Goal: Task Accomplishment & Management: Manage account settings

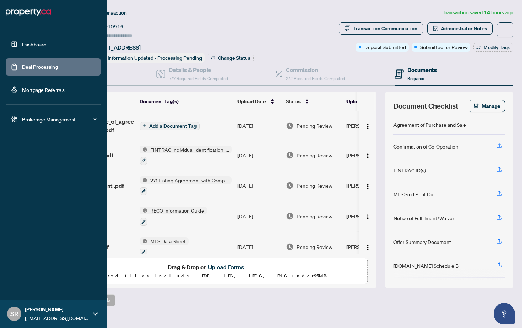
click at [46, 47] on link "Dashboard" at bounding box center [34, 44] width 24 height 6
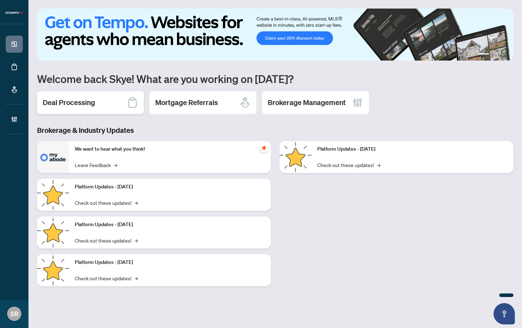
click at [94, 103] on h2 "Deal Processing" at bounding box center [69, 103] width 52 height 10
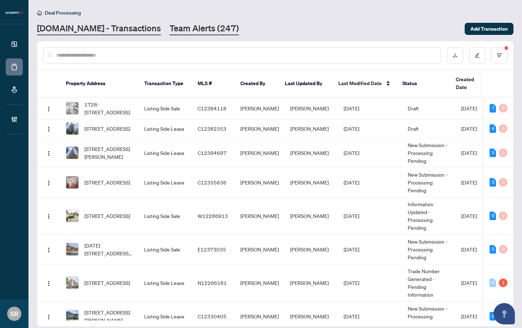
click at [174, 29] on link "Team Alerts (247)" at bounding box center [204, 28] width 69 height 13
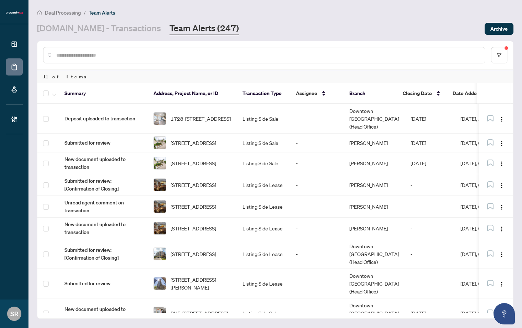
click at [518, 76] on main "Deal Processing / Team Alerts Property.ca - Transactions Team Alerts (247) Arch…" at bounding box center [275, 164] width 494 height 328
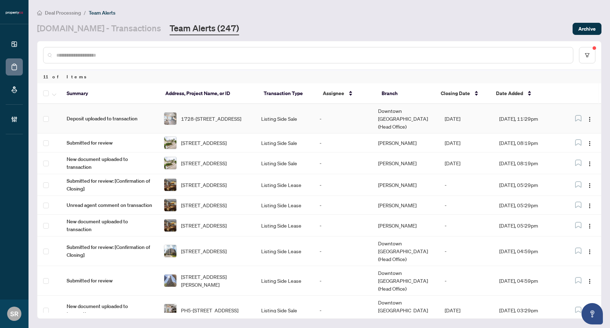
click at [348, 118] on td "-" at bounding box center [343, 119] width 58 height 30
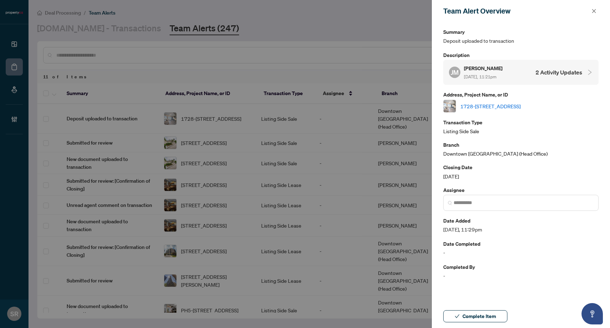
drag, startPoint x: 354, startPoint y: 24, endPoint x: 208, endPoint y: 0, distance: 147.5
click at [354, 24] on div at bounding box center [305, 164] width 610 height 328
click at [522, 12] on icon "close" at bounding box center [594, 11] width 4 height 4
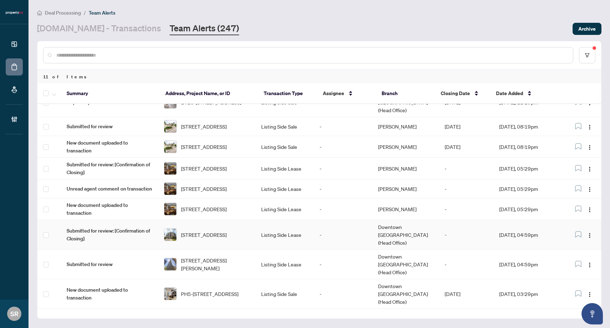
scroll to position [12, 0]
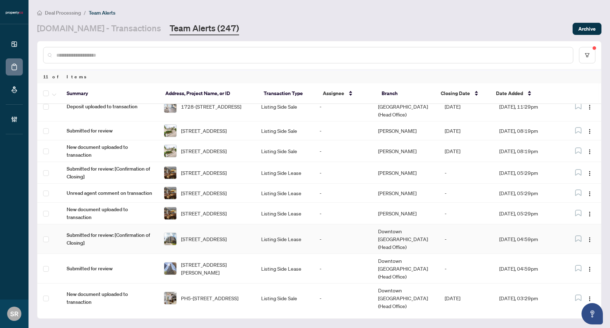
click at [326, 231] on td "-" at bounding box center [343, 239] width 58 height 30
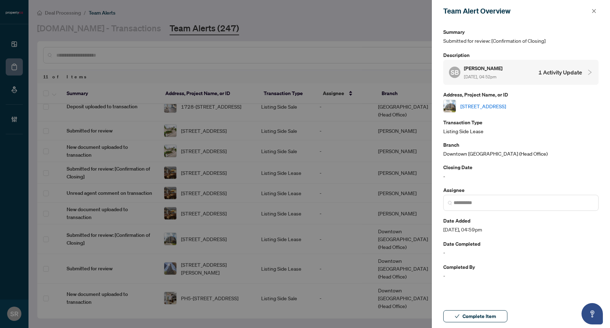
click at [501, 102] on link "[STREET_ADDRESS]" at bounding box center [483, 106] width 46 height 8
drag, startPoint x: 595, startPoint y: 10, endPoint x: 577, endPoint y: 17, distance: 18.9
click at [522, 10] on icon "close" at bounding box center [593, 11] width 5 height 5
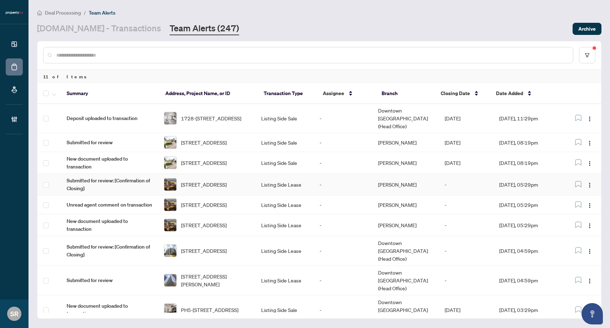
scroll to position [0, 0]
click at [358, 155] on td "-" at bounding box center [343, 163] width 58 height 22
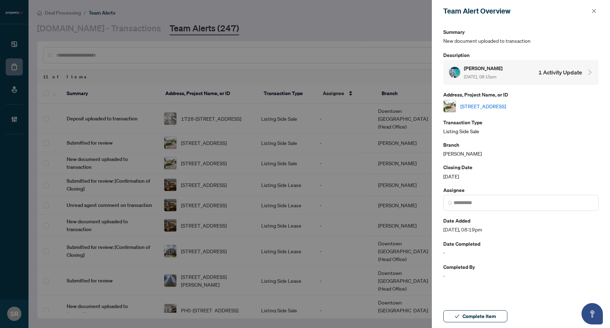
click at [522, 71] on h4 "1 Activity Update" at bounding box center [560, 72] width 44 height 9
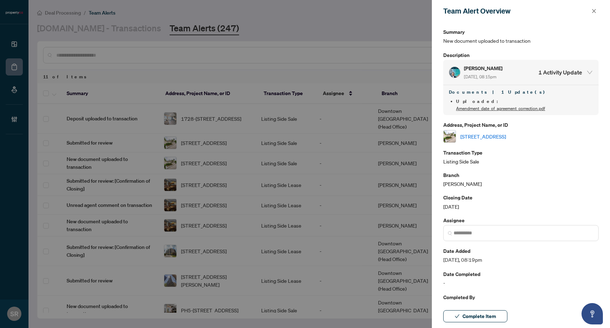
click at [506, 132] on link "105-2111 Lakeshore Blvd, Toronto, Ontario M8V 4B2, Canada" at bounding box center [483, 136] width 46 height 8
drag, startPoint x: 592, startPoint y: 9, endPoint x: 589, endPoint y: 12, distance: 4.1
click at [522, 9] on icon "close" at bounding box center [593, 11] width 5 height 5
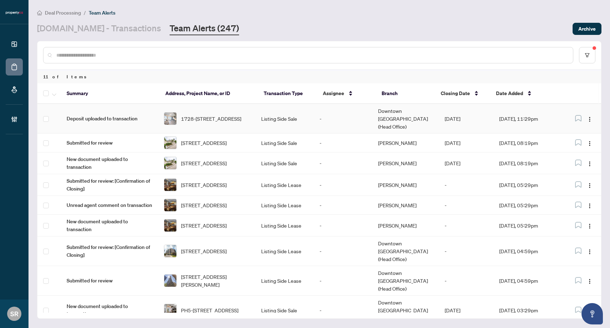
click at [446, 114] on td "Oct/10/2025" at bounding box center [466, 119] width 54 height 30
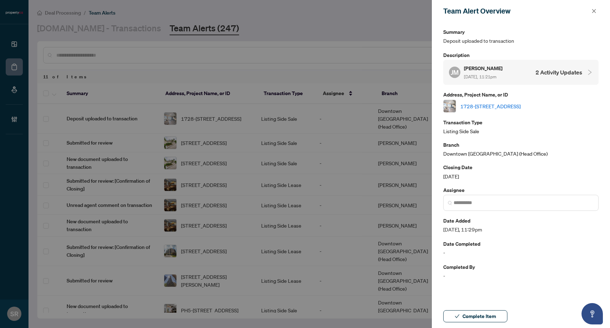
click at [519, 105] on link "1728-111 St Clair Ave, Toronto, Ontario M4V 1N5, Canada" at bounding box center [490, 106] width 60 height 8
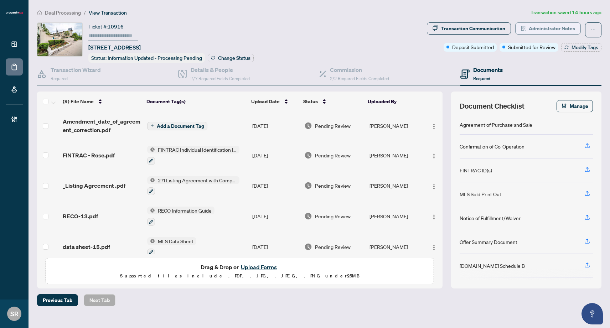
click at [557, 32] on span "Administrator Notes" at bounding box center [551, 28] width 46 height 11
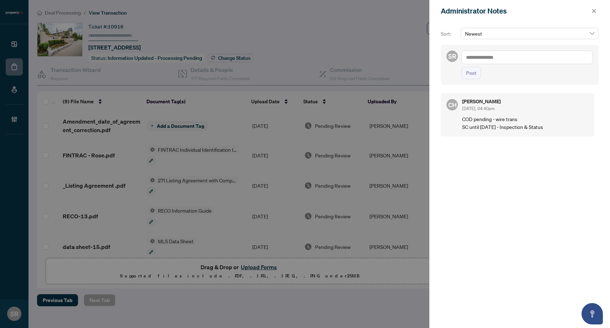
click at [349, 26] on div at bounding box center [305, 164] width 610 height 328
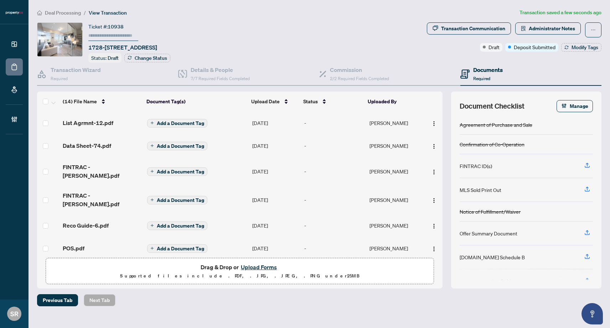
click at [185, 123] on span "Add a Document Tag" at bounding box center [180, 123] width 47 height 5
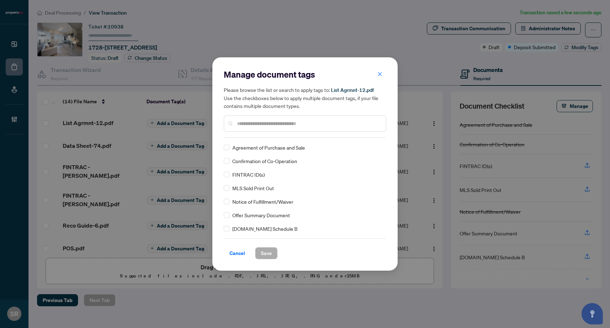
click at [281, 125] on input "text" at bounding box center [308, 124] width 143 height 8
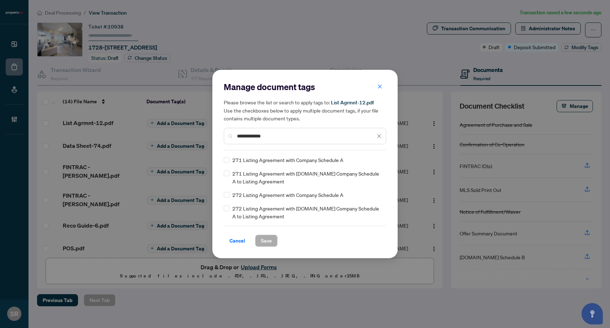
type input "**********"
click at [270, 241] on span "Save" at bounding box center [266, 240] width 11 height 11
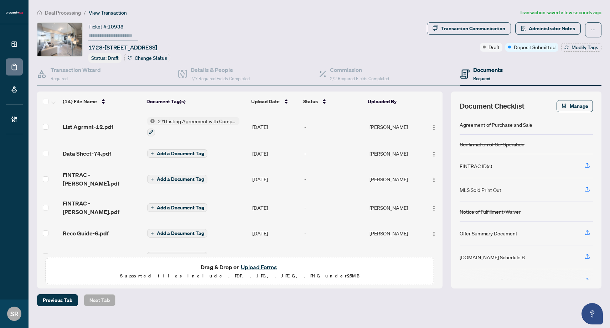
click at [189, 151] on span "Add a Document Tag" at bounding box center [180, 153] width 47 height 5
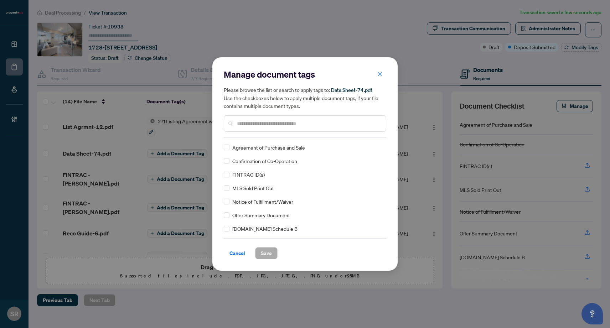
click at [287, 127] on div at bounding box center [305, 123] width 162 height 16
click at [302, 124] on input "text" at bounding box center [308, 124] width 143 height 8
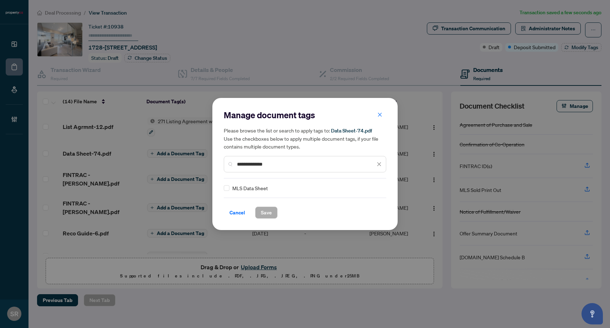
type input "**********"
click at [260, 209] on button "Save" at bounding box center [266, 213] width 22 height 12
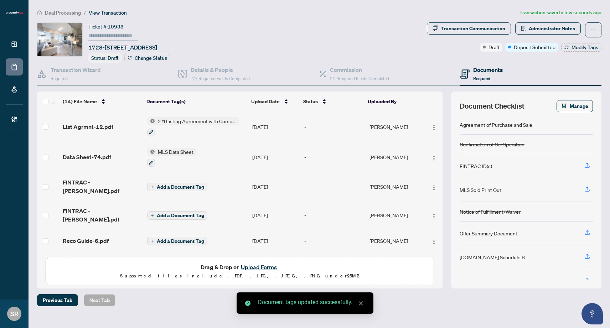
click at [190, 184] on span "Add a Document Tag" at bounding box center [180, 186] width 47 height 5
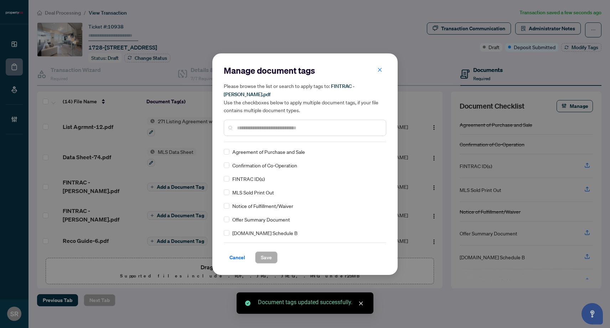
click at [285, 127] on div at bounding box center [305, 128] width 162 height 16
click at [286, 126] on input "text" at bounding box center [308, 128] width 143 height 8
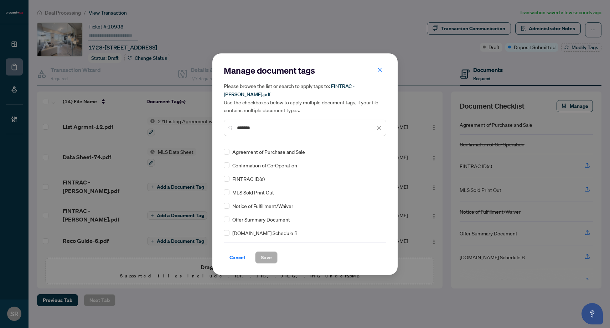
type input "*******"
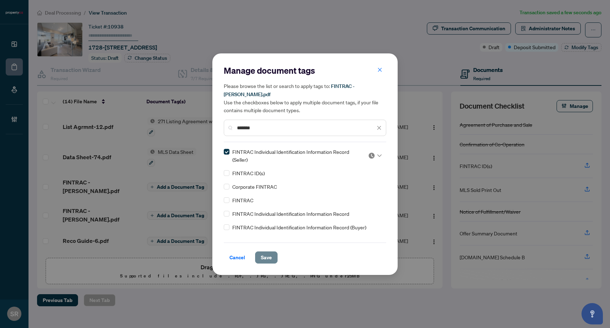
click at [265, 253] on span "Save" at bounding box center [266, 257] width 11 height 11
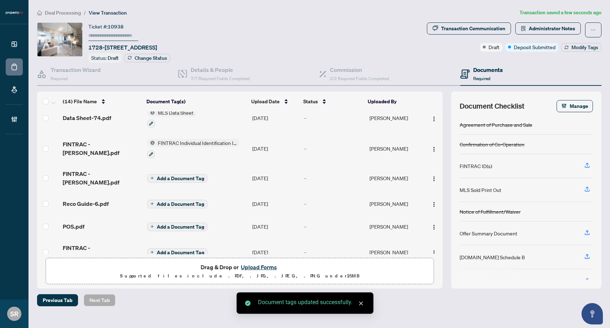
scroll to position [40, 0]
click at [189, 175] on span "Add a Document Tag" at bounding box center [180, 177] width 47 height 5
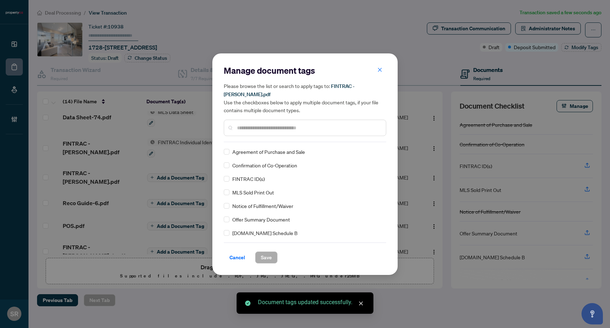
click at [279, 126] on input "text" at bounding box center [308, 128] width 143 height 8
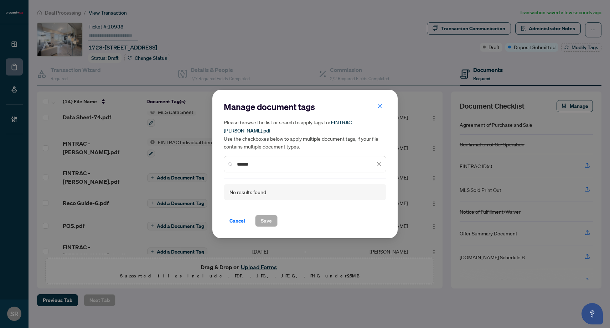
click at [239, 160] on input "******" at bounding box center [306, 164] width 138 height 8
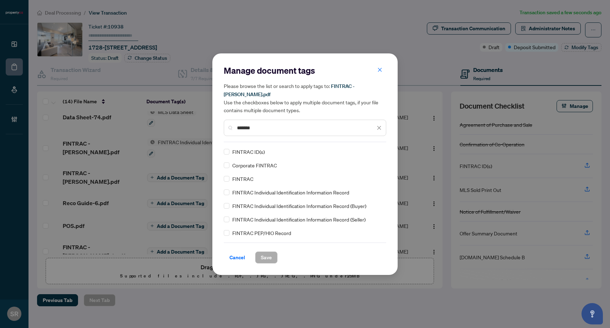
type input "*******"
click at [300, 216] on span "FINTRAC Individual Identification Information Record (Seller)" at bounding box center [298, 219] width 133 height 8
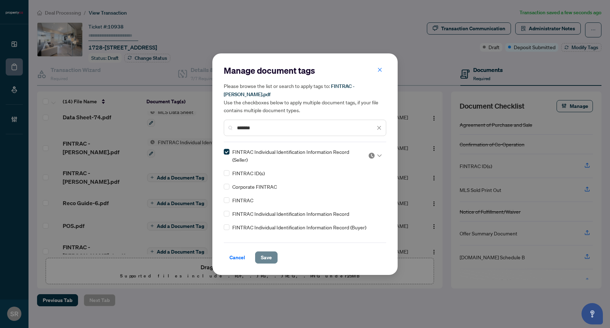
click at [269, 252] on span "Save" at bounding box center [266, 257] width 11 height 11
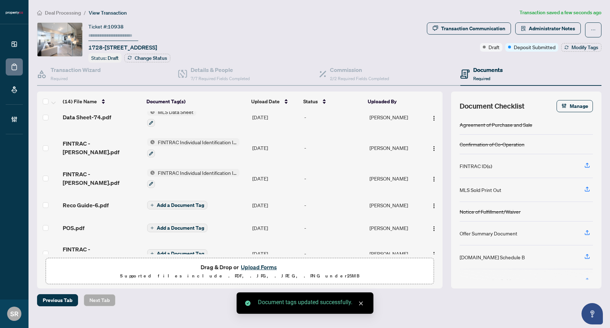
click at [187, 203] on span "Add a Document Tag" at bounding box center [180, 205] width 47 height 5
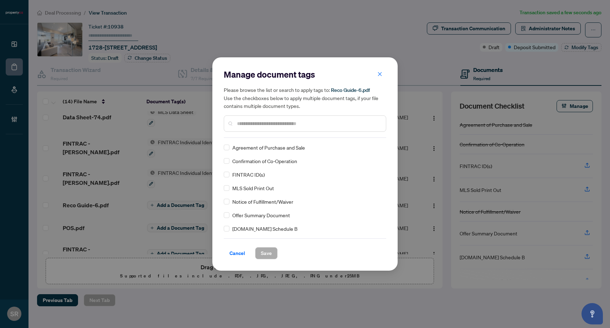
click at [279, 125] on input "text" at bounding box center [308, 124] width 143 height 8
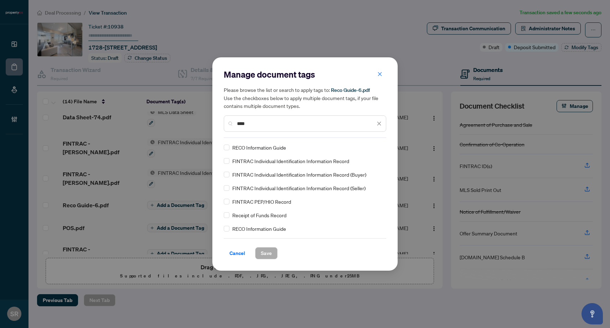
scroll to position [68, 0]
type input "****"
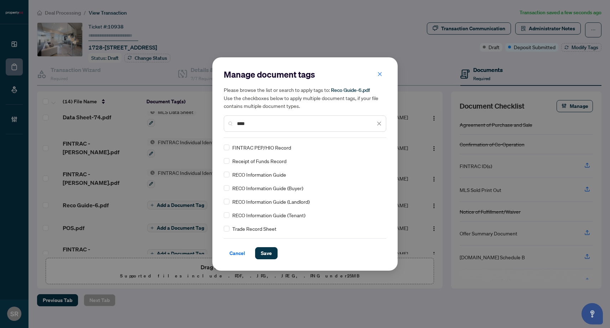
scroll to position [0, 0]
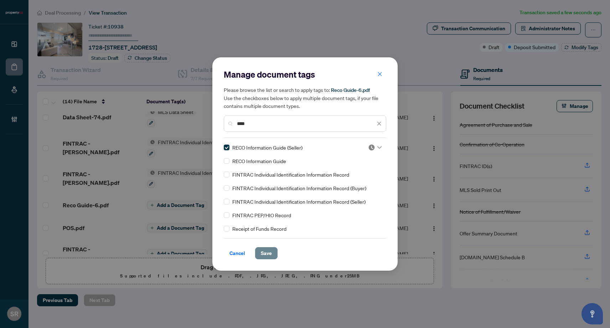
click at [267, 252] on span "Save" at bounding box center [266, 252] width 11 height 11
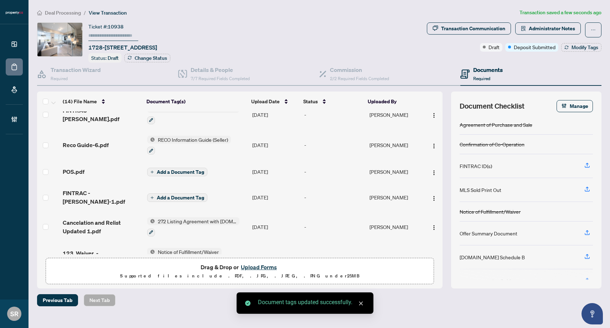
scroll to position [104, 0]
click at [172, 169] on span "Add a Document Tag" at bounding box center [180, 171] width 47 height 5
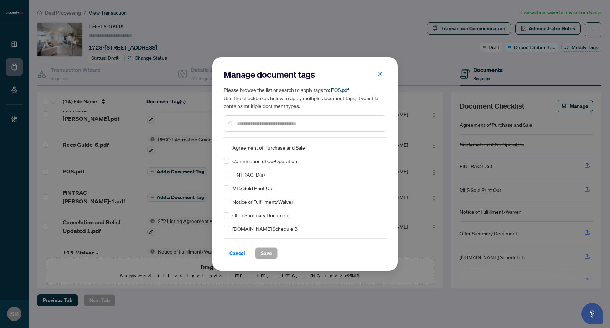
click at [280, 122] on input "text" at bounding box center [308, 124] width 143 height 8
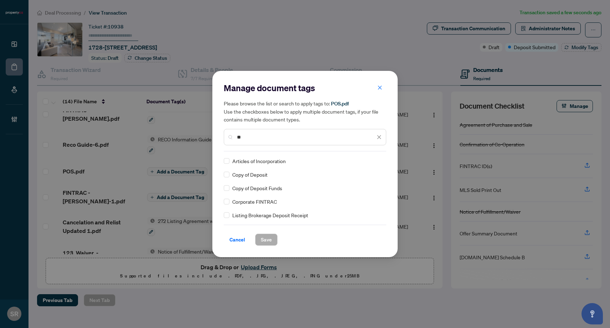
type input "*"
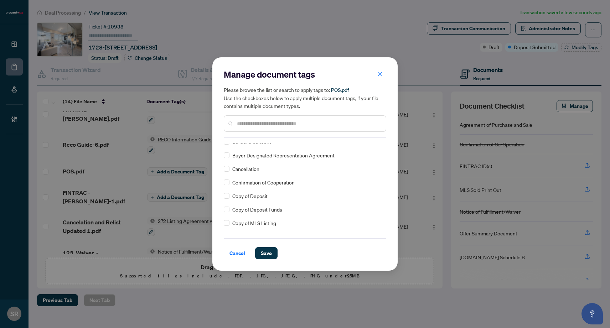
scroll to position [0, 0]
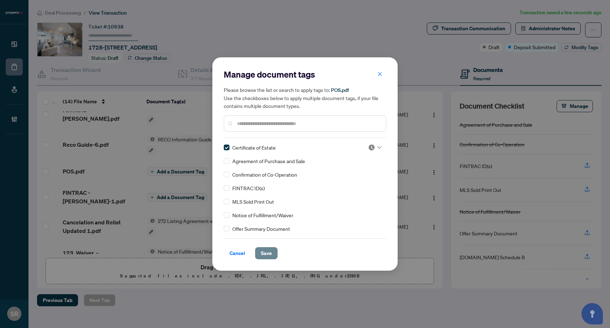
click at [272, 251] on button "Save" at bounding box center [266, 253] width 22 height 12
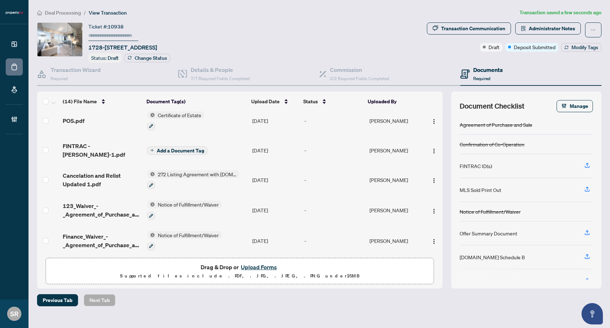
scroll to position [130, 0]
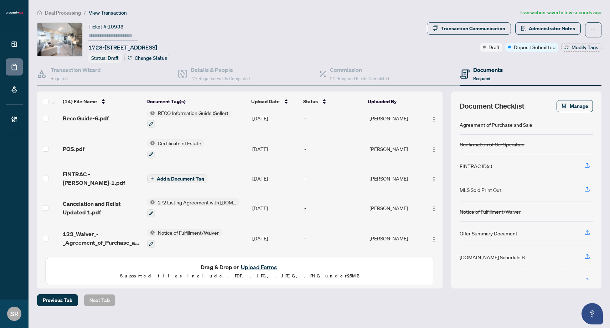
click at [171, 176] on span "Add a Document Tag" at bounding box center [180, 178] width 47 height 5
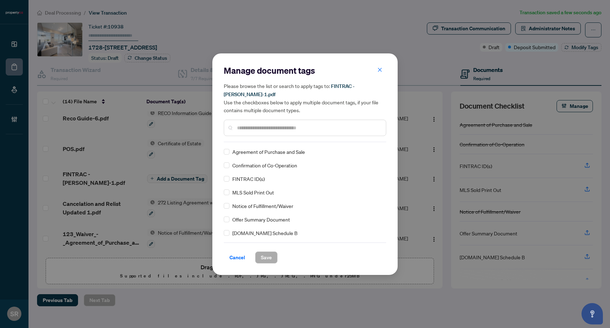
click at [258, 132] on div "Manage document tags Please browse the list or search to apply tags to: FINTRAC…" at bounding box center [305, 103] width 162 height 77
click at [262, 111] on div "Please browse the list or search to apply tags to: FINTRAC - Paul-1.pdf Use the…" at bounding box center [305, 109] width 162 height 54
click at [273, 120] on div at bounding box center [305, 128] width 162 height 16
click at [276, 124] on input "text" at bounding box center [308, 128] width 143 height 8
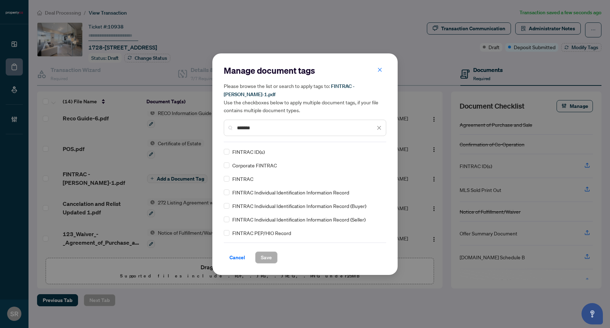
type input "*******"
click at [296, 215] on span "FINTRAC Individual Identification Information Record (Seller)" at bounding box center [298, 219] width 133 height 8
click at [229, 215] on div "FINTRAC Individual Identification Information Record (Seller)" at bounding box center [303, 219] width 158 height 8
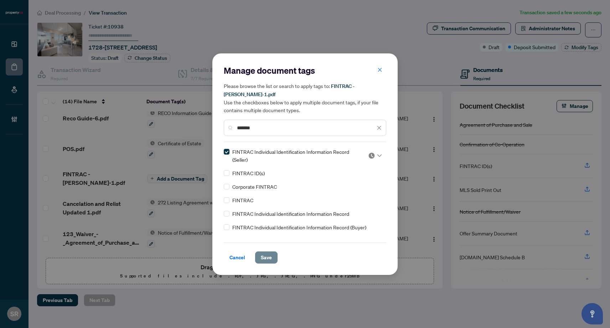
click at [272, 251] on button "Save" at bounding box center [266, 257] width 22 height 12
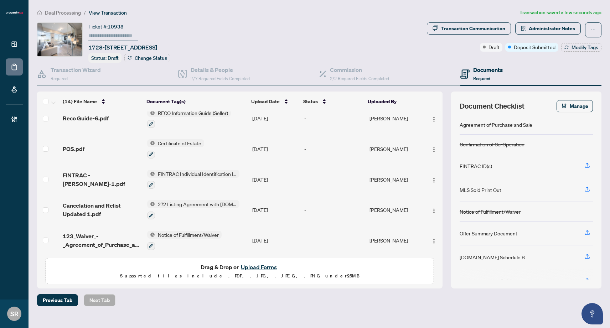
scroll to position [40, 0]
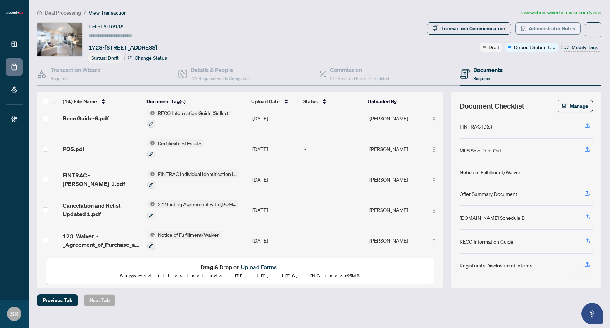
click at [572, 29] on span "Administrator Notes" at bounding box center [551, 28] width 46 height 11
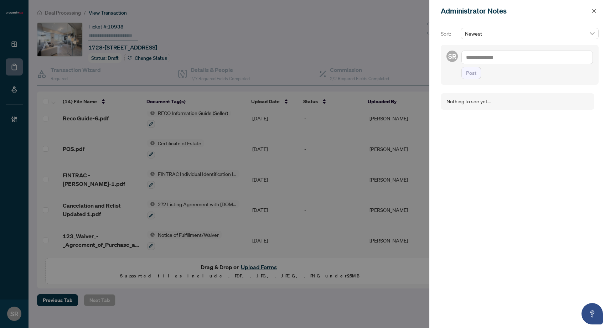
click at [496, 57] on textarea at bounding box center [526, 58] width 131 height 14
type textarea "**********"
click at [472, 80] on span "Post" at bounding box center [471, 79] width 10 height 11
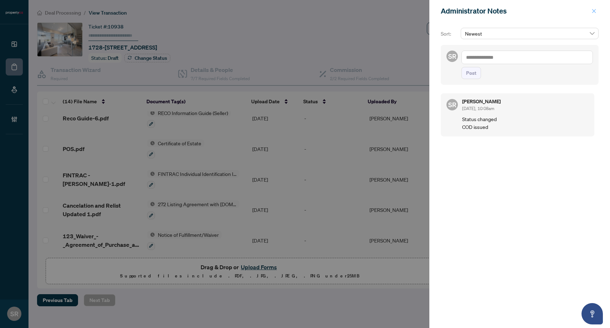
click at [592, 10] on icon "close" at bounding box center [593, 11] width 5 height 5
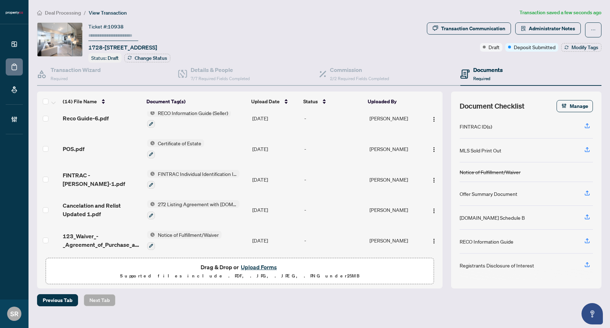
click at [408, 31] on div "Ticket #: 10938 1728-111 St Clair Ave, Toronto, Ontario M4V 1N5, Canada Status:…" at bounding box center [230, 42] width 387 height 40
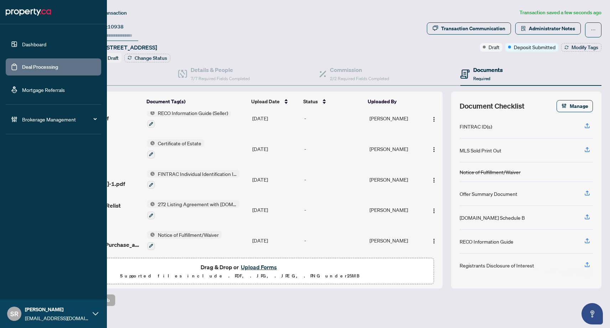
click at [37, 70] on link "Deal Processing" at bounding box center [40, 67] width 36 height 6
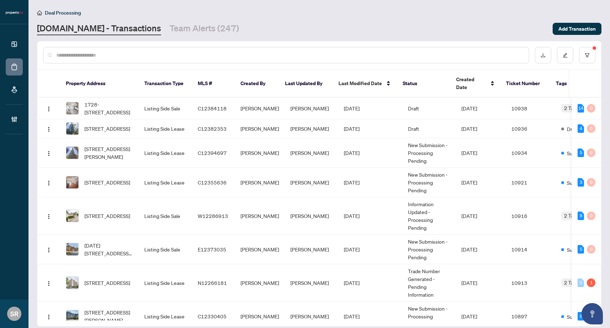
click at [243, 52] on input "text" at bounding box center [289, 55] width 467 height 8
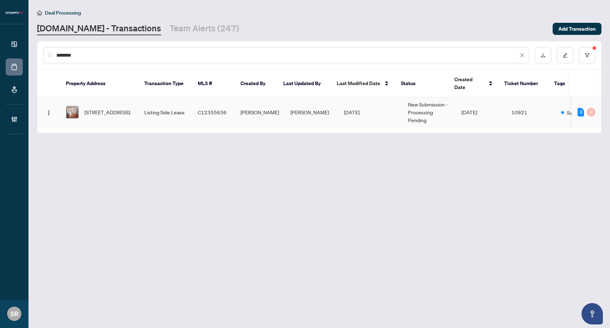
type input "********"
click at [328, 107] on td "[PERSON_NAME]" at bounding box center [311, 113] width 53 height 30
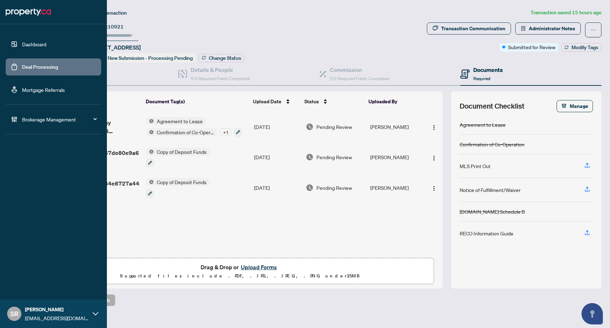
click at [35, 64] on link "Deal Processing" at bounding box center [40, 67] width 36 height 6
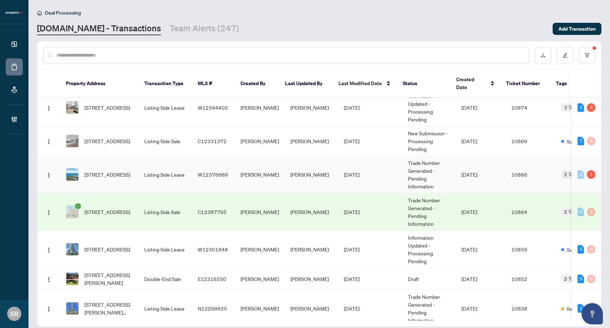
scroll to position [347, 0]
click at [180, 28] on link "Team Alerts (247)" at bounding box center [204, 28] width 69 height 13
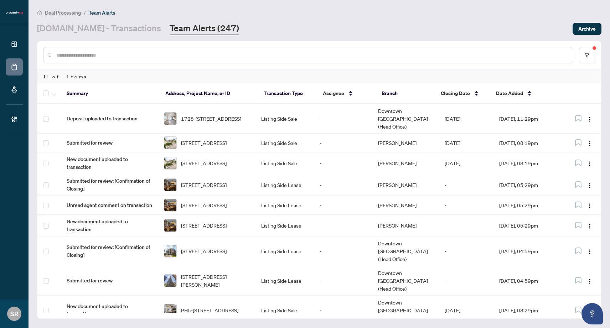
click at [98, 30] on link "Property.ca - Transactions" at bounding box center [99, 28] width 124 height 13
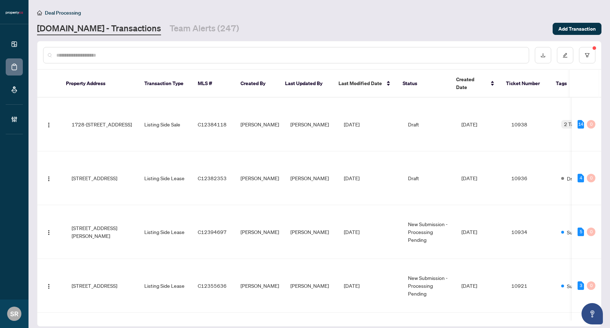
click at [144, 52] on input "text" at bounding box center [289, 55] width 467 height 8
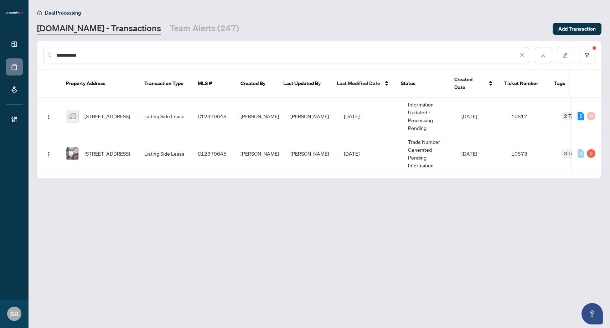
type input "**********"
click at [369, 108] on td "Sep/20/2025" at bounding box center [370, 116] width 64 height 37
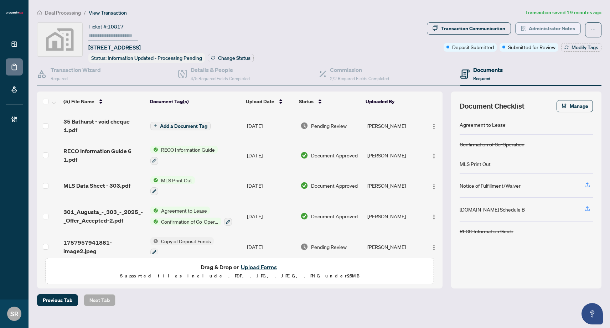
click at [548, 28] on span "Administrator Notes" at bounding box center [551, 28] width 46 height 11
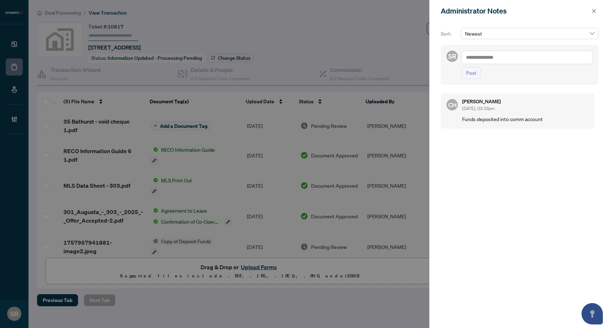
click at [358, 35] on div at bounding box center [305, 164] width 610 height 328
click at [597, 10] on button "button" at bounding box center [593, 11] width 9 height 9
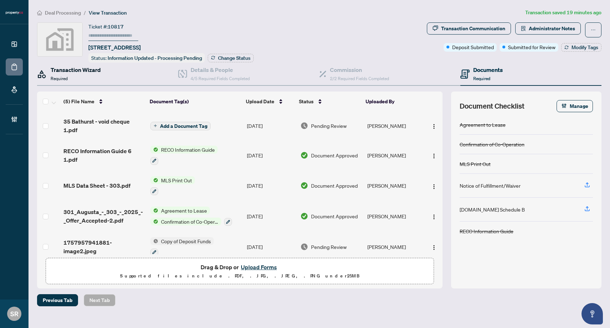
click at [83, 71] on h4 "Transaction Wizard" at bounding box center [76, 70] width 50 height 9
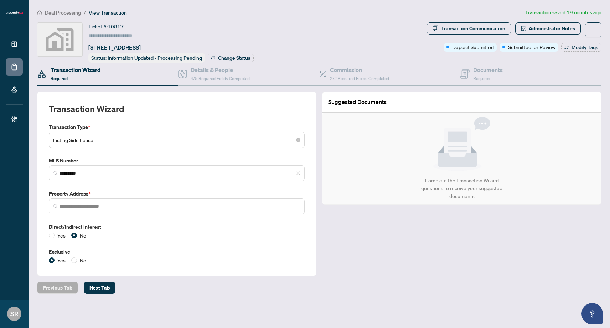
type input "**********"
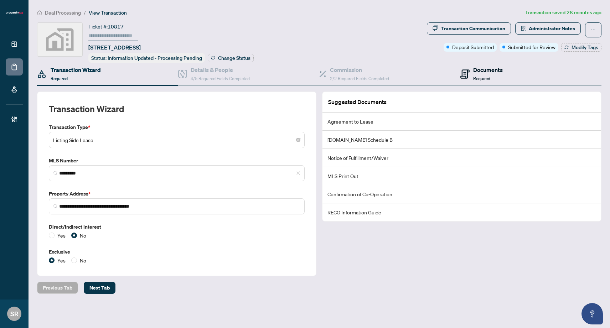
click at [479, 76] on span "Required" at bounding box center [481, 78] width 17 height 5
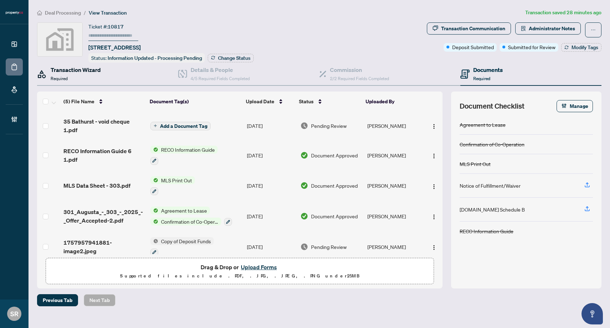
click at [68, 73] on div "Transaction Wizard Required" at bounding box center [76, 74] width 50 height 17
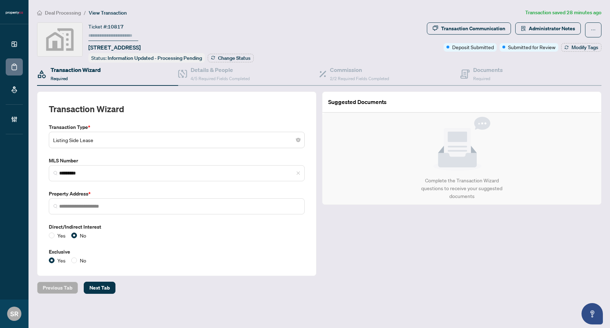
type input "**********"
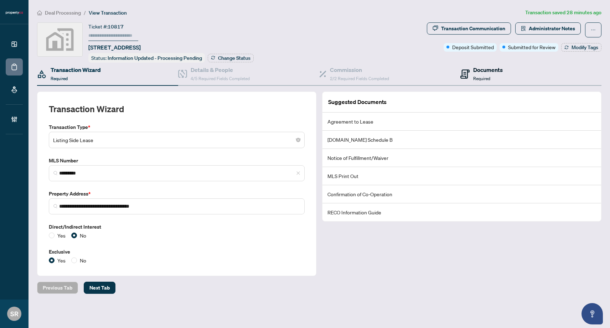
click at [478, 73] on div "Documents Required" at bounding box center [488, 74] width 30 height 17
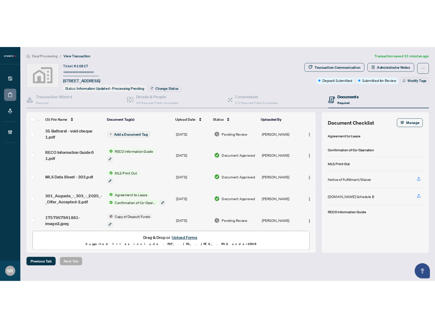
scroll to position [9, 0]
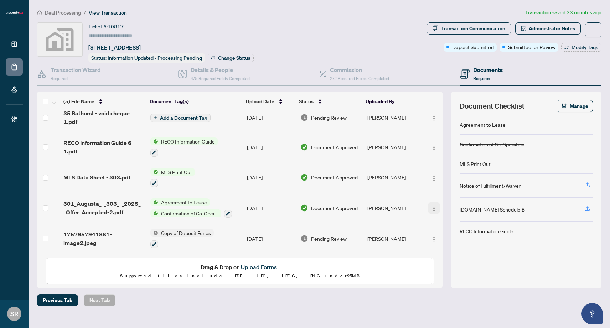
click at [431, 206] on img "button" at bounding box center [434, 209] width 6 height 6
click at [443, 243] on span "Download" at bounding box center [466, 242] width 68 height 8
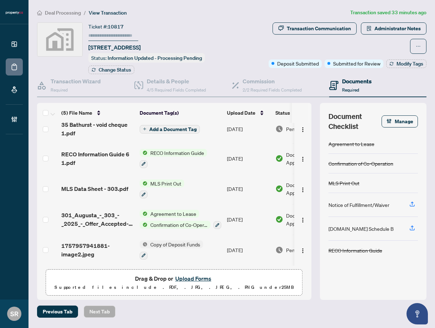
click at [309, 13] on ol "Deal Processing / View Transaction" at bounding box center [192, 13] width 310 height 8
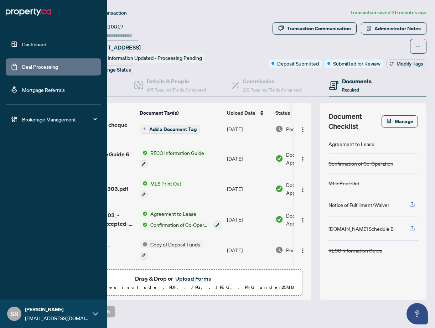
click at [33, 64] on link "Deal Processing" at bounding box center [40, 67] width 36 height 6
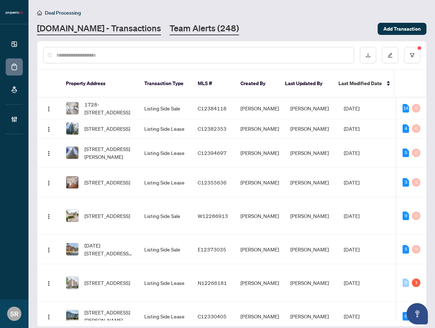
click at [183, 27] on link "Team Alerts (248)" at bounding box center [204, 28] width 69 height 13
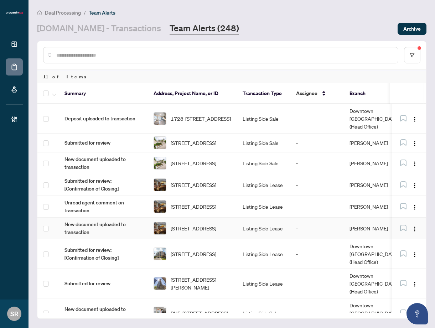
scroll to position [32, 0]
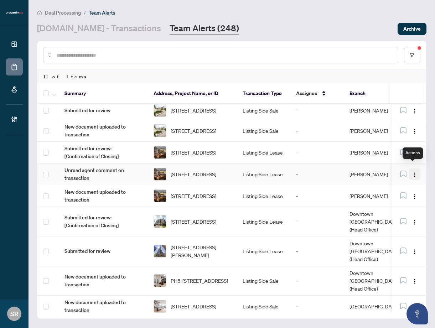
click at [412, 172] on img "button" at bounding box center [415, 175] width 6 height 6
click at [317, 79] on div "11 of Items" at bounding box center [231, 77] width 389 height 14
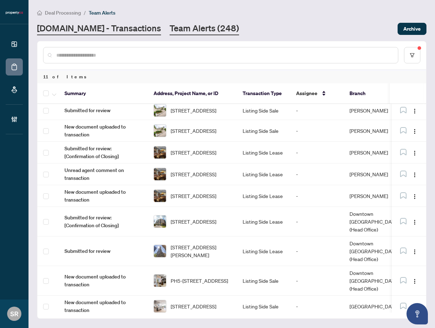
click at [89, 29] on link "Property.ca - Transactions" at bounding box center [99, 28] width 124 height 13
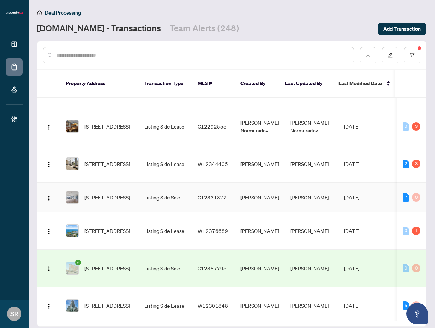
scroll to position [291, 0]
click at [104, 56] on input "text" at bounding box center [202, 55] width 292 height 8
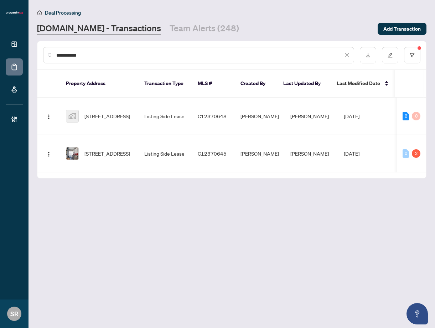
scroll to position [0, 0]
type input "**********"
click at [225, 113] on td "C12370648" at bounding box center [213, 116] width 43 height 37
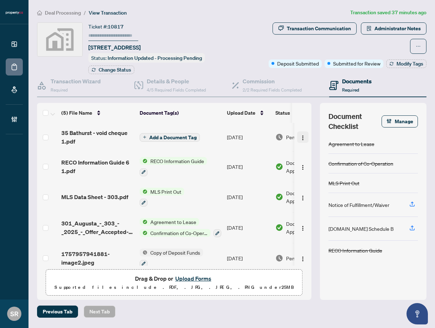
click at [300, 133] on span "button" at bounding box center [303, 137] width 6 height 8
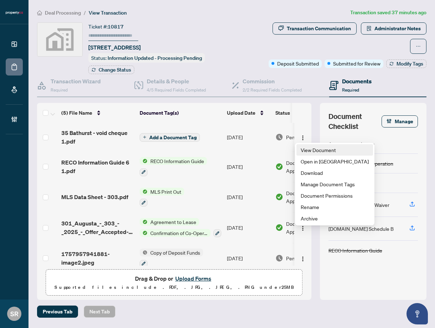
click at [321, 148] on span "View Document" at bounding box center [335, 150] width 68 height 8
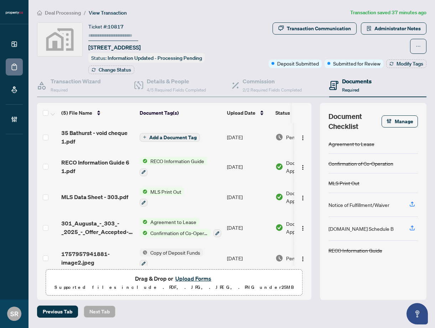
click at [181, 135] on span "Add a Document Tag" at bounding box center [172, 137] width 47 height 5
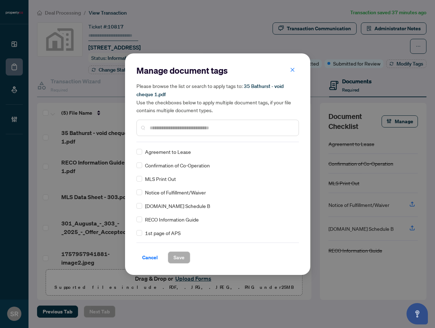
click at [203, 130] on input "text" at bounding box center [221, 128] width 143 height 8
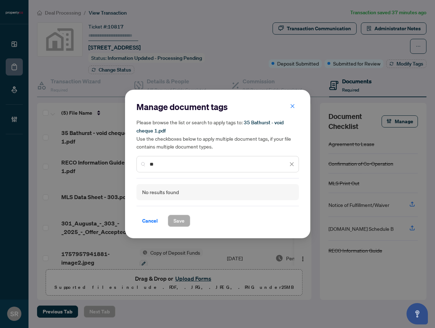
type input "*"
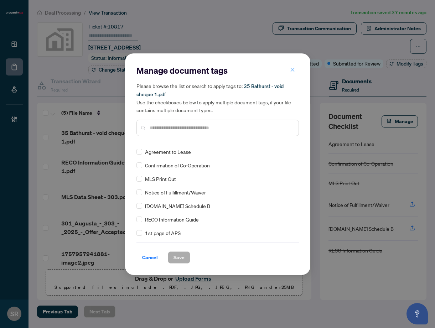
click at [290, 69] on icon "close" at bounding box center [292, 69] width 5 height 5
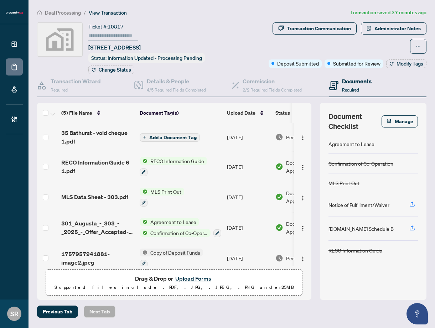
click at [173, 158] on span "RECO Information Guide" at bounding box center [176, 161] width 59 height 8
click at [173, 161] on span "RECO Information Guide" at bounding box center [176, 161] width 59 height 8
click at [144, 168] on button "button" at bounding box center [144, 172] width 8 height 8
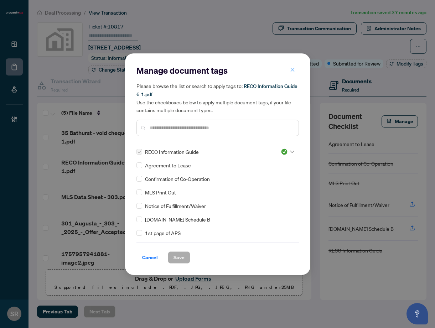
click at [291, 68] on icon "close" at bounding box center [292, 69] width 5 height 5
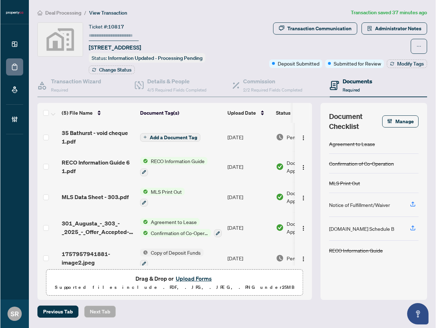
scroll to position [9, 0]
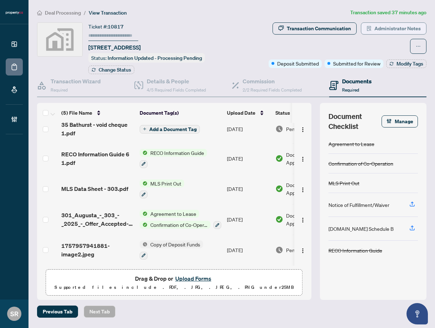
click at [386, 31] on span "Administrator Notes" at bounding box center [397, 28] width 46 height 11
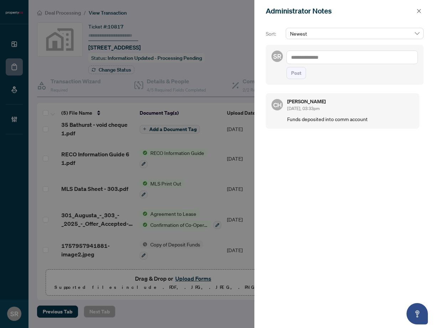
click at [357, 58] on textarea at bounding box center [351, 58] width 131 height 14
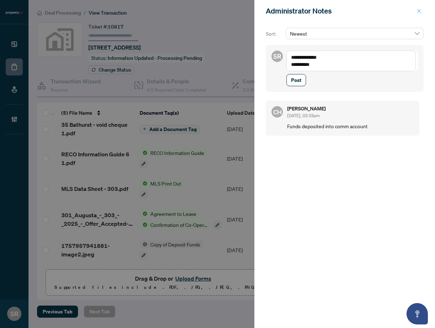
type textarea "**********"
click at [417, 11] on icon "close" at bounding box center [418, 11] width 5 height 5
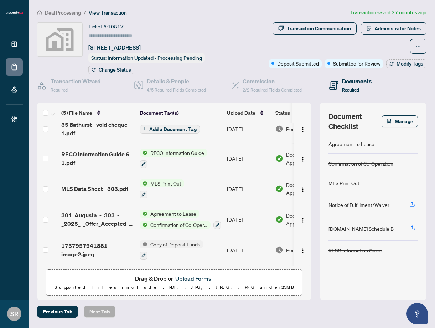
click at [230, 11] on ol "Deal Processing / View Transaction" at bounding box center [192, 13] width 310 height 8
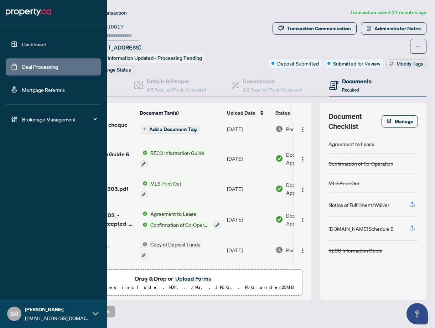
click at [46, 45] on link "Dashboard" at bounding box center [34, 44] width 24 height 6
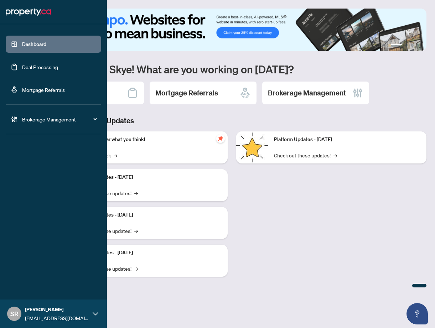
click at [45, 64] on link "Deal Processing" at bounding box center [40, 67] width 36 height 6
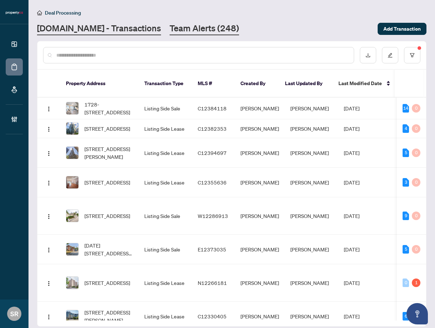
click at [179, 31] on link "Team Alerts (248)" at bounding box center [204, 28] width 69 height 13
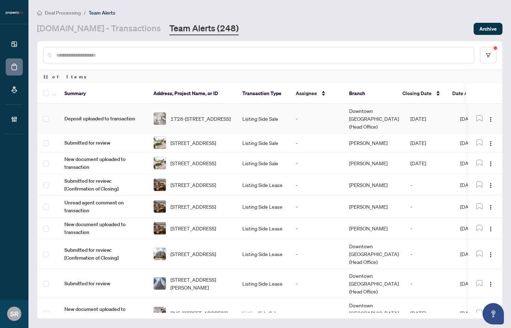
click at [191, 115] on span "1728-111 St Clair Ave, Toronto, Ontario M4V 1N5, Canada" at bounding box center [201, 119] width 60 height 8
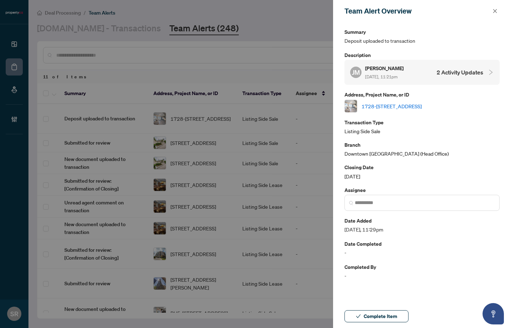
click at [403, 105] on link "1728-111 St Clair Ave, Toronto, Ontario M4V 1N5, Canada" at bounding box center [392, 106] width 60 height 8
click at [494, 11] on icon "close" at bounding box center [495, 11] width 5 height 5
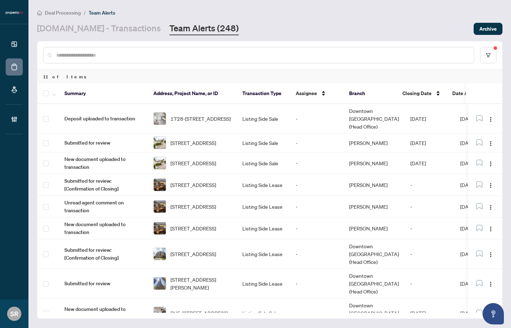
click at [285, 9] on div "Deal Processing / Team Alerts" at bounding box center [270, 13] width 466 height 8
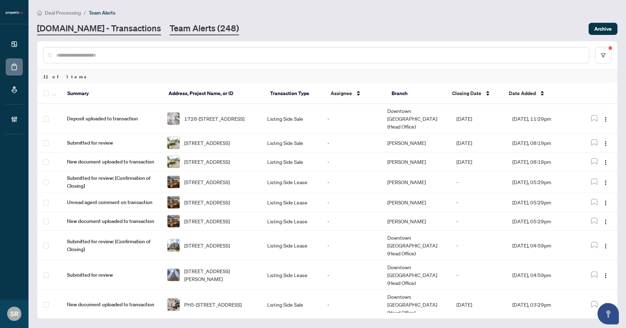
click at [97, 31] on link "Property.ca - Transactions" at bounding box center [99, 28] width 124 height 13
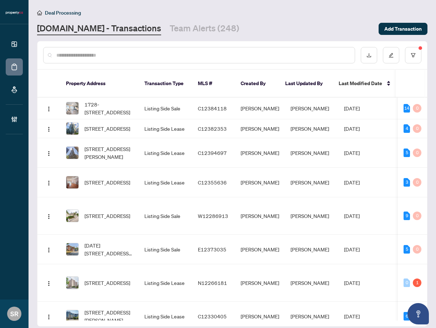
click at [235, 54] on input "text" at bounding box center [202, 55] width 292 height 8
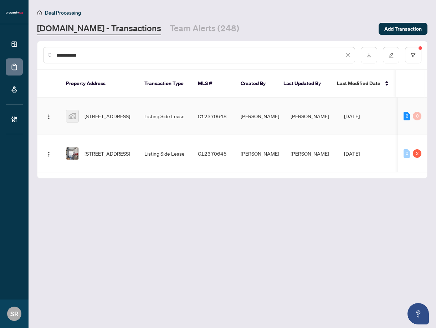
type input "**********"
click at [276, 114] on td "Matthew Wynn" at bounding box center [260, 116] width 50 height 37
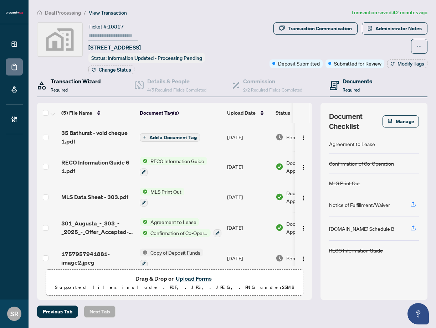
click at [68, 82] on h4 "Transaction Wizard" at bounding box center [76, 81] width 50 height 9
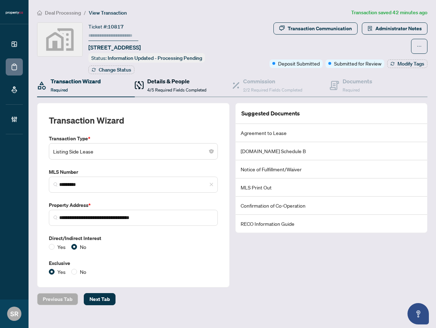
click at [165, 89] on span "4/5 Required Fields Completed" at bounding box center [176, 89] width 59 height 5
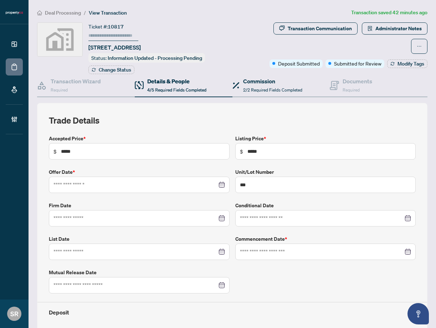
type input "**********"
click at [288, 87] on span "2/2 Required Fields Completed" at bounding box center [272, 89] width 59 height 5
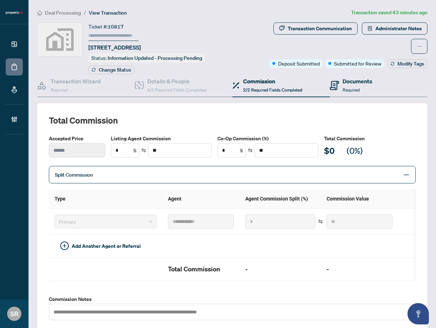
click at [340, 93] on div "Documents Required" at bounding box center [378, 85] width 98 height 23
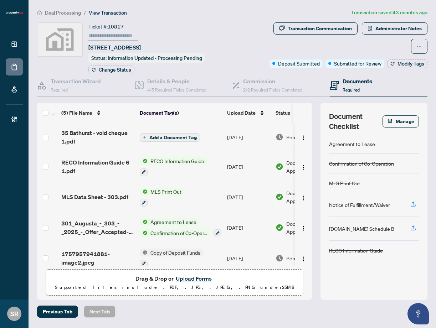
drag, startPoint x: 434, startPoint y: 156, endPoint x: 446, endPoint y: 152, distance: 12.4
click at [436, 152] on html "Dashboard Deal Processing Mortgage Referrals Brokerage Management SR Skye Rawn …" at bounding box center [218, 164] width 436 height 328
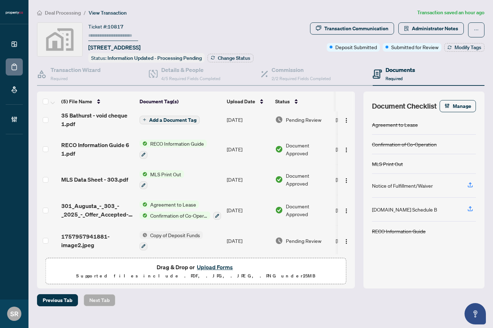
scroll to position [9, 0]
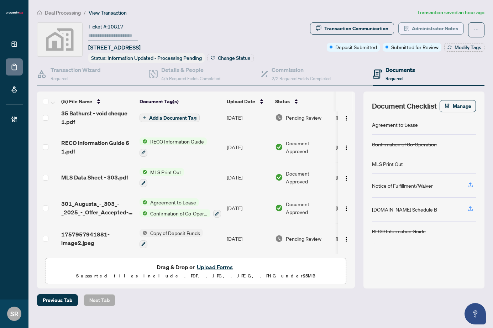
click at [433, 27] on span "Administrator Notes" at bounding box center [435, 28] width 46 height 11
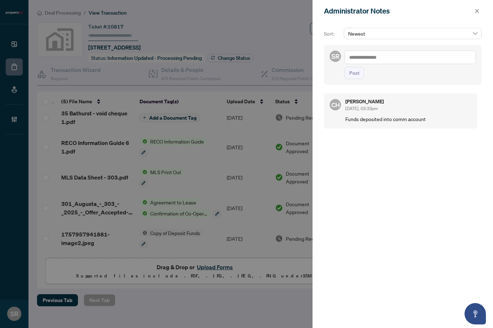
click at [412, 58] on textarea at bounding box center [410, 58] width 131 height 14
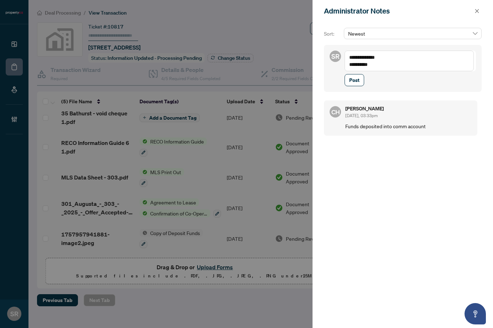
click at [375, 58] on textarea "**********" at bounding box center [409, 61] width 129 height 21
type textarea "**********"
click at [360, 82] on button "Post" at bounding box center [355, 80] width 20 height 12
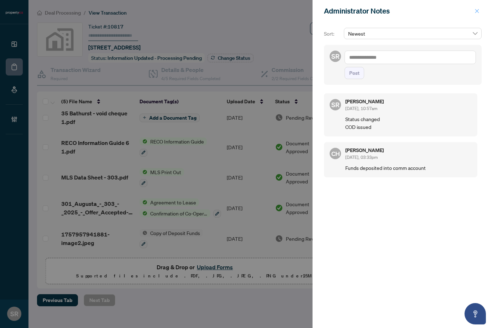
click at [477, 8] on span "button" at bounding box center [477, 10] width 5 height 11
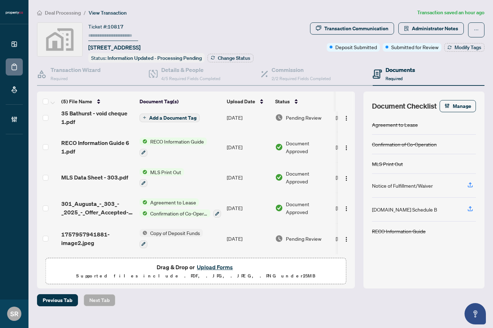
click at [252, 27] on div "Ticket #: 10817 303-301 Augusta Avenue, Toronto, ON, Canada Status: Information…" at bounding box center [170, 42] width 165 height 40
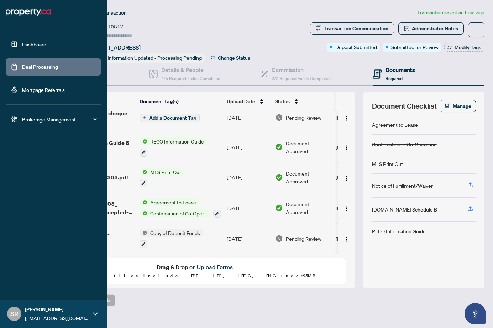
drag, startPoint x: 31, startPoint y: 66, endPoint x: 70, endPoint y: 62, distance: 39.4
click at [31, 66] on link "Deal Processing" at bounding box center [40, 67] width 36 height 6
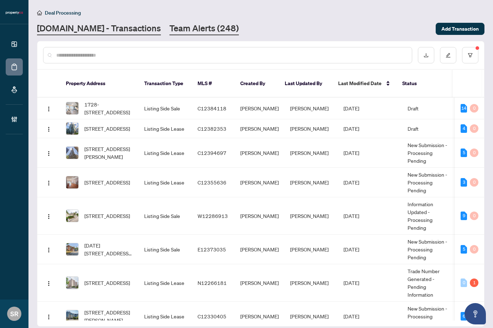
click at [185, 25] on link "Team Alerts (248)" at bounding box center [204, 28] width 69 height 13
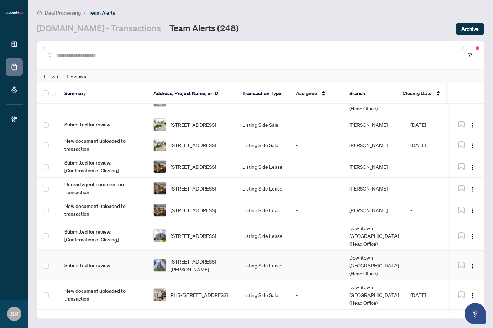
scroll to position [32, 0]
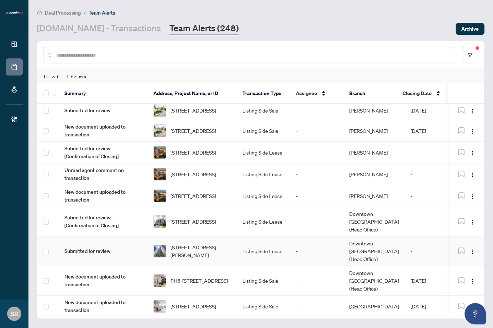
click at [321, 236] on td "-" at bounding box center [316, 251] width 53 height 30
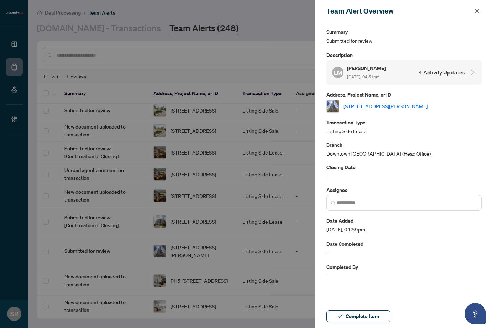
click at [397, 106] on link "5103-88 Scott St, Toronto, Ontario M5E 0A9, Canada" at bounding box center [386, 106] width 84 height 8
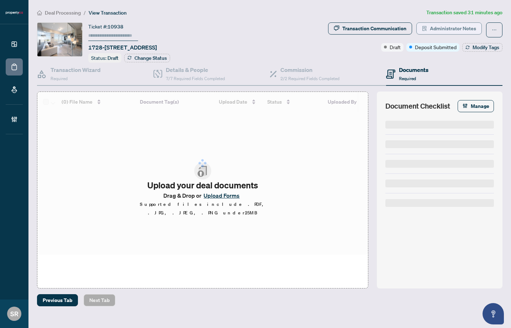
click at [448, 20] on div "Deal Processing / View Transaction Transaction saved 31 minutes ago Ticket #: 1…" at bounding box center [269, 158] width 471 height 298
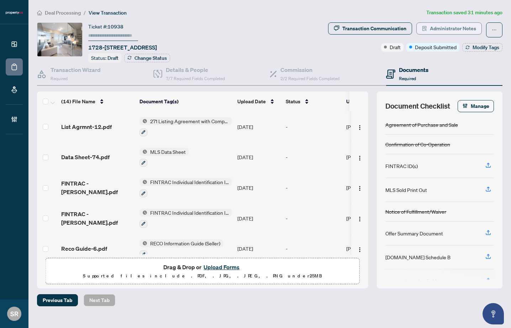
click at [451, 25] on span "Administrator Notes" at bounding box center [453, 28] width 46 height 11
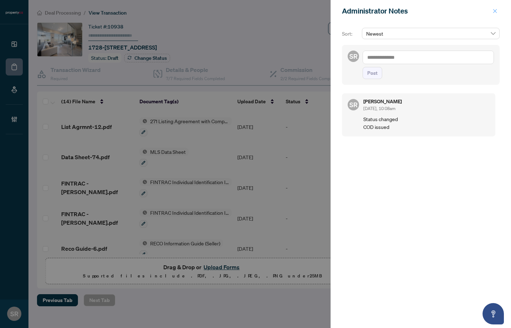
click at [497, 11] on icon "close" at bounding box center [495, 11] width 5 height 5
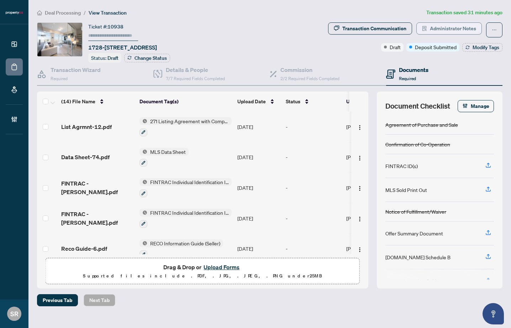
click at [447, 29] on span "Administrator Notes" at bounding box center [453, 28] width 46 height 11
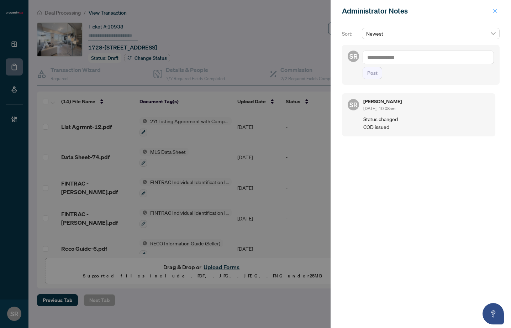
click at [491, 11] on button "button" at bounding box center [495, 11] width 9 height 9
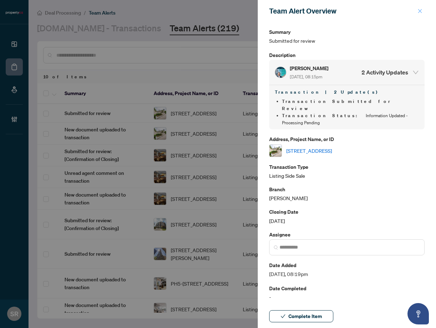
click at [418, 8] on span "button" at bounding box center [419, 10] width 5 height 11
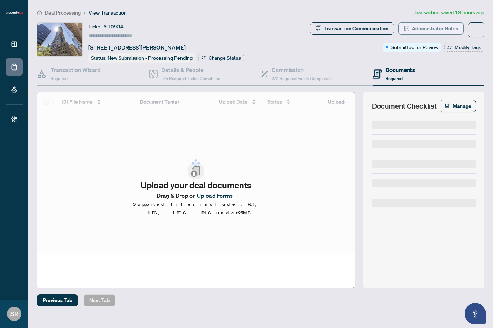
click at [431, 28] on span "Administrator Notes" at bounding box center [435, 28] width 46 height 11
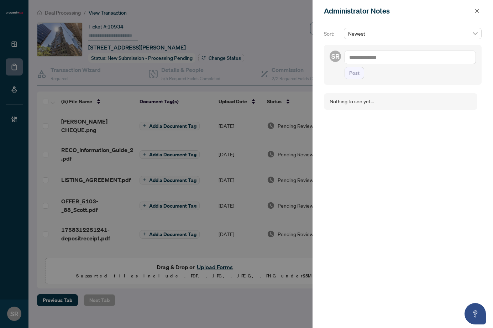
click at [296, 30] on div at bounding box center [246, 164] width 493 height 328
click at [475, 10] on icon "close" at bounding box center [477, 11] width 5 height 5
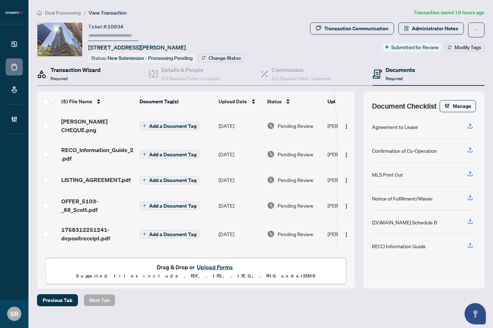
click at [66, 76] on span "Required" at bounding box center [59, 78] width 17 height 5
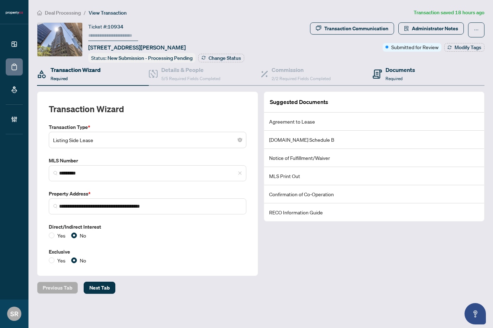
drag, startPoint x: 336, startPoint y: 72, endPoint x: 407, endPoint y: 71, distance: 71.2
click at [338, 72] on div "Commission 2/2 Required Fields Completed" at bounding box center [317, 74] width 112 height 23
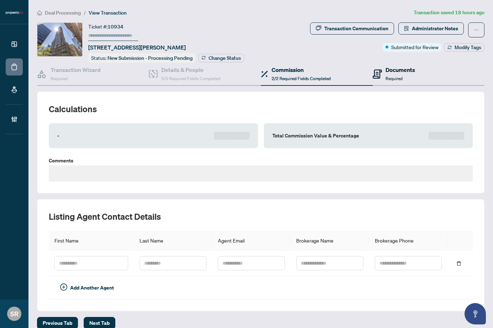
drag, startPoint x: 408, startPoint y: 71, endPoint x: 491, endPoint y: 60, distance: 83.7
click at [408, 71] on h4 "Documents" at bounding box center [401, 70] width 30 height 9
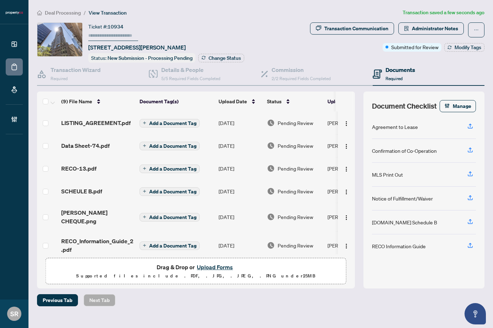
click at [170, 190] on span "Add a Document Tag" at bounding box center [172, 191] width 47 height 5
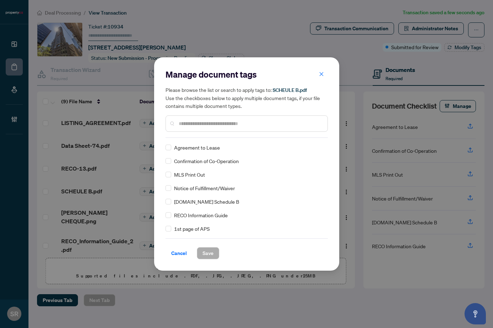
click at [207, 123] on input "text" at bounding box center [250, 124] width 143 height 8
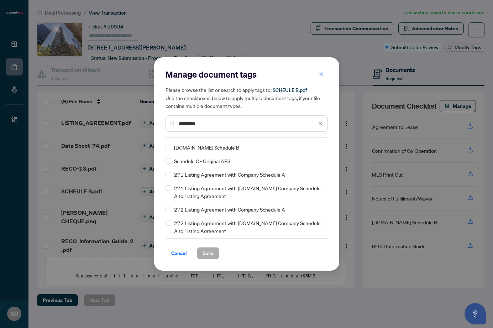
type input "********"
click at [171, 148] on div "[DOMAIN_NAME] Schedule B" at bounding box center [245, 148] width 158 height 8
click at [213, 250] on span "Save" at bounding box center [208, 252] width 11 height 11
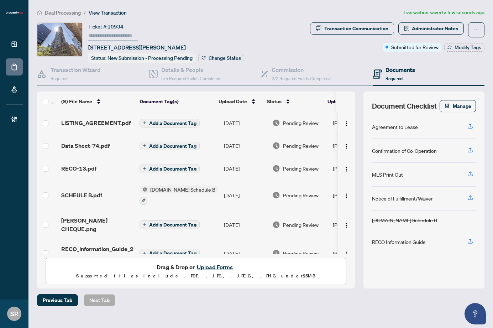
click at [186, 122] on span "Add a Document Tag" at bounding box center [172, 123] width 47 height 5
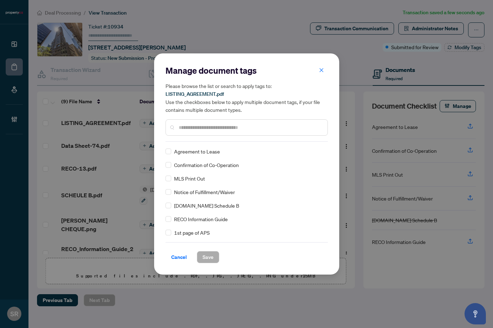
click at [212, 129] on input "text" at bounding box center [250, 128] width 143 height 8
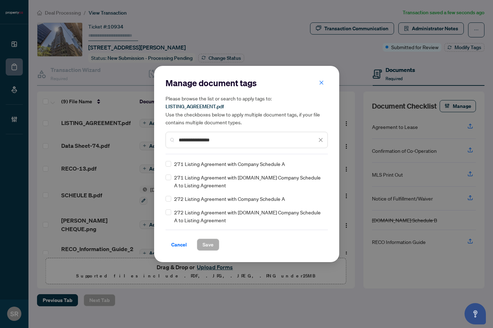
type input "**********"
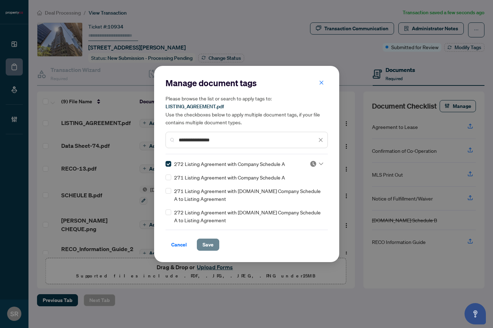
click at [209, 243] on span "Save" at bounding box center [208, 244] width 11 height 11
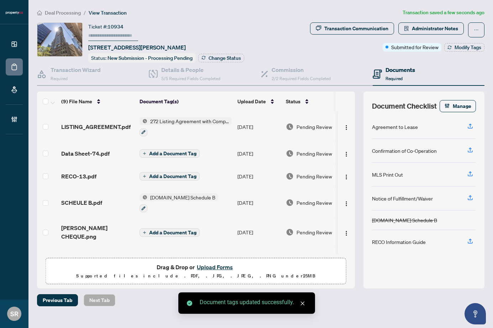
click at [172, 151] on span "Add a Document Tag" at bounding box center [172, 153] width 47 height 5
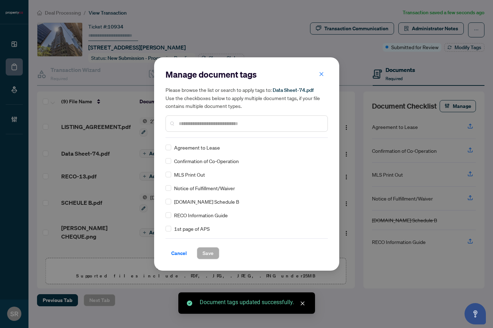
click at [208, 124] on input "text" at bounding box center [250, 124] width 143 height 8
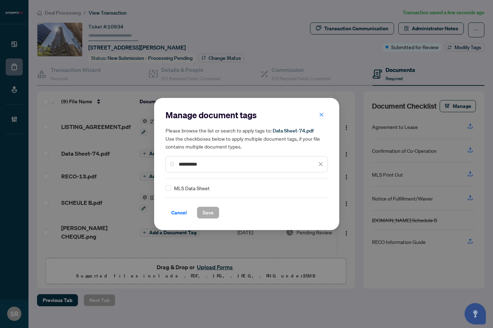
type input "**********"
click at [207, 209] on span "Save" at bounding box center [208, 212] width 11 height 11
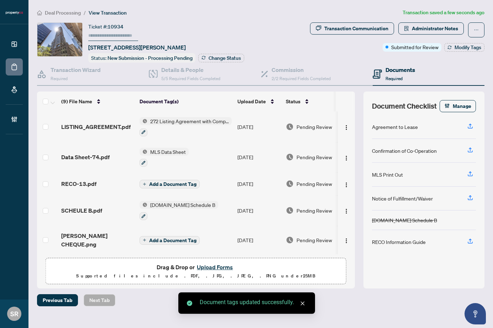
click at [163, 182] on span "Add a Document Tag" at bounding box center [172, 184] width 47 height 5
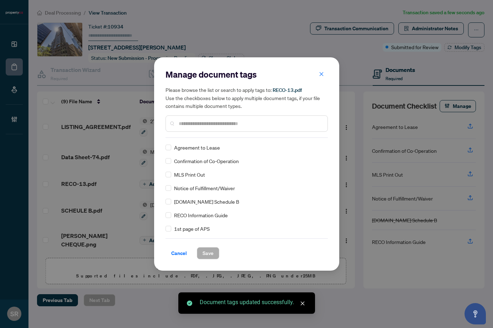
click at [197, 135] on div "Manage document tags Please browse the list or search to apply tags to: RECO-13…" at bounding box center [247, 103] width 162 height 69
click at [198, 123] on input "text" at bounding box center [250, 124] width 143 height 8
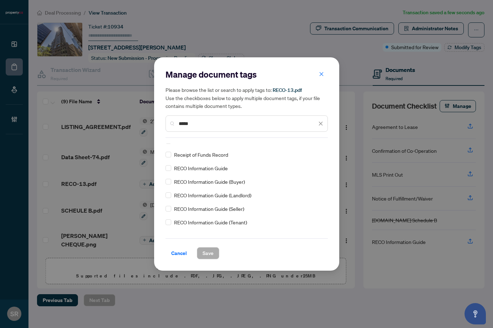
scroll to position [68, 0]
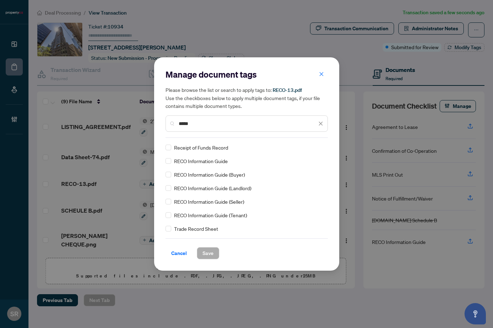
type input "****"
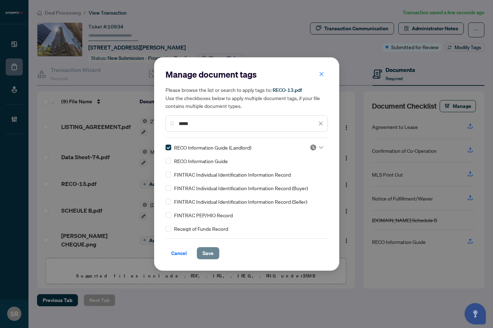
click at [207, 254] on span "Save" at bounding box center [208, 252] width 11 height 11
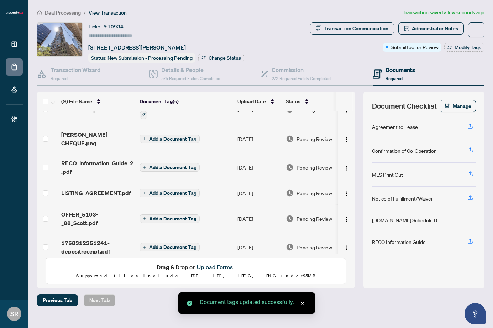
scroll to position [111, 0]
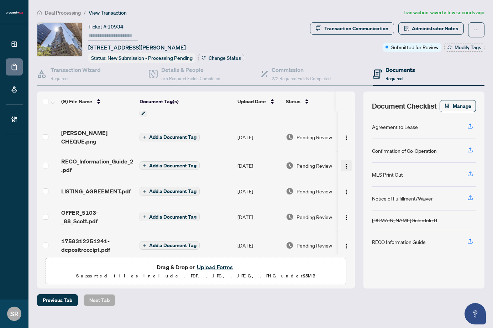
click at [345, 163] on img "button" at bounding box center [347, 166] width 6 height 6
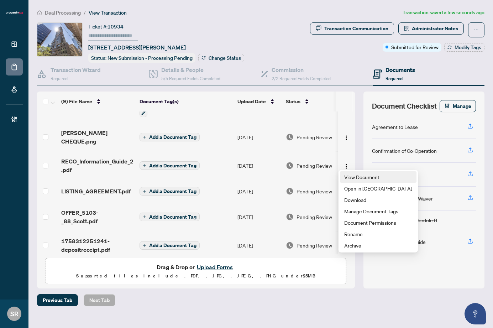
click at [355, 179] on span "View Document" at bounding box center [378, 177] width 68 height 8
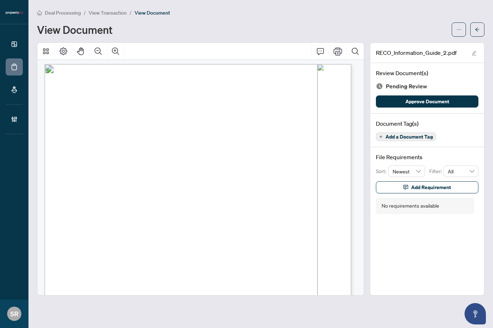
scroll to position [4890, 0]
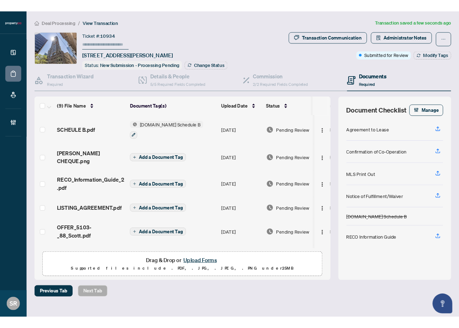
scroll to position [111, 0]
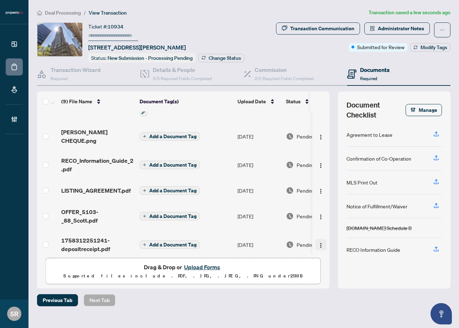
click at [321, 243] on img "button" at bounding box center [321, 246] width 6 height 6
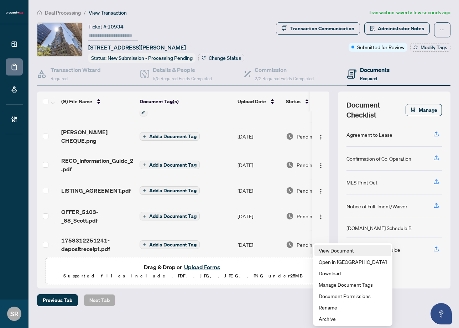
click at [330, 249] on span "View Document" at bounding box center [353, 250] width 68 height 8
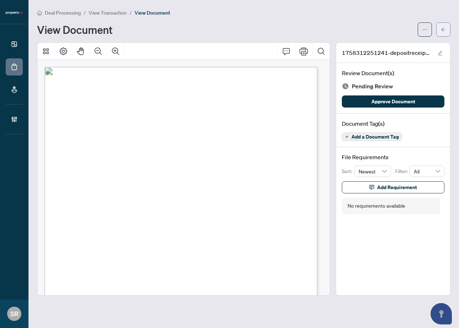
click at [442, 27] on icon "arrow-left" at bounding box center [443, 29] width 5 height 5
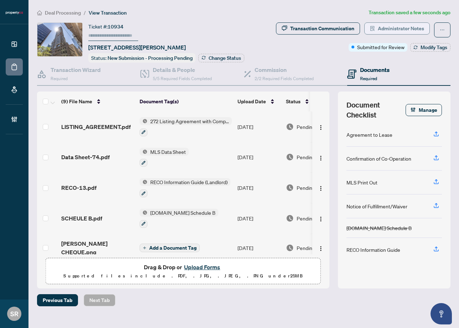
click at [405, 25] on span "Administrator Notes" at bounding box center [401, 28] width 46 height 11
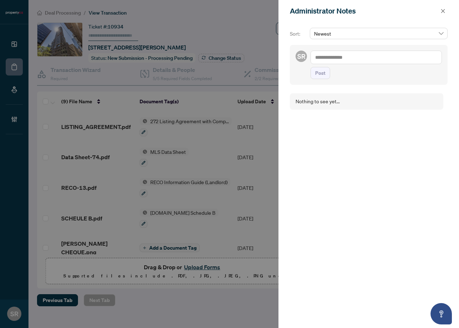
click at [356, 56] on textarea at bounding box center [376, 58] width 131 height 14
type textarea "**********"
drag, startPoint x: 342, startPoint y: 66, endPoint x: 305, endPoint y: 58, distance: 37.9
click at [305, 58] on div "**********" at bounding box center [369, 68] width 158 height 47
click at [260, 29] on div at bounding box center [229, 164] width 459 height 328
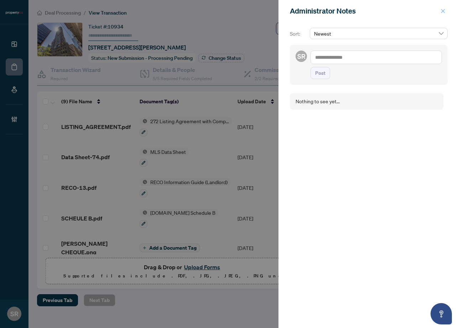
click at [444, 12] on icon "close" at bounding box center [443, 11] width 5 height 5
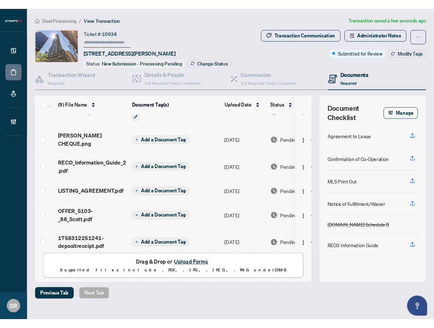
scroll to position [111, 0]
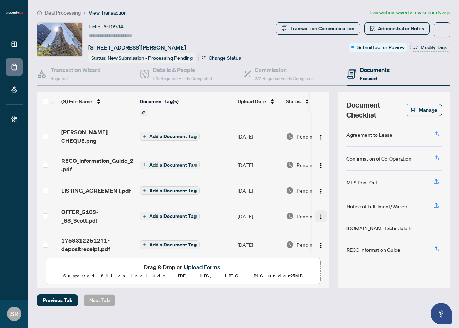
click at [318, 214] on img "button" at bounding box center [321, 217] width 6 height 6
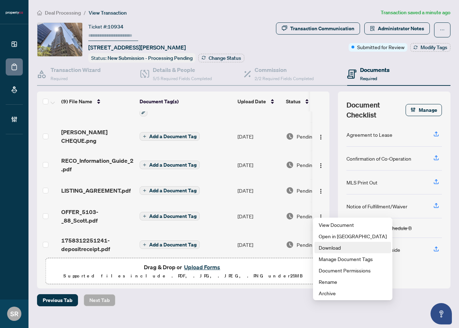
click at [350, 248] on span "Download" at bounding box center [353, 248] width 68 height 8
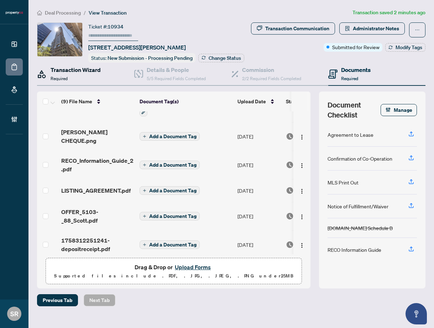
click at [84, 74] on div "Transaction Wizard Required" at bounding box center [76, 74] width 50 height 17
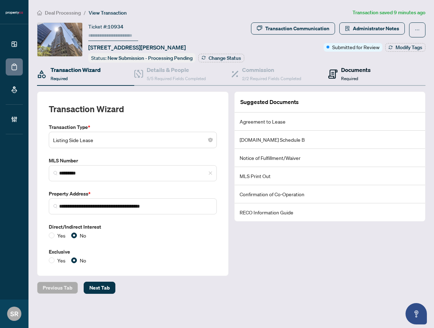
click at [365, 74] on div "Documents Required" at bounding box center [356, 74] width 30 height 17
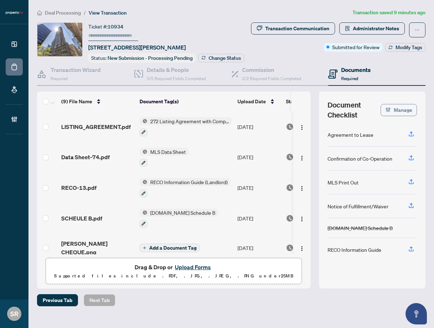
scroll to position [111, 0]
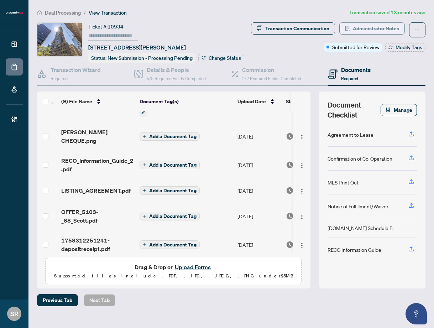
click at [369, 26] on span "Administrator Notes" at bounding box center [376, 28] width 46 height 11
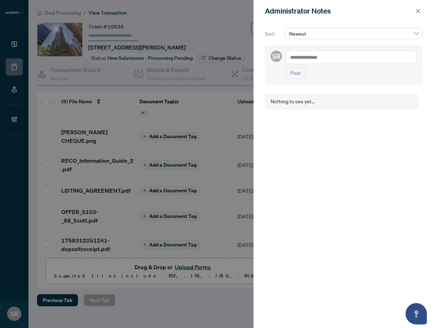
click at [323, 59] on textarea at bounding box center [351, 58] width 131 height 14
type textarea "**********"
click at [291, 79] on span "Post" at bounding box center [295, 79] width 10 height 11
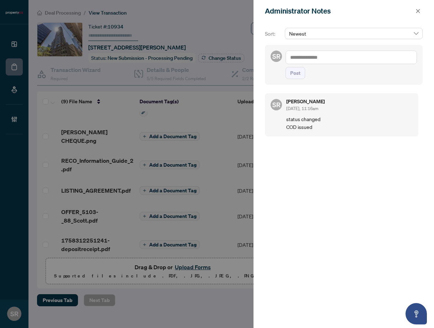
click at [415, 6] on div "Administrator Notes" at bounding box center [344, 11] width 181 height 22
click at [420, 11] on icon "close" at bounding box center [418, 11] width 5 height 5
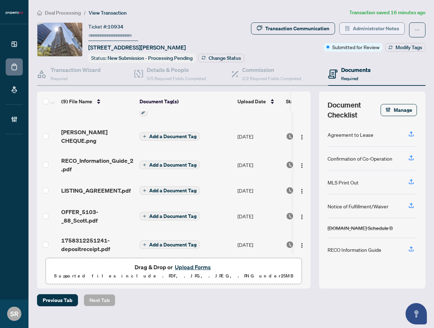
click at [369, 27] on span "Administrator Notes" at bounding box center [376, 28] width 46 height 11
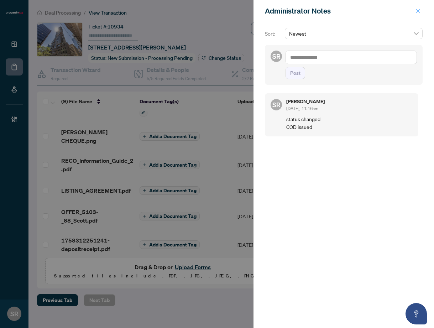
click at [417, 10] on icon "close" at bounding box center [418, 11] width 4 height 4
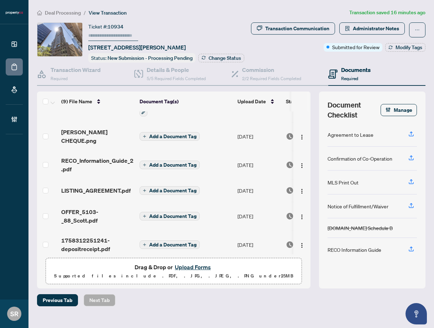
click at [249, 7] on main "Deal Processing / View Transaction Transaction saved 16 minutes ago Ticket #: 1…" at bounding box center [231, 164] width 406 height 328
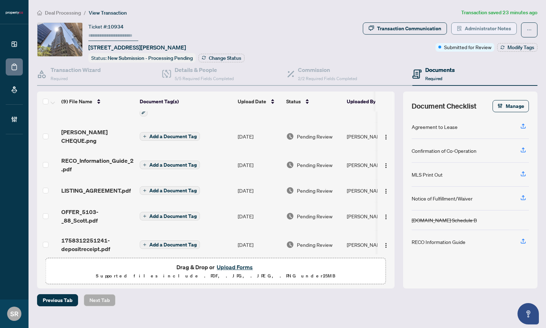
click at [493, 30] on span "Administrator Notes" at bounding box center [487, 28] width 46 height 11
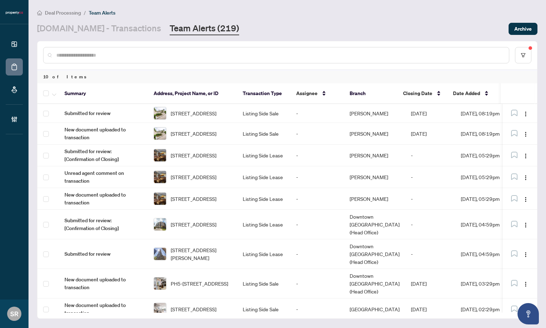
click at [119, 51] on input "text" at bounding box center [279, 55] width 447 height 8
paste input "*****"
type input "*****"
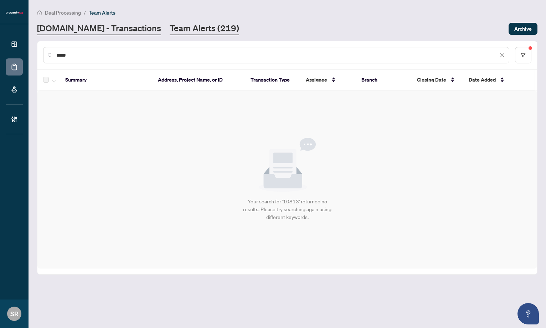
click at [92, 32] on link "Property.ca - Transactions" at bounding box center [99, 28] width 124 height 13
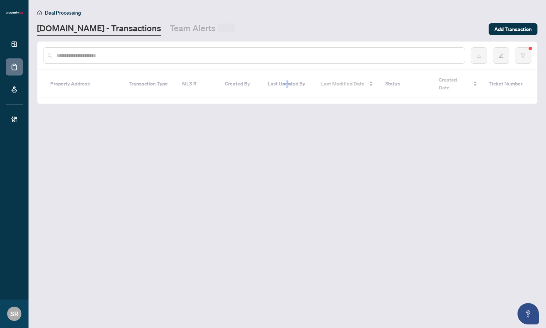
click at [94, 55] on input "text" at bounding box center [257, 56] width 402 height 8
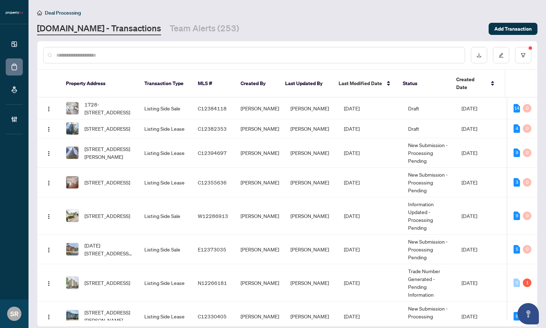
paste input "*****"
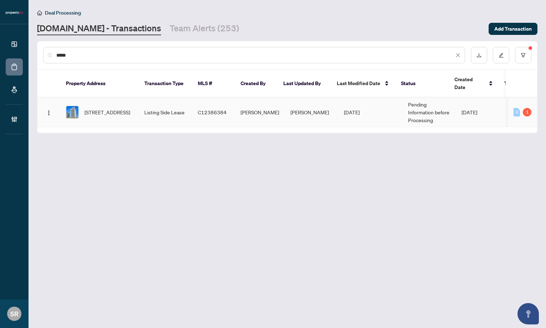
type input "*****"
click at [437, 108] on td "Pending Information before Processing" at bounding box center [428, 113] width 53 height 30
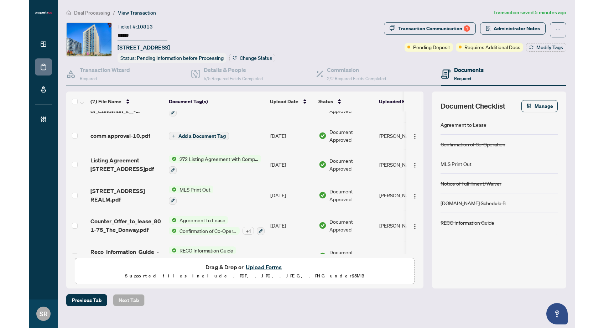
scroll to position [68, 0]
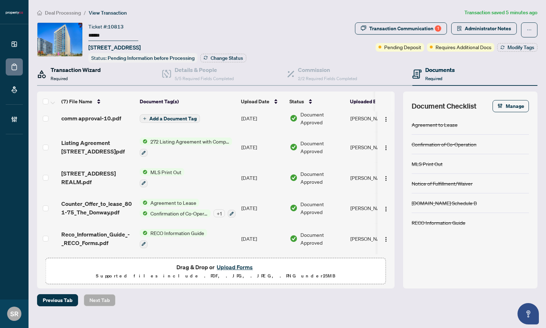
click at [89, 78] on div "Transaction Wizard Required" at bounding box center [76, 74] width 50 height 17
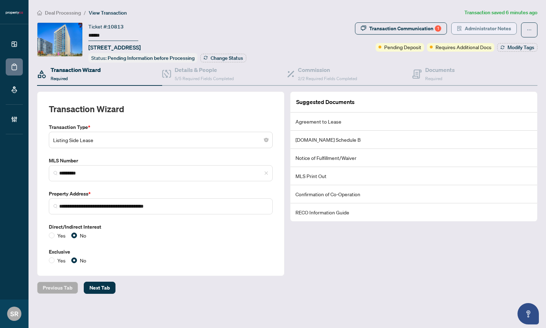
click at [481, 29] on span "Administrator Notes" at bounding box center [487, 28] width 46 height 11
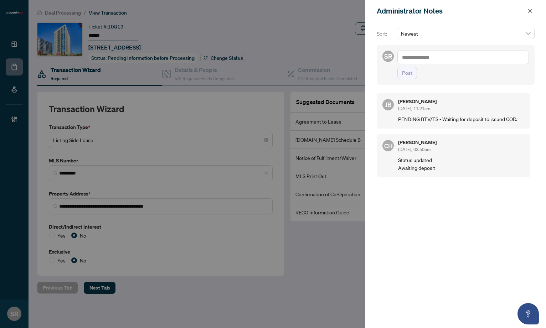
click at [444, 57] on textarea at bounding box center [462, 58] width 131 height 14
type textarea "**********"
click at [403, 73] on span "Post" at bounding box center [407, 72] width 10 height 11
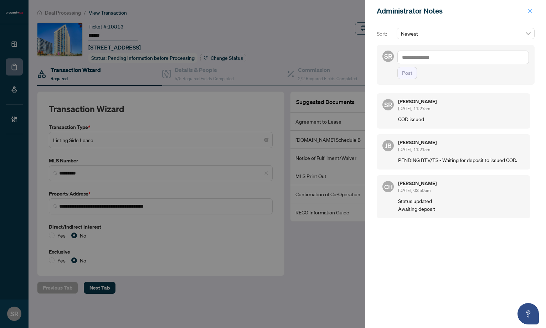
click at [529, 11] on icon "close" at bounding box center [530, 11] width 4 height 4
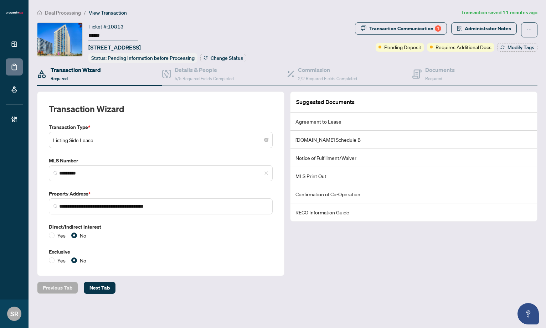
click at [286, 52] on div "Ticket #: 10813 ****** 801-75 The Donway, Toronto, Ontario M3C 2E9, Canada Stat…" at bounding box center [194, 42] width 315 height 40
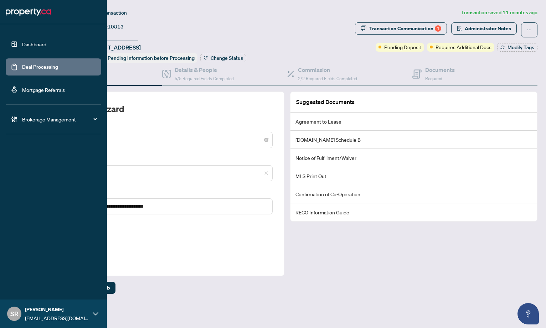
click at [34, 67] on link "Deal Processing" at bounding box center [40, 67] width 36 height 6
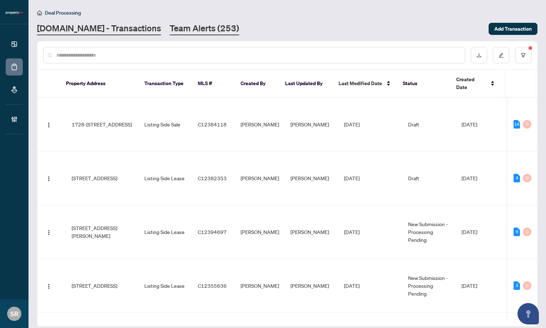
click at [176, 28] on link "Team Alerts (253)" at bounding box center [204, 28] width 69 height 13
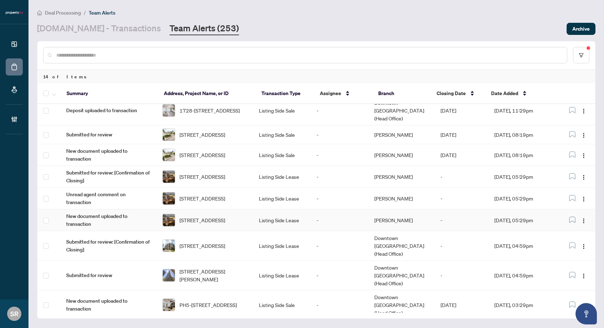
scroll to position [95, 0]
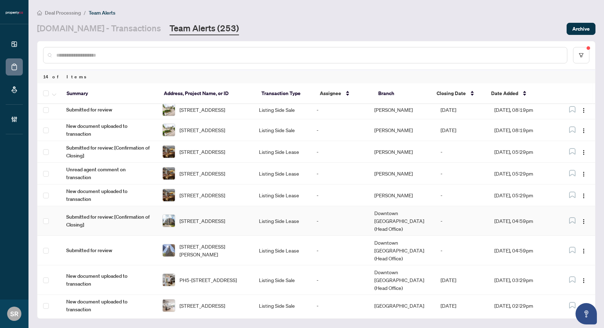
click at [476, 214] on td "-" at bounding box center [462, 221] width 54 height 30
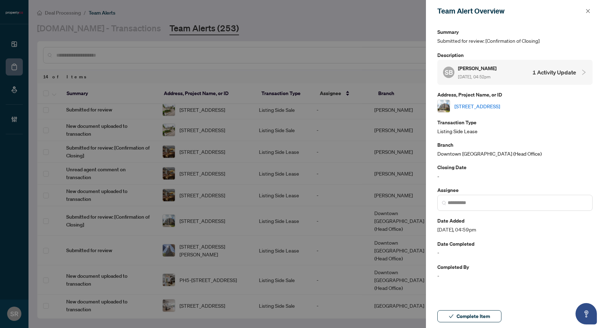
click at [465, 106] on link "[STREET_ADDRESS]" at bounding box center [477, 106] width 46 height 8
click at [545, 10] on icon "close" at bounding box center [588, 11] width 4 height 4
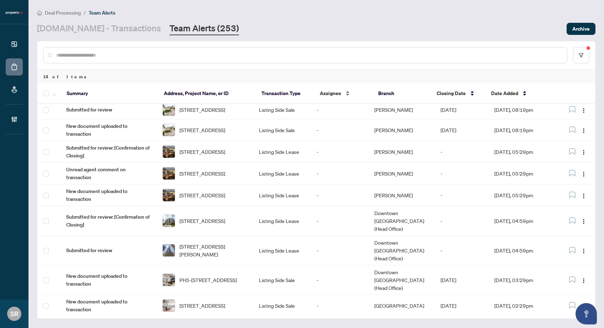
click at [339, 93] on span "Assignee" at bounding box center [330, 93] width 21 height 8
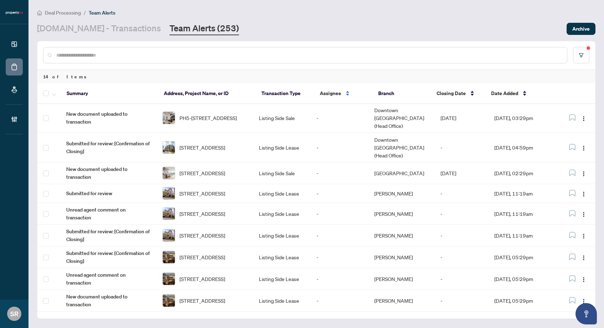
scroll to position [0, 0]
click at [348, 94] on div "Assignee" at bounding box center [343, 93] width 47 height 8
click at [347, 90] on div "Assignee" at bounding box center [343, 93] width 47 height 8
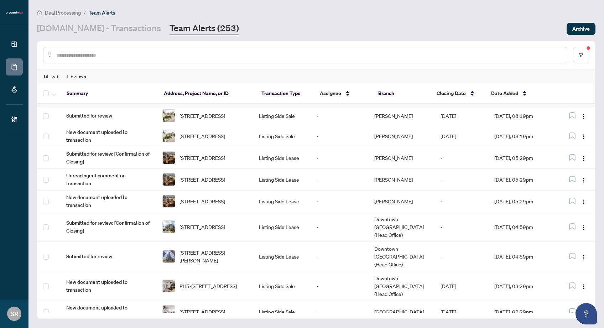
scroll to position [95, 0]
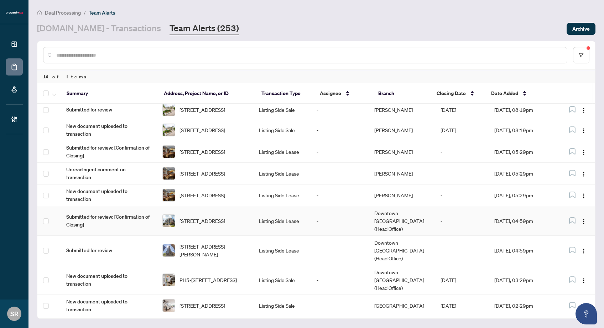
click at [477, 216] on td "-" at bounding box center [462, 221] width 54 height 30
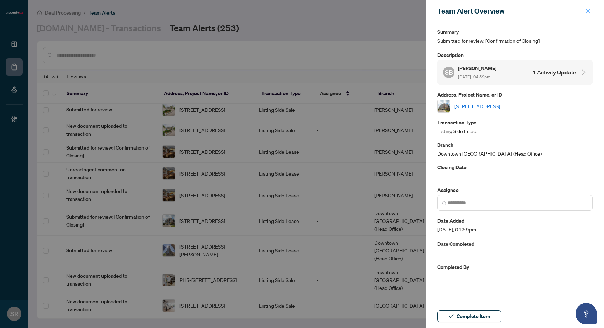
click at [545, 8] on span "button" at bounding box center [587, 10] width 5 height 11
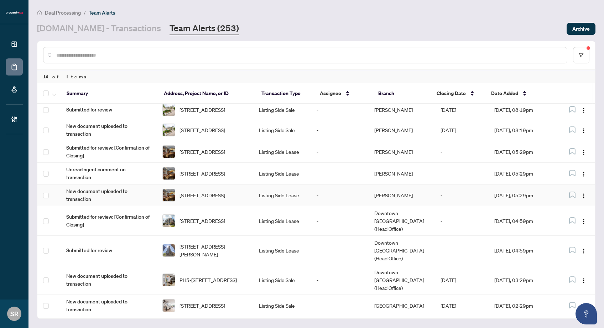
click at [383, 189] on td "[PERSON_NAME]" at bounding box center [402, 195] width 66 height 22
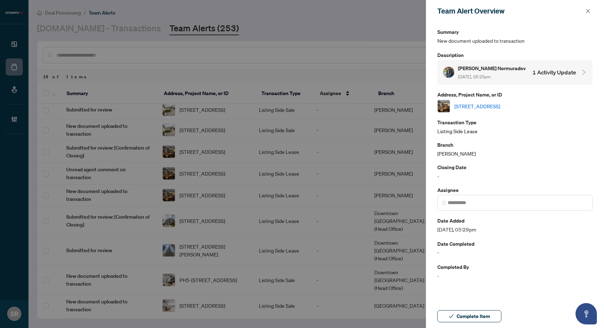
click at [510, 75] on div "Farrukh Normuradov Sep/19/2025, 05:25pm 1 Activity Update" at bounding box center [509, 72] width 133 height 16
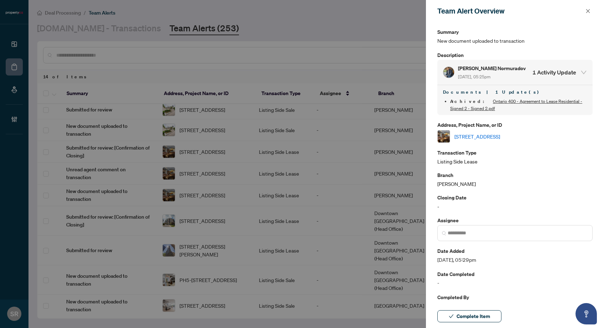
click at [500, 132] on link "[STREET_ADDRESS]" at bounding box center [477, 136] width 46 height 8
click at [545, 10] on button "button" at bounding box center [587, 11] width 9 height 9
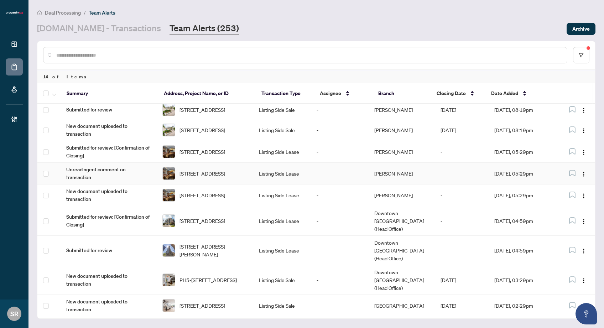
click at [325, 170] on td "-" at bounding box center [340, 174] width 58 height 22
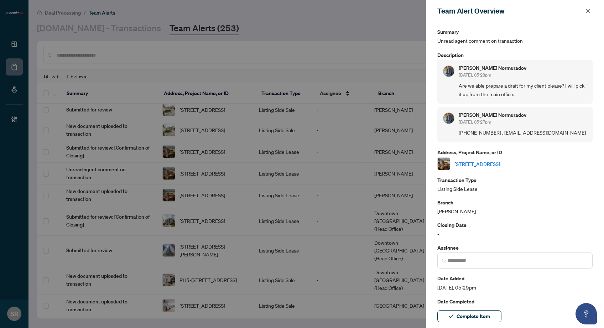
click at [325, 170] on div at bounding box center [302, 164] width 604 height 328
click at [359, 184] on div at bounding box center [302, 164] width 604 height 328
click at [545, 9] on icon "close" at bounding box center [587, 11] width 5 height 5
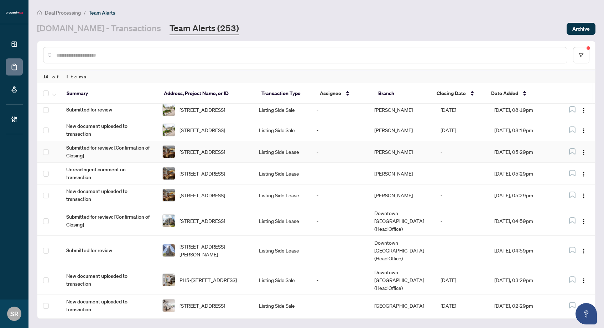
click at [339, 148] on td "-" at bounding box center [340, 152] width 58 height 22
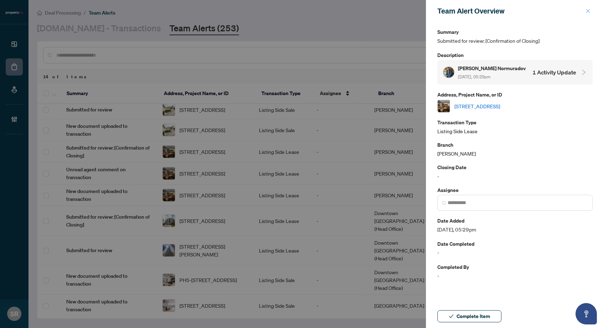
drag, startPoint x: 592, startPoint y: 10, endPoint x: 524, endPoint y: 46, distance: 76.8
click at [545, 10] on button "button" at bounding box center [587, 11] width 9 height 9
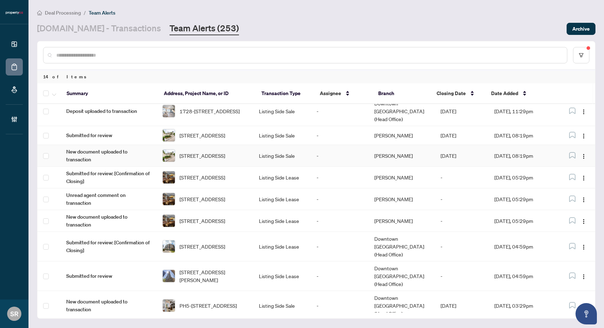
scroll to position [63, 0]
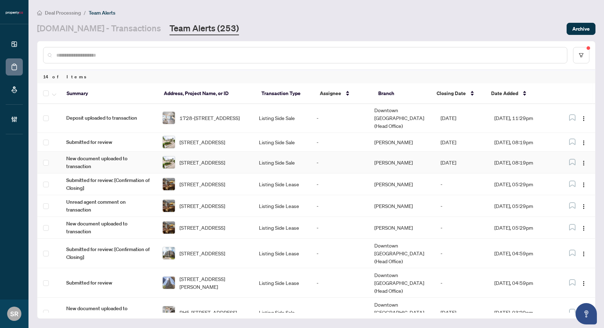
click at [340, 155] on td "-" at bounding box center [340, 163] width 58 height 22
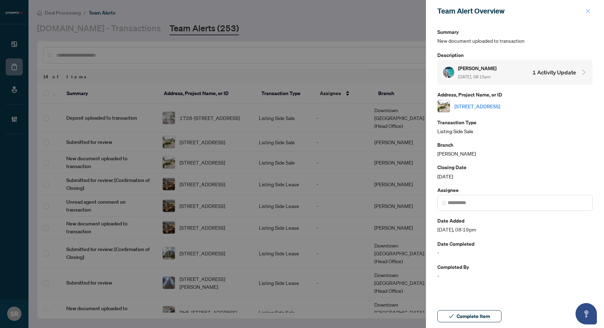
click at [545, 10] on icon "close" at bounding box center [587, 11] width 5 height 5
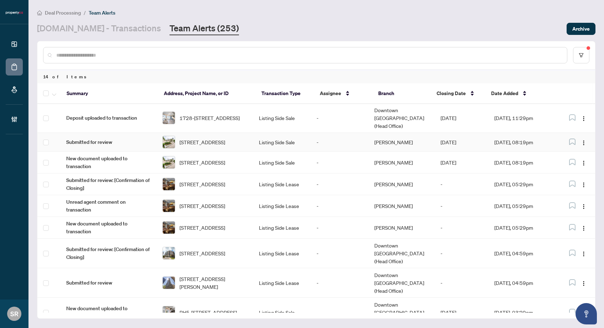
click at [349, 133] on td "-" at bounding box center [340, 142] width 58 height 19
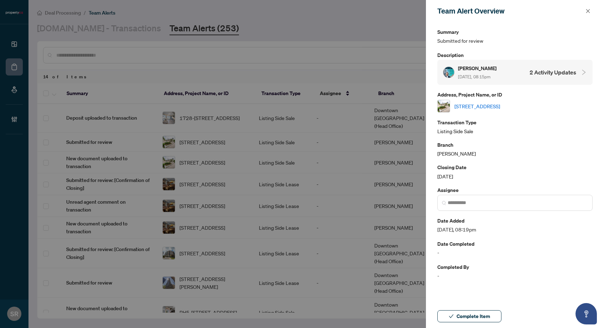
click at [490, 104] on link "105-2111 Lakeshore Blvd, Toronto, Ontario M8V 4B2, Canada" at bounding box center [477, 106] width 46 height 8
click at [545, 9] on icon "close" at bounding box center [587, 11] width 5 height 5
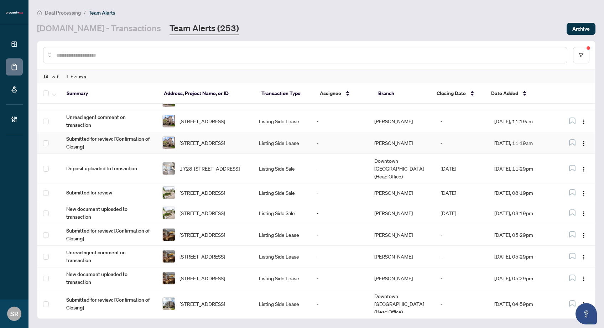
scroll to position [9, 0]
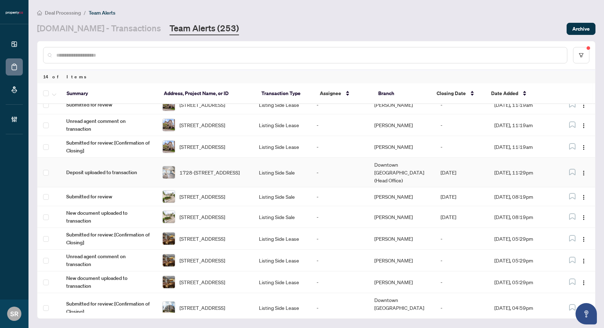
click at [332, 172] on td "-" at bounding box center [340, 173] width 58 height 30
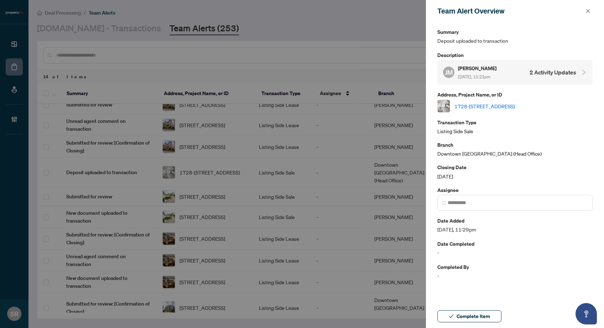
click at [515, 105] on link "1728-111 St Clair Ave, Toronto, Ontario M4V 1N5, Canada" at bounding box center [484, 106] width 60 height 8
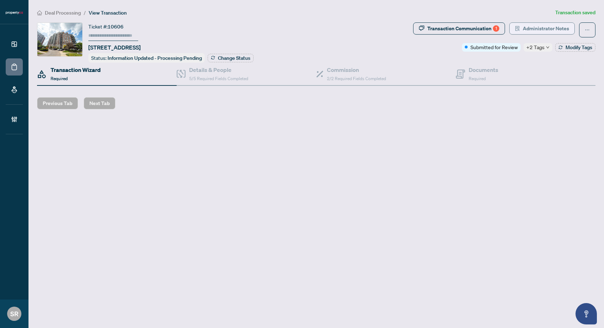
type input "******"
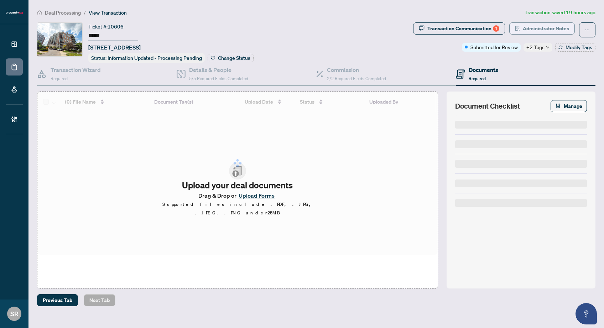
click at [517, 29] on icon "solution" at bounding box center [517, 28] width 5 height 5
click at [545, 30] on span "Administrator Notes" at bounding box center [546, 28] width 46 height 11
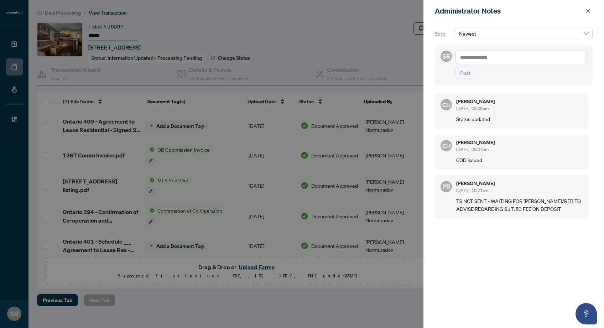
click at [298, 49] on div at bounding box center [302, 164] width 604 height 328
click at [590, 10] on button "button" at bounding box center [587, 11] width 9 height 9
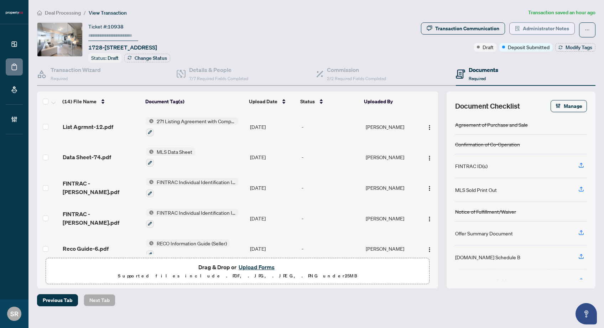
click at [543, 27] on span "Administrator Notes" at bounding box center [546, 28] width 46 height 11
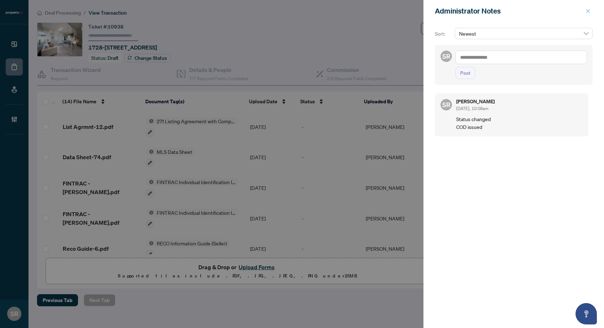
click at [589, 9] on icon "close" at bounding box center [587, 11] width 5 height 5
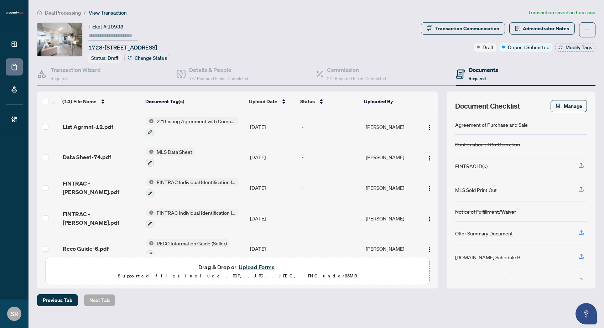
click at [354, 21] on div "Deal Processing / View Transaction Transaction saved an hour ago Ticket #: 1093…" at bounding box center [316, 158] width 564 height 298
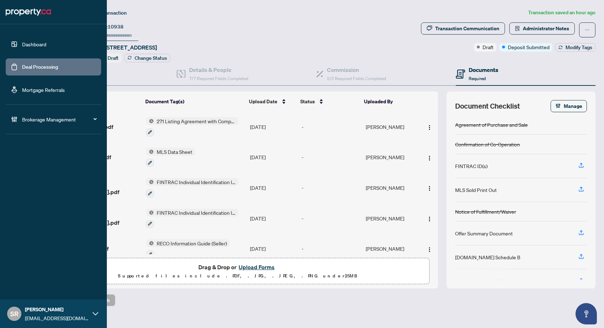
click at [42, 67] on link "Deal Processing" at bounding box center [40, 67] width 36 height 6
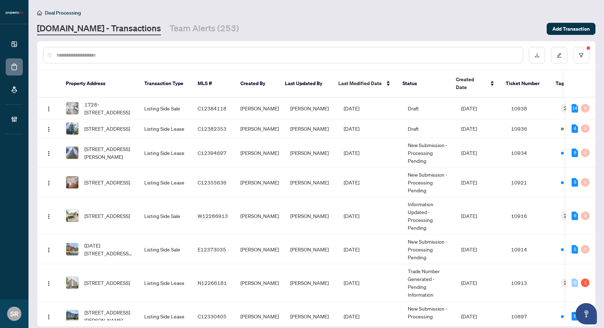
click at [176, 19] on div "Deal Processing [DOMAIN_NAME] - Transactions Team Alerts (253) Add Transaction" at bounding box center [316, 22] width 558 height 27
click at [189, 31] on link "Team Alerts (253)" at bounding box center [204, 28] width 69 height 13
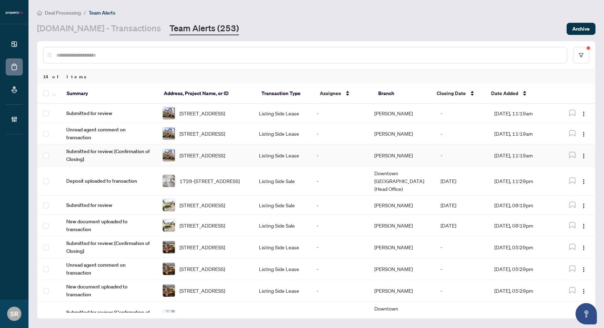
click at [430, 155] on td "[PERSON_NAME]" at bounding box center [402, 156] width 66 height 22
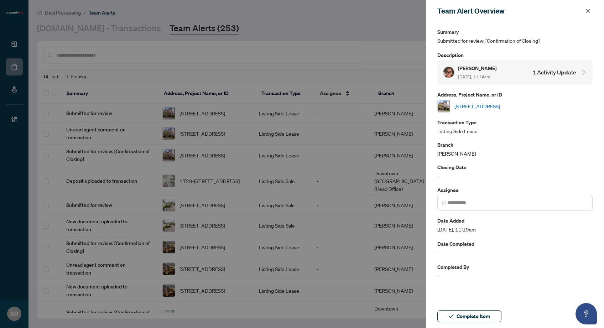
click at [350, 135] on div at bounding box center [302, 164] width 604 height 328
click at [365, 136] on div at bounding box center [302, 164] width 604 height 328
drag, startPoint x: 590, startPoint y: 10, endPoint x: 525, endPoint y: 57, distance: 80.9
click at [590, 10] on button "button" at bounding box center [587, 11] width 9 height 9
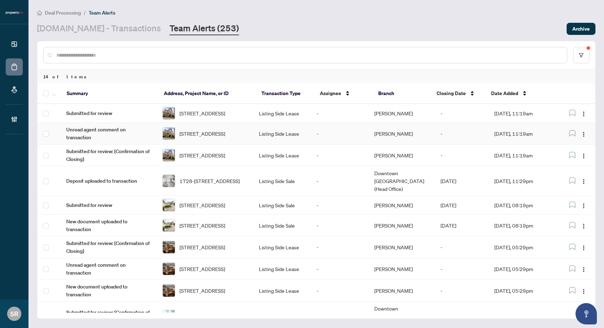
click at [389, 132] on td "[PERSON_NAME]" at bounding box center [402, 134] width 66 height 22
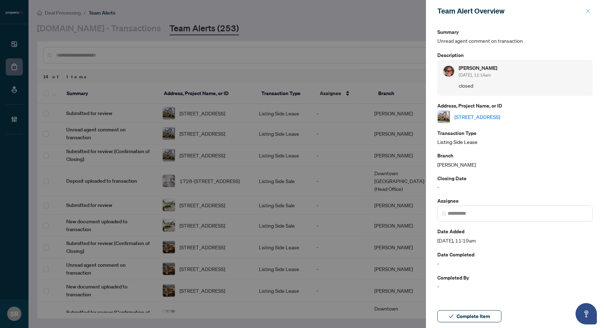
click at [586, 8] on span "button" at bounding box center [587, 10] width 5 height 11
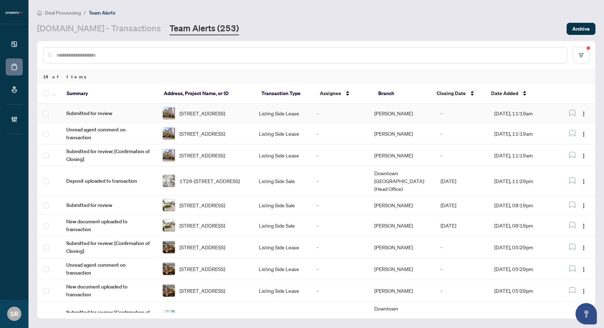
click at [379, 113] on td "[PERSON_NAME]" at bounding box center [402, 113] width 66 height 19
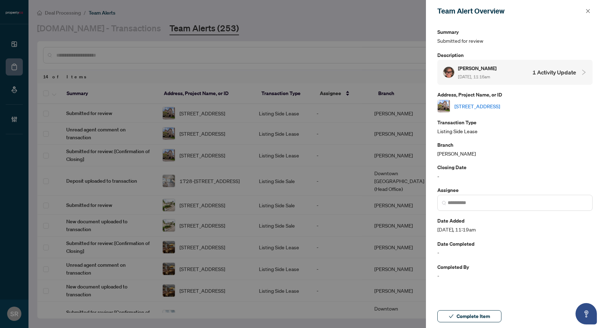
click at [517, 78] on div "[PERSON_NAME] [DATE], 11:16am 1 Activity Update" at bounding box center [509, 72] width 133 height 16
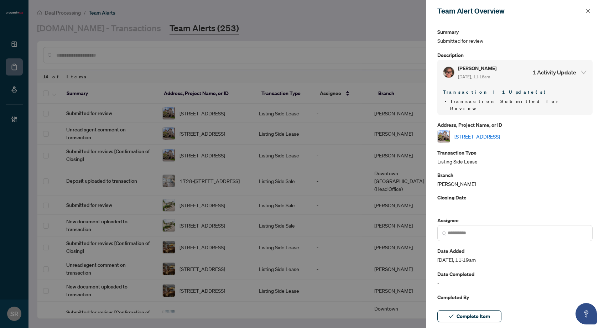
click at [506, 67] on div "[PERSON_NAME] [DATE], 11:16am 1 Activity Update" at bounding box center [509, 72] width 133 height 16
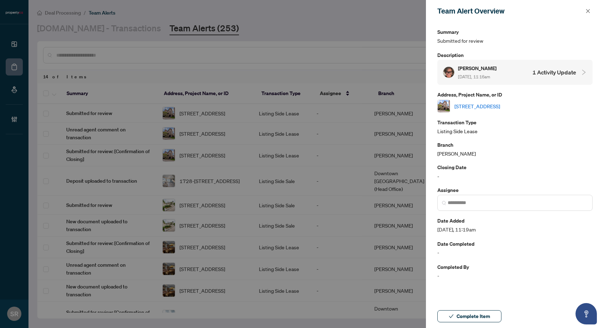
click at [493, 104] on link "[STREET_ADDRESS]" at bounding box center [477, 106] width 46 height 8
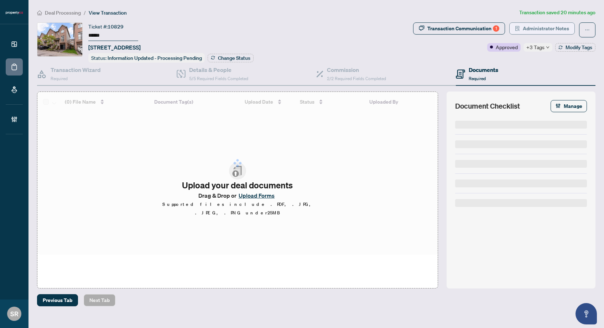
click at [537, 30] on span "Administrator Notes" at bounding box center [546, 28] width 46 height 11
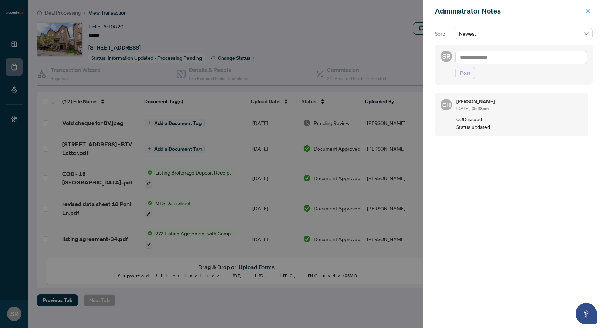
click at [585, 9] on icon "close" at bounding box center [587, 11] width 5 height 5
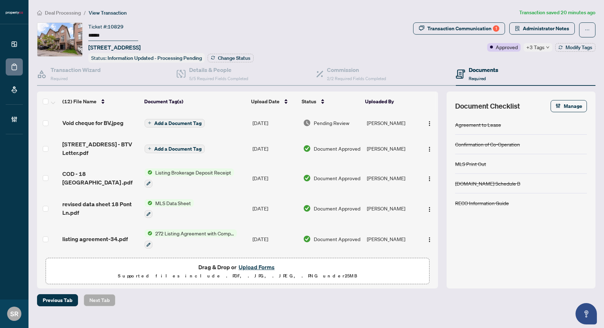
click at [372, 38] on div "Ticket #: 10829 ****** [STREET_ADDRESS] Status: Information Updated - Processin…" at bounding box center [223, 42] width 373 height 40
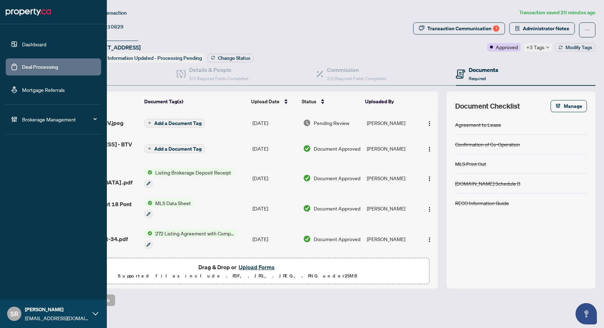
drag, startPoint x: 35, startPoint y: 66, endPoint x: 57, endPoint y: 64, distance: 21.7
click at [35, 66] on link "Deal Processing" at bounding box center [40, 67] width 36 height 6
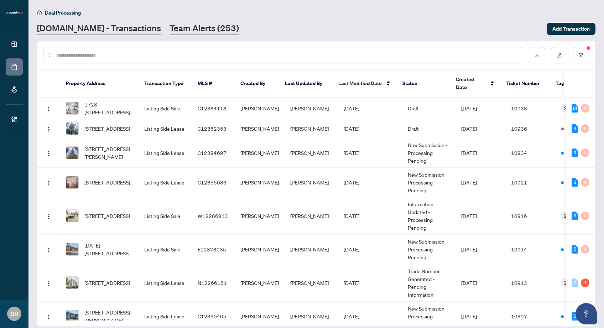
click at [180, 33] on link "Team Alerts (253)" at bounding box center [204, 28] width 69 height 13
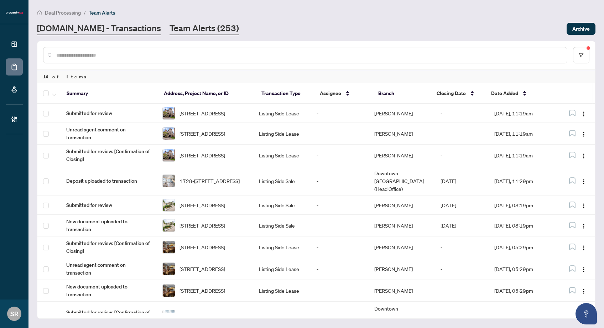
click at [85, 30] on link "[DOMAIN_NAME] - Transactions" at bounding box center [99, 28] width 124 height 13
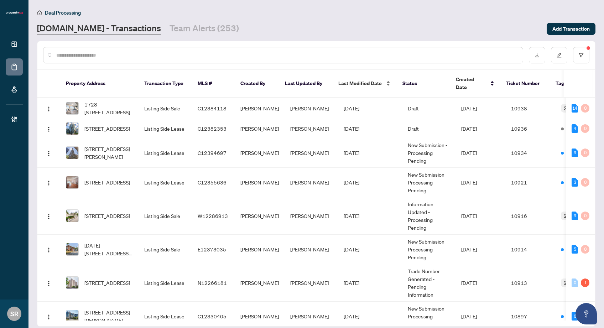
click at [386, 80] on div "Last Modified Date" at bounding box center [364, 83] width 53 height 8
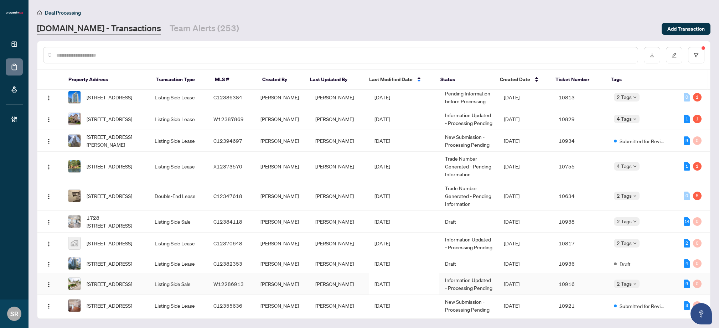
scroll to position [33, 0]
click at [119, 265] on span "[STREET_ADDRESS]" at bounding box center [110, 263] width 46 height 8
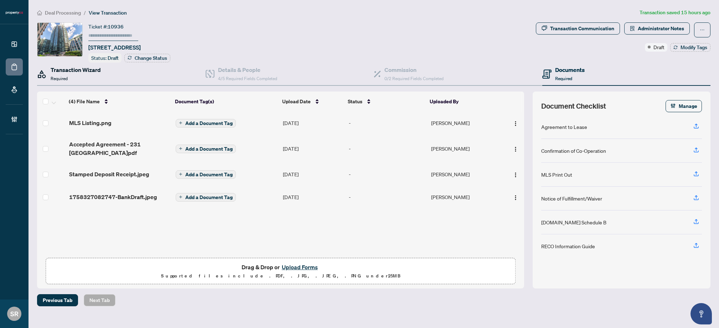
click at [70, 72] on h4 "Transaction Wizard" at bounding box center [76, 70] width 50 height 9
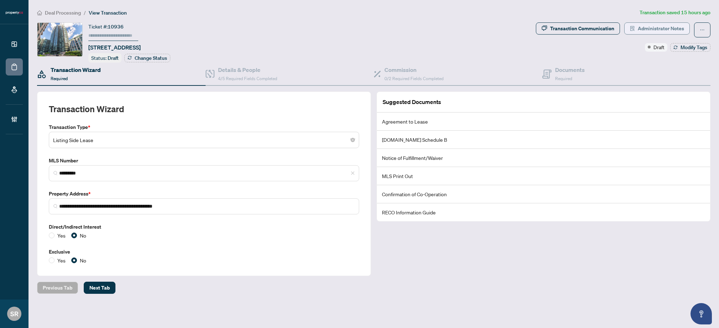
click at [604, 31] on span "Administrator Notes" at bounding box center [660, 28] width 46 height 11
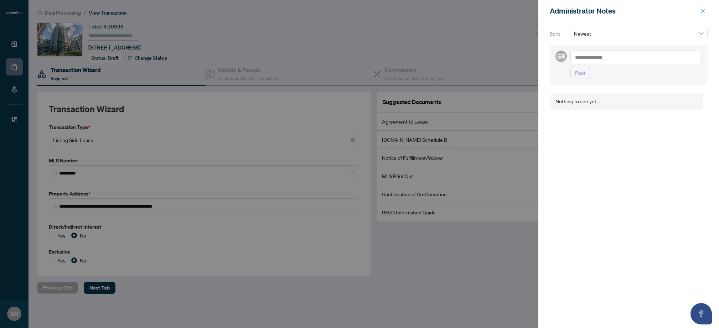
click at [604, 10] on icon "close" at bounding box center [703, 11] width 4 height 4
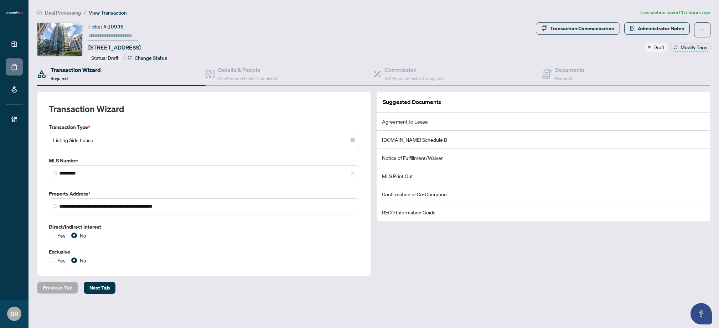
drag, startPoint x: 427, startPoint y: 38, endPoint x: 437, endPoint y: 40, distance: 9.7
click at [428, 38] on div "Ticket #: 10936 [STREET_ADDRESS] Status: Draft Change Status" at bounding box center [285, 42] width 496 height 40
click at [604, 47] on span "Draft" at bounding box center [658, 47] width 11 height 8
click at [337, 32] on div "Ticket #: 10936 [STREET_ADDRESS] Status: Draft Change Status" at bounding box center [285, 42] width 496 height 40
click at [247, 73] on div "Details & People 4/5 Required Fields Completed" at bounding box center [247, 74] width 59 height 17
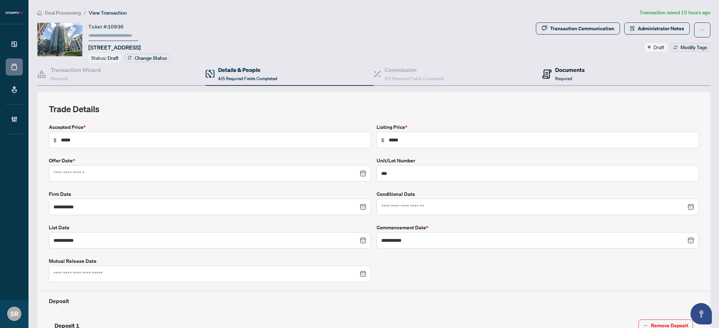
click at [555, 79] on span "Required" at bounding box center [563, 78] width 17 height 5
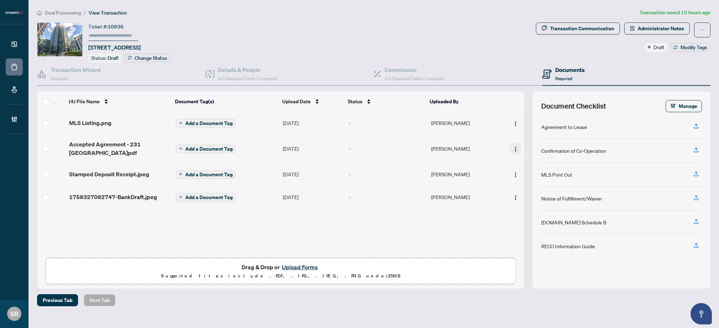
click at [514, 146] on img "button" at bounding box center [515, 149] width 6 height 6
click at [530, 162] on span "View Document" at bounding box center [547, 161] width 68 height 8
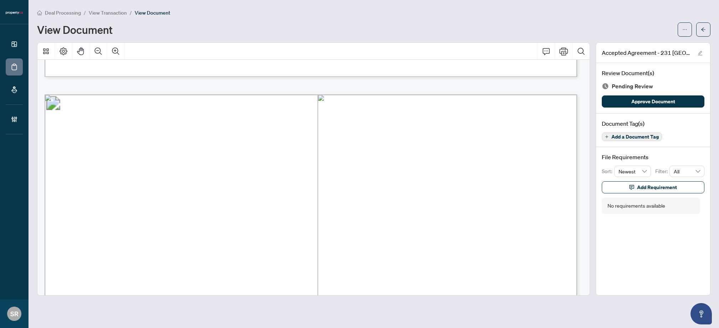
scroll to position [2479, 0]
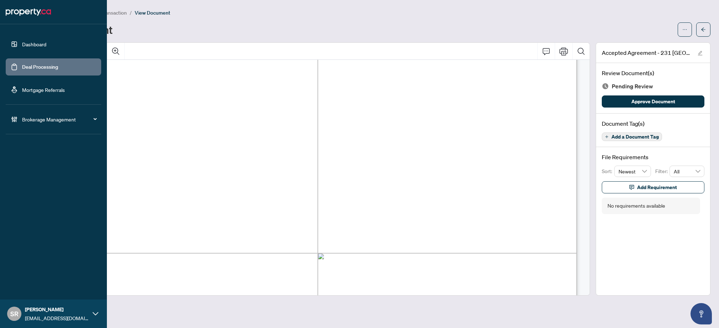
click at [22, 64] on link "Deal Processing" at bounding box center [40, 67] width 36 height 6
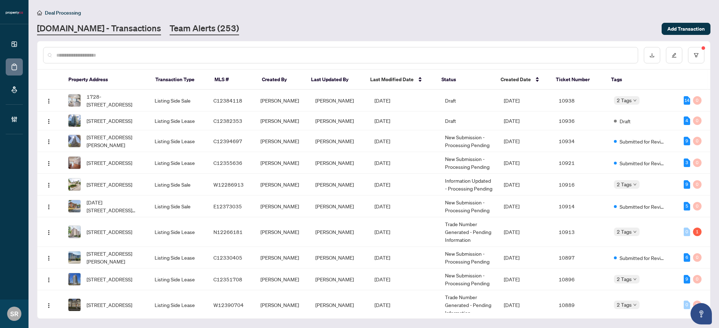
click at [170, 28] on link "Team Alerts (253)" at bounding box center [204, 28] width 69 height 13
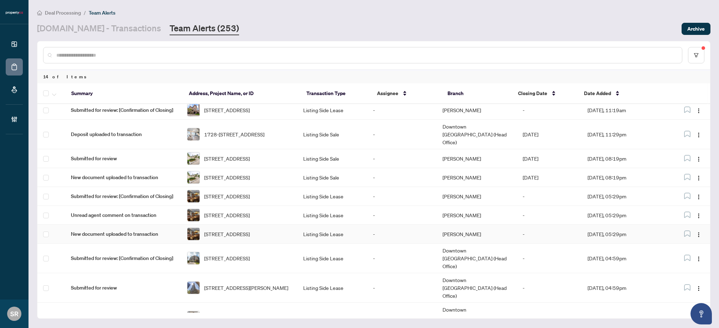
scroll to position [95, 0]
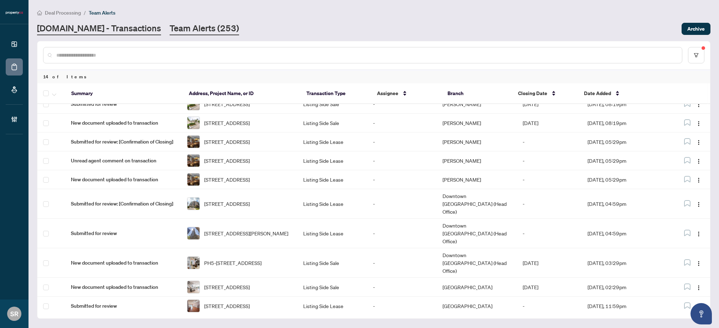
click at [72, 30] on link "[DOMAIN_NAME] - Transactions" at bounding box center [99, 28] width 124 height 13
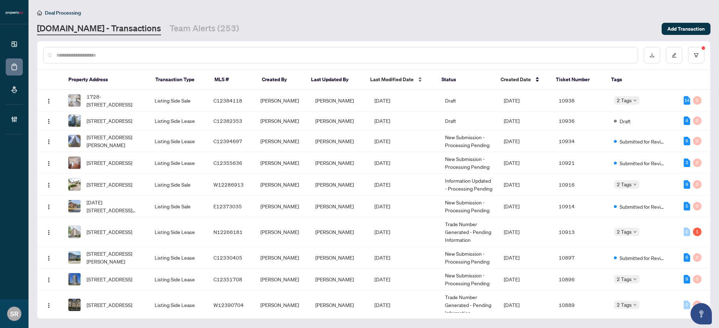
click at [418, 80] on div "Last Modified Date" at bounding box center [399, 79] width 59 height 8
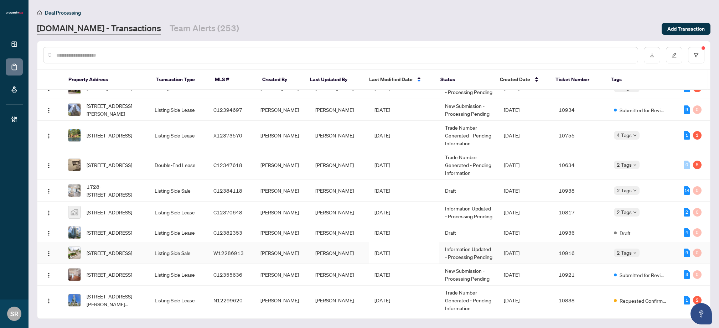
scroll to position [64, 0]
click at [151, 233] on td "Listing Side Lease" at bounding box center [178, 232] width 59 height 19
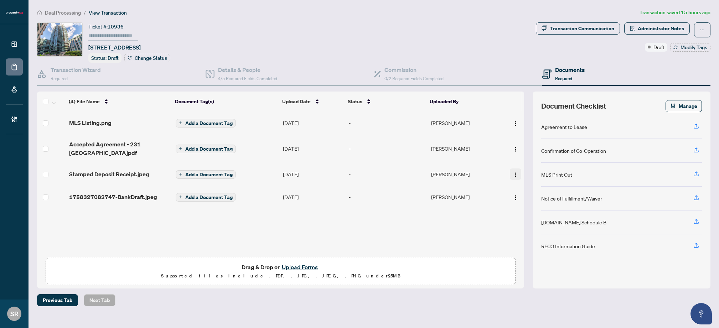
click at [512, 173] on img "button" at bounding box center [515, 175] width 6 height 6
click at [525, 184] on span "View Document" at bounding box center [547, 187] width 68 height 8
click at [513, 196] on img "button" at bounding box center [515, 198] width 6 height 6
click at [520, 207] on span "View Document" at bounding box center [547, 210] width 68 height 8
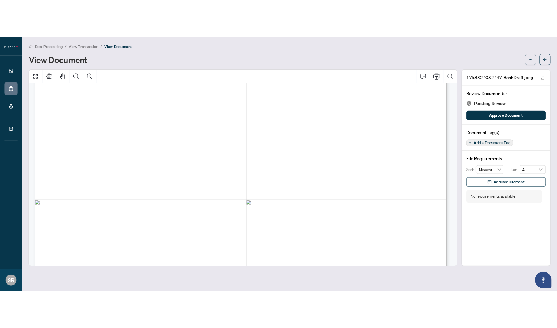
scroll to position [131, 0]
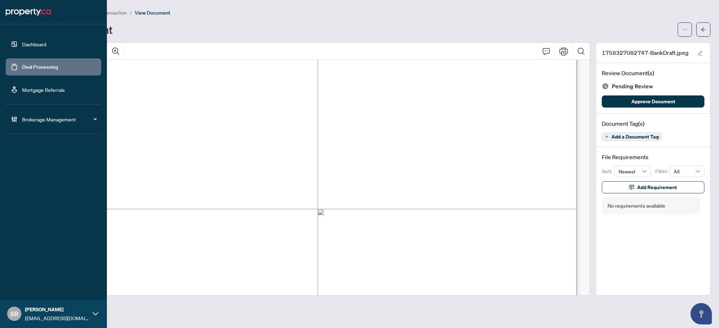
click at [22, 46] on link "Dashboard" at bounding box center [34, 44] width 24 height 6
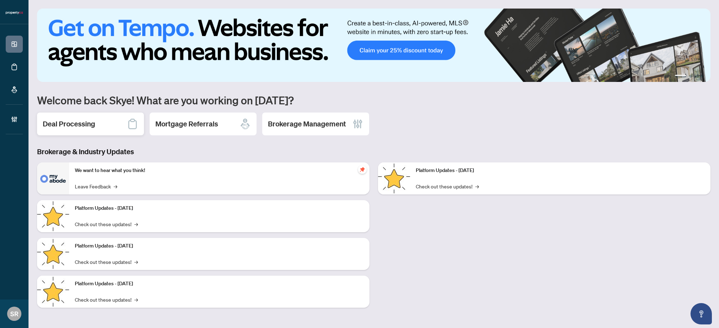
click at [71, 123] on h2 "Deal Processing" at bounding box center [69, 124] width 52 height 10
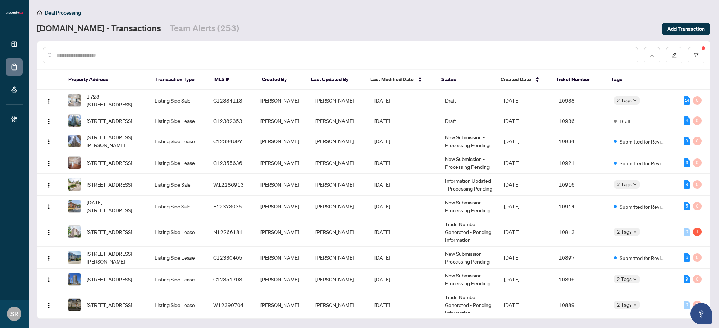
click at [344, 79] on th "Last Updated By" at bounding box center [334, 80] width 59 height 20
click at [536, 78] on div "Created Date" at bounding box center [522, 79] width 44 height 8
click at [537, 77] on div "Created Date" at bounding box center [522, 79] width 44 height 8
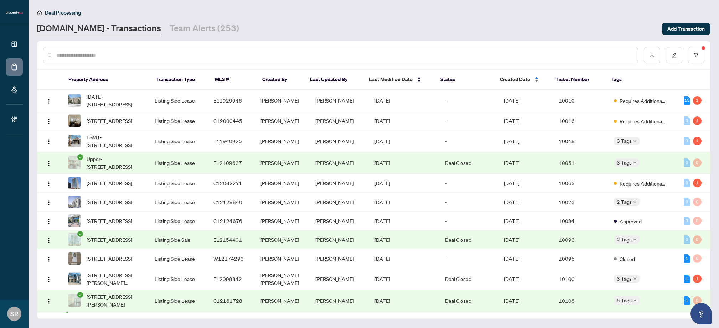
click at [537, 82] on div "Created Date" at bounding box center [522, 79] width 44 height 8
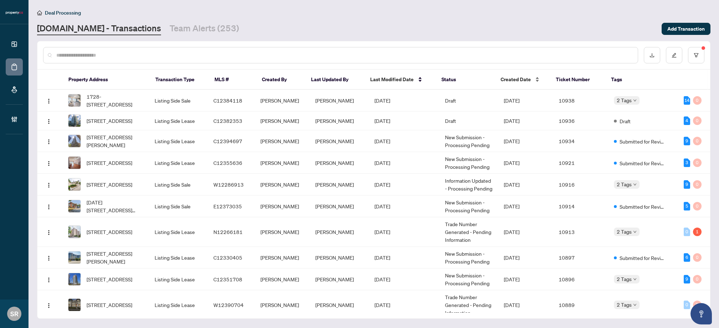
click at [537, 78] on div "Created Date" at bounding box center [522, 79] width 44 height 8
click at [536, 80] on div "Created Date" at bounding box center [522, 79] width 44 height 8
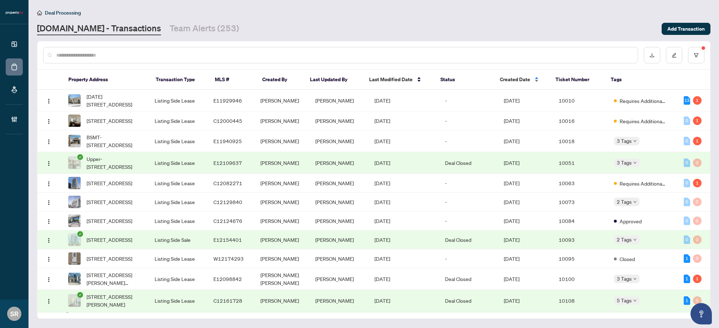
click at [536, 80] on div "Created Date" at bounding box center [522, 79] width 44 height 8
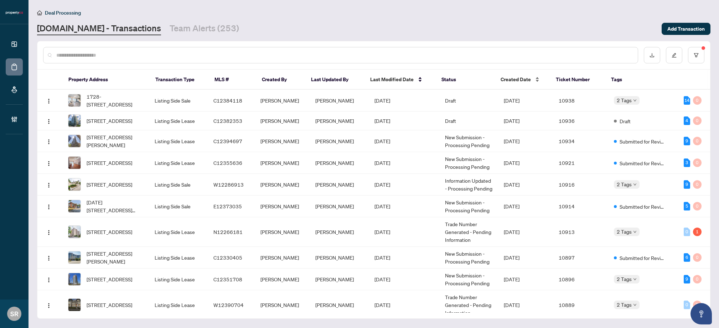
click at [536, 80] on div "Created Date" at bounding box center [522, 79] width 44 height 8
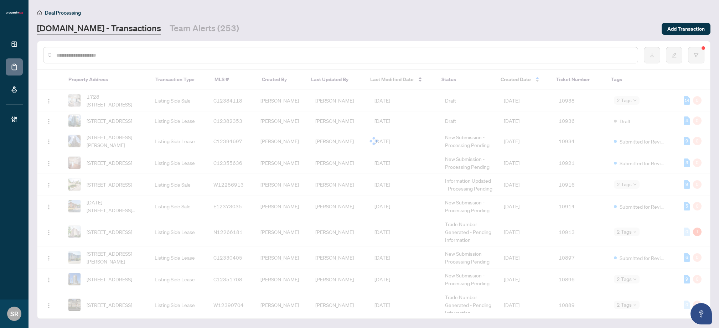
click at [536, 80] on div "Property Address Transaction Type MLS # Created By Last Updated By Last Modifie…" at bounding box center [373, 191] width 672 height 243
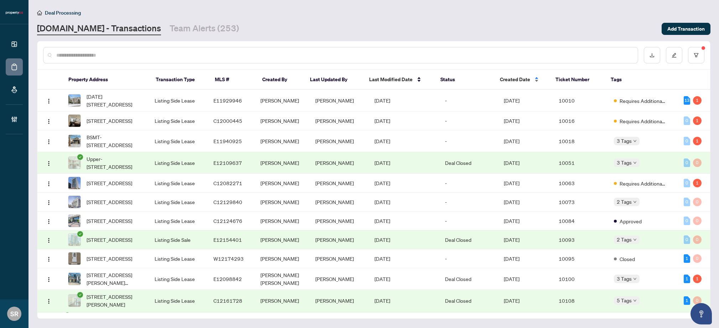
click at [536, 80] on div "Created Date" at bounding box center [522, 79] width 44 height 8
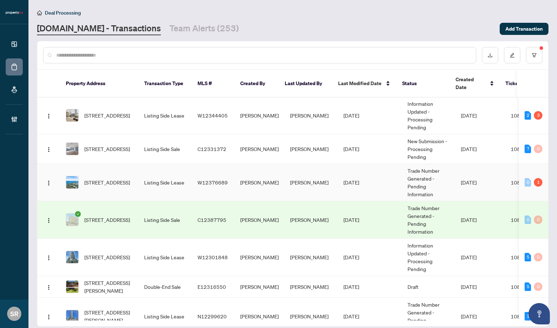
scroll to position [407, 0]
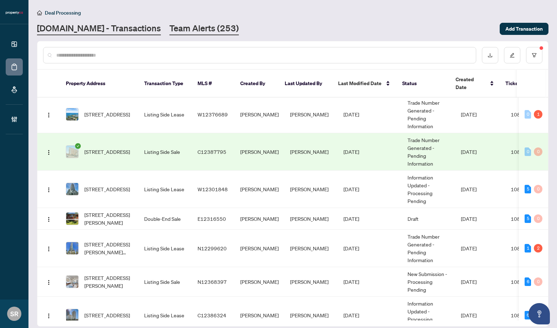
click at [175, 25] on link "Team Alerts (253)" at bounding box center [204, 28] width 69 height 13
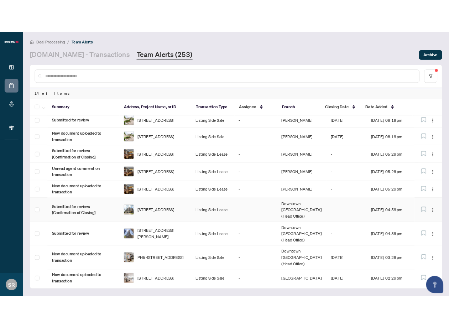
scroll to position [95, 0]
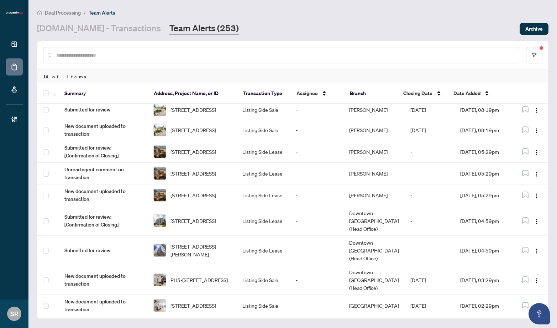
click at [324, 317] on td "-" at bounding box center [316, 326] width 53 height 19
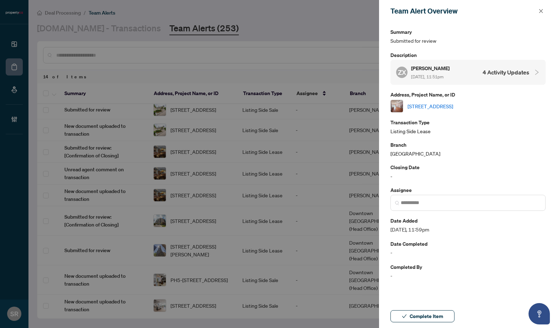
click at [453, 104] on link "[STREET_ADDRESS]" at bounding box center [431, 106] width 46 height 8
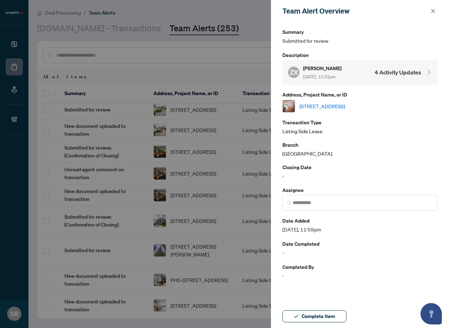
drag, startPoint x: 430, startPoint y: 8, endPoint x: 373, endPoint y: 20, distance: 58.2
click at [430, 8] on button "button" at bounding box center [432, 11] width 9 height 9
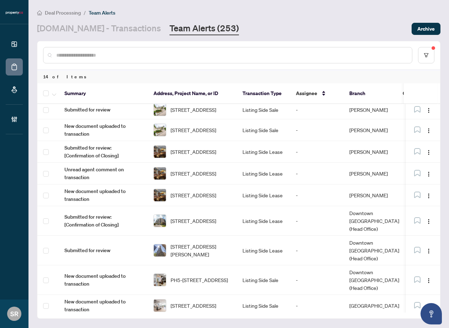
drag, startPoint x: 189, startPoint y: 28, endPoint x: 195, endPoint y: 28, distance: 5.3
click at [190, 28] on link "Team Alerts (253)" at bounding box center [204, 28] width 69 height 13
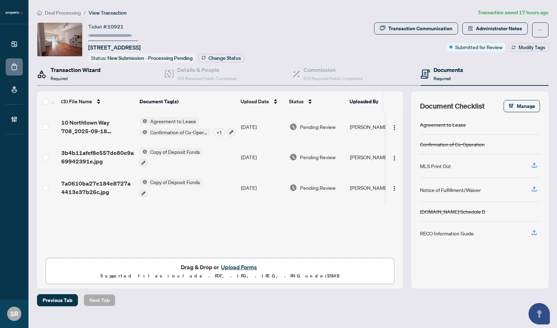
click at [84, 77] on div "Transaction Wizard Required" at bounding box center [76, 74] width 50 height 17
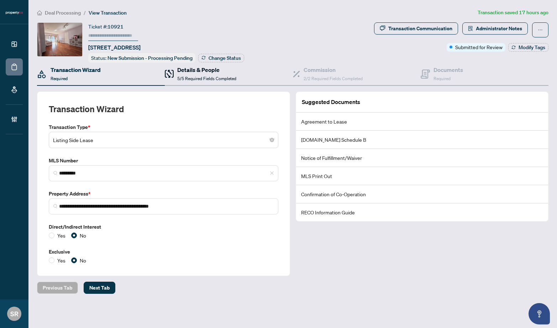
click at [168, 74] on icon at bounding box center [169, 75] width 4 height 5
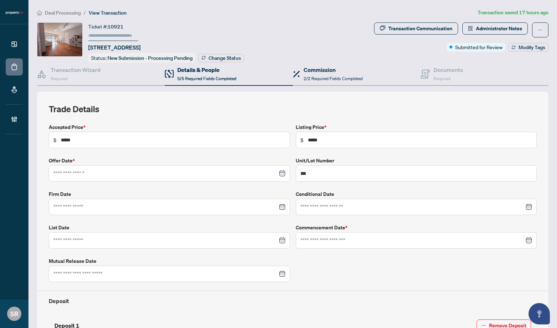
type input "**********"
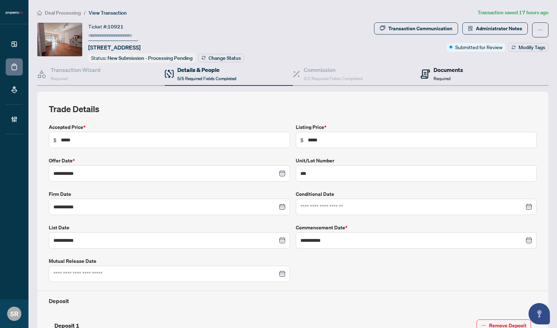
click at [444, 73] on div "Documents Required" at bounding box center [449, 74] width 30 height 17
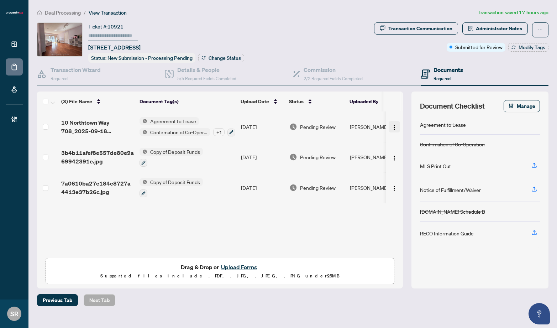
click at [392, 125] on img "button" at bounding box center [395, 128] width 6 height 6
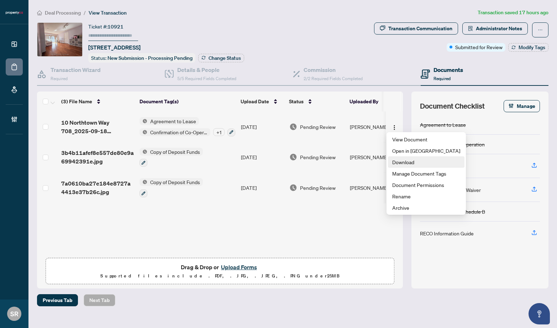
click at [405, 161] on span "Download" at bounding box center [426, 162] width 68 height 8
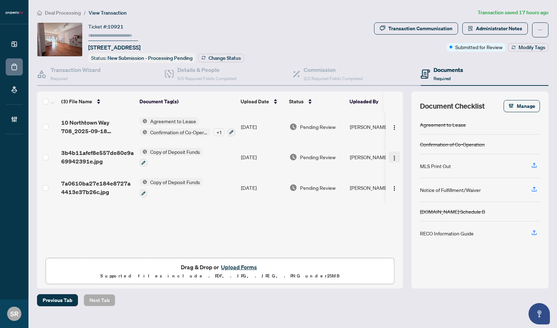
click at [392, 155] on img "button" at bounding box center [395, 158] width 6 height 6
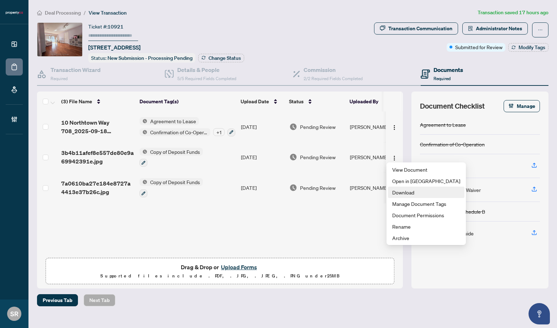
click at [402, 188] on li "Download" at bounding box center [426, 192] width 77 height 11
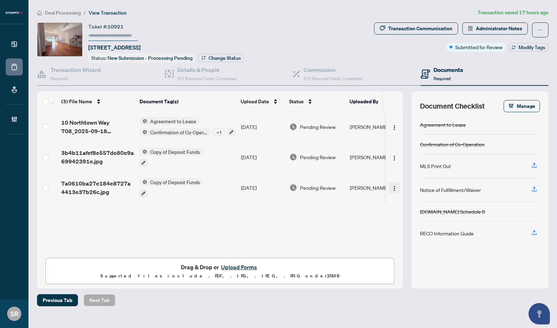
click at [389, 186] on button "button" at bounding box center [394, 187] width 11 height 11
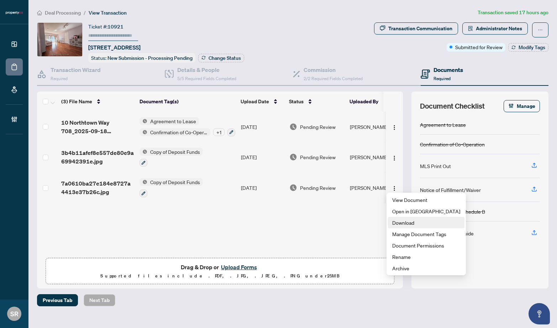
click at [401, 219] on span "Download" at bounding box center [426, 223] width 68 height 8
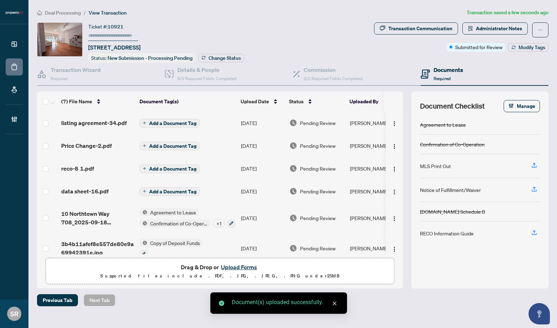
click at [187, 121] on span "Add a Document Tag" at bounding box center [172, 123] width 47 height 5
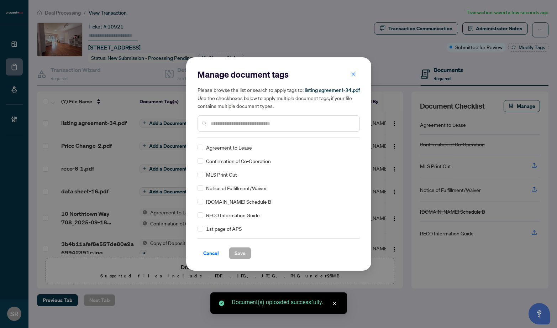
click at [246, 126] on input "text" at bounding box center [282, 124] width 143 height 8
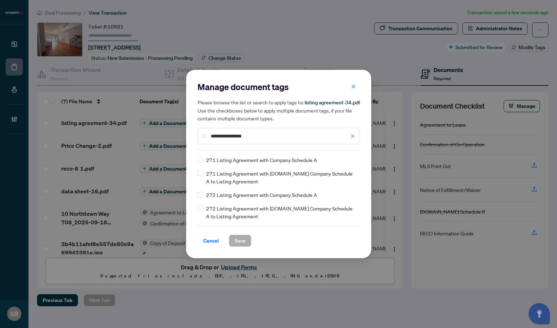
type input "**********"
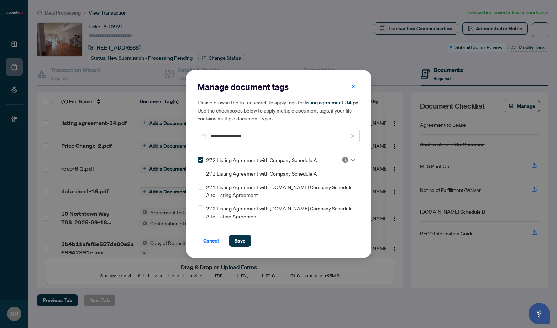
drag, startPoint x: 241, startPoint y: 240, endPoint x: 221, endPoint y: 219, distance: 29.7
click at [241, 240] on span "Save" at bounding box center [240, 240] width 11 height 11
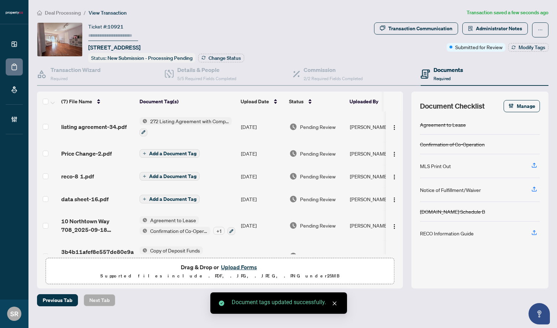
click at [169, 151] on span "Add a Document Tag" at bounding box center [172, 153] width 47 height 5
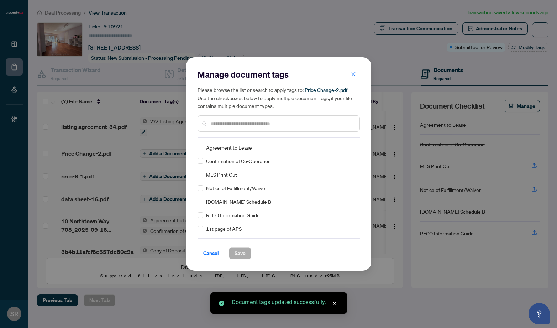
click at [237, 121] on input "text" at bounding box center [282, 124] width 143 height 8
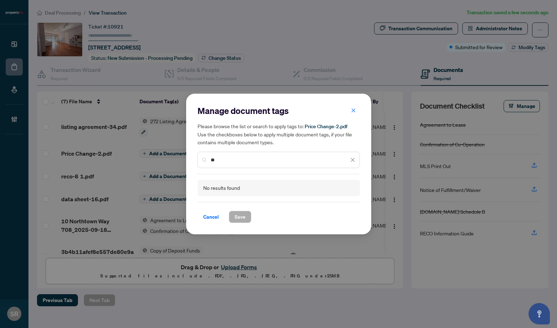
type input "*"
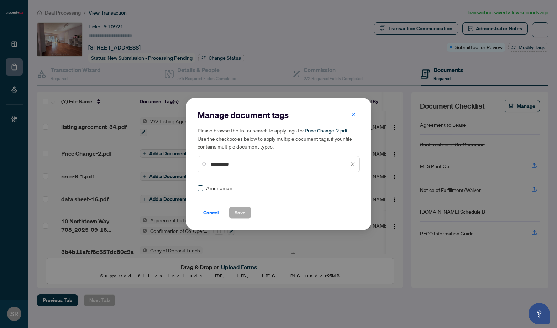
type input "*********"
click at [243, 210] on span "Save" at bounding box center [240, 212] width 11 height 11
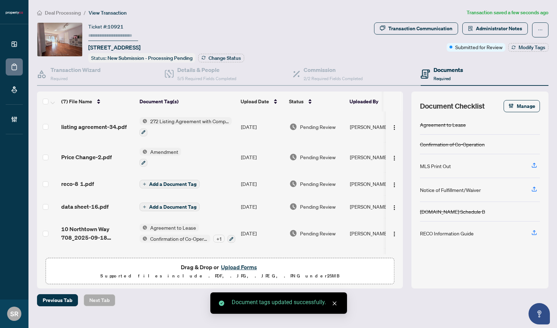
click at [183, 183] on span "Add a Document Tag" at bounding box center [172, 184] width 47 height 5
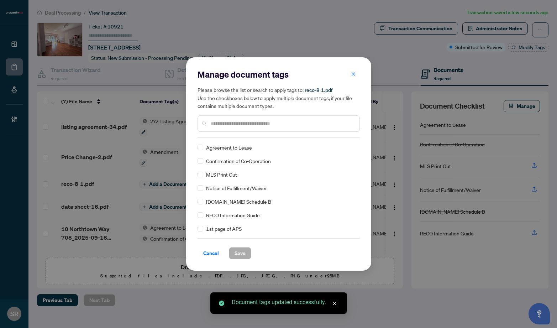
click at [251, 124] on input "text" at bounding box center [282, 124] width 143 height 8
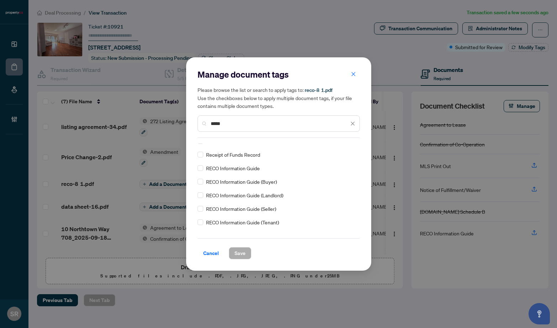
scroll to position [68, 0]
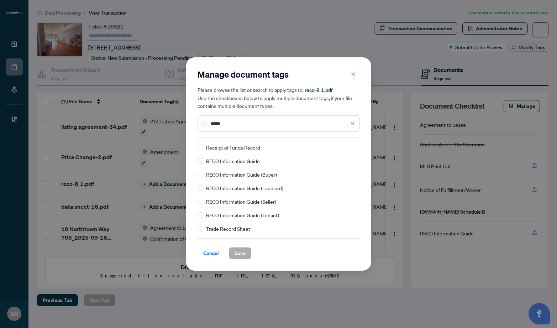
type input "****"
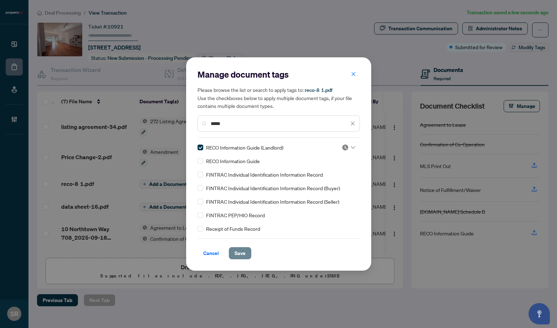
click at [243, 247] on button "Save" at bounding box center [240, 253] width 22 height 12
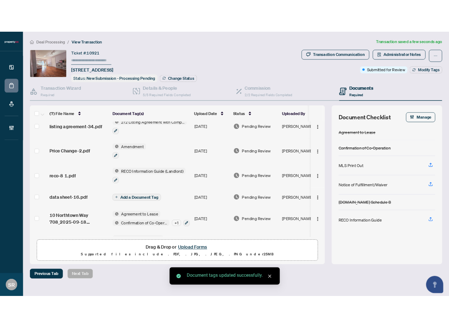
scroll to position [64, 0]
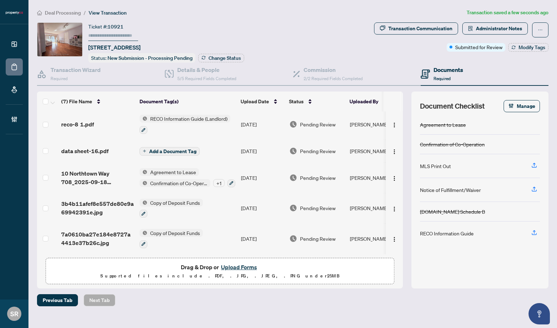
click at [175, 149] on span "Add a Document Tag" at bounding box center [172, 151] width 47 height 5
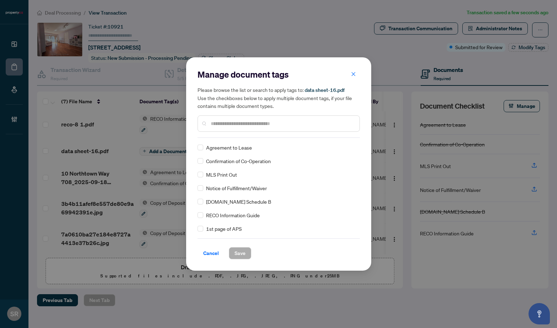
click at [240, 121] on input "text" at bounding box center [282, 124] width 143 height 8
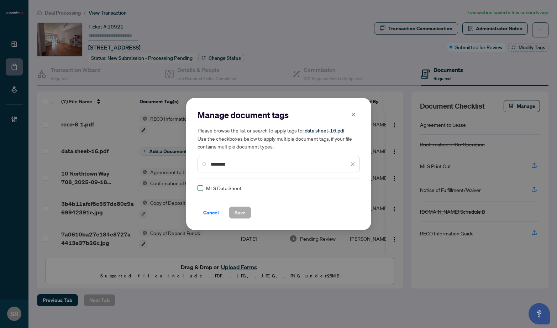
type input "********"
click at [240, 211] on span "Save" at bounding box center [240, 212] width 11 height 11
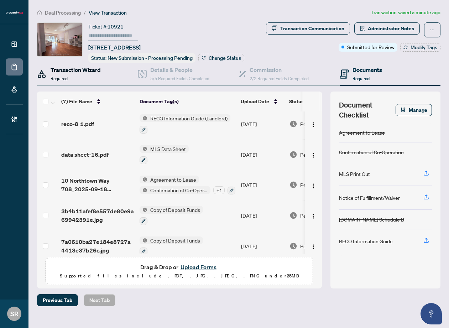
click at [93, 75] on div "Transaction Wizard Required" at bounding box center [76, 74] width 50 height 17
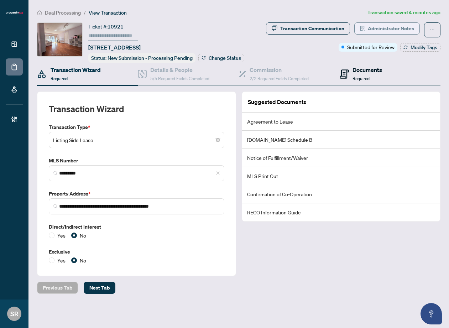
click at [372, 72] on h4 "Documents" at bounding box center [368, 70] width 30 height 9
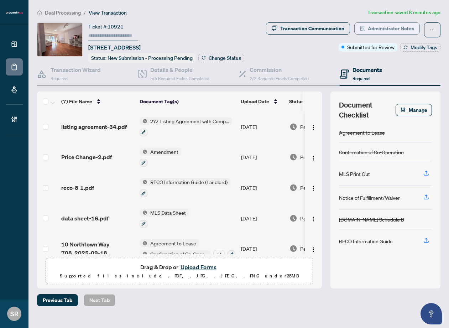
click at [389, 32] on span "Administrator Notes" at bounding box center [391, 28] width 46 height 11
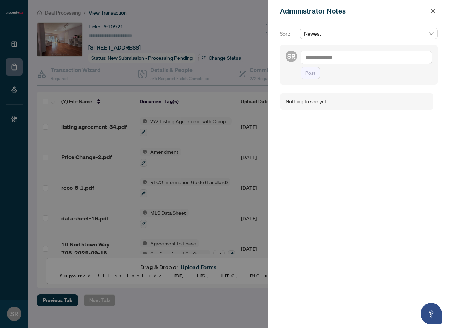
click at [334, 58] on textarea at bounding box center [366, 58] width 131 height 14
type textarea "**********"
click at [306, 84] on span "Post" at bounding box center [310, 79] width 10 height 11
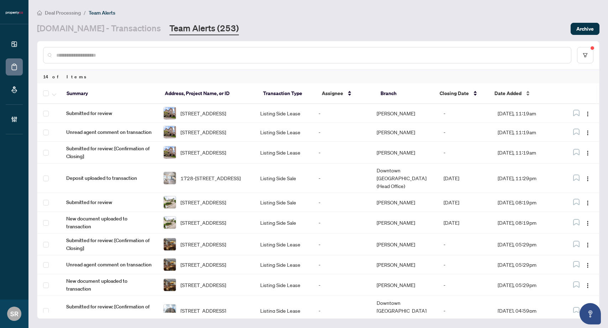
click at [449, 94] on div "Date Added" at bounding box center [524, 93] width 59 height 8
click at [449, 91] on div "Date Added" at bounding box center [524, 93] width 59 height 8
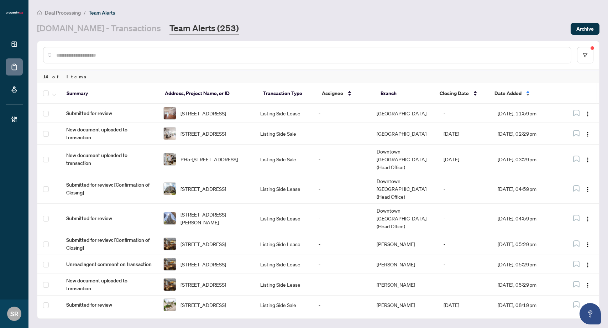
click at [449, 94] on div "Date Added" at bounding box center [524, 93] width 59 height 8
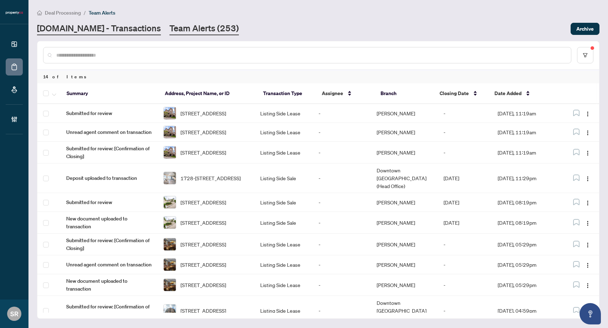
click at [79, 31] on link "[DOMAIN_NAME] - Transactions" at bounding box center [99, 28] width 124 height 13
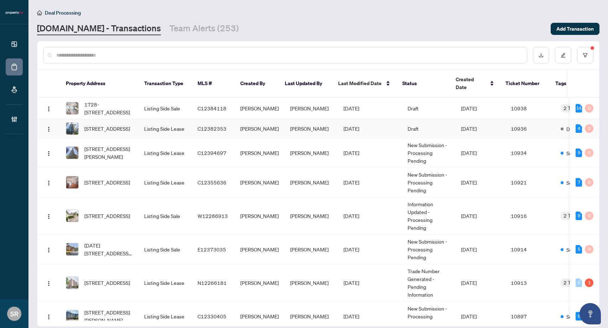
click at [319, 123] on td "[PERSON_NAME]" at bounding box center [311, 128] width 53 height 19
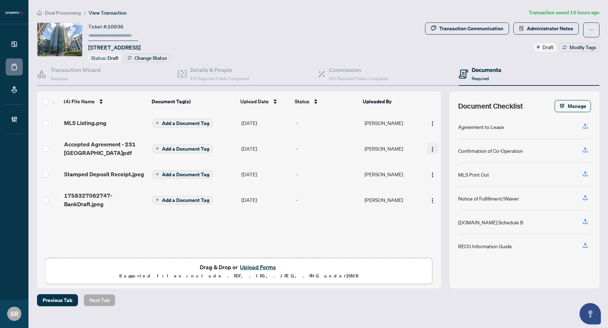
click at [433, 145] on span "button" at bounding box center [433, 149] width 6 height 8
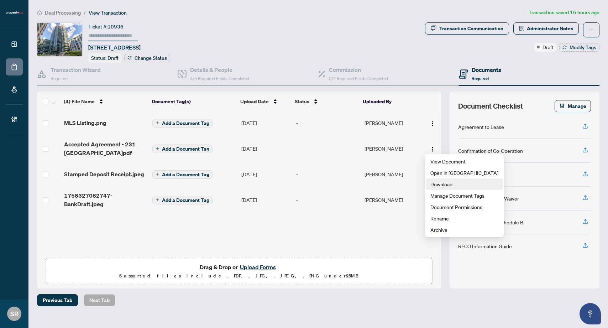
click at [448, 184] on span "Download" at bounding box center [465, 184] width 68 height 8
click at [431, 173] on img "button" at bounding box center [433, 175] width 6 height 6
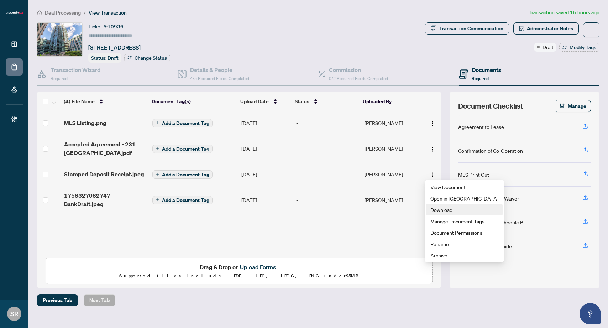
click at [445, 207] on span "Download" at bounding box center [465, 210] width 68 height 8
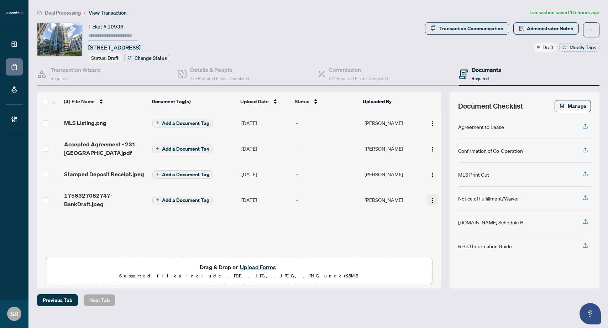
click at [431, 198] on img "button" at bounding box center [433, 201] width 6 height 6
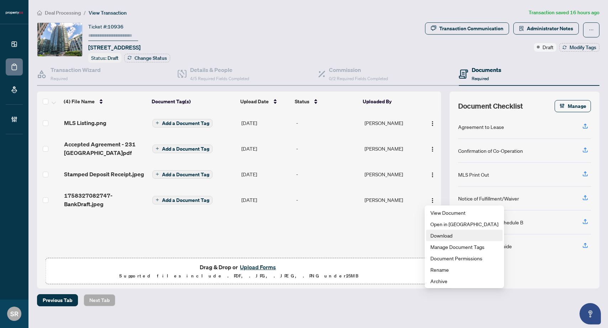
click at [439, 234] on span "Download" at bounding box center [465, 235] width 68 height 8
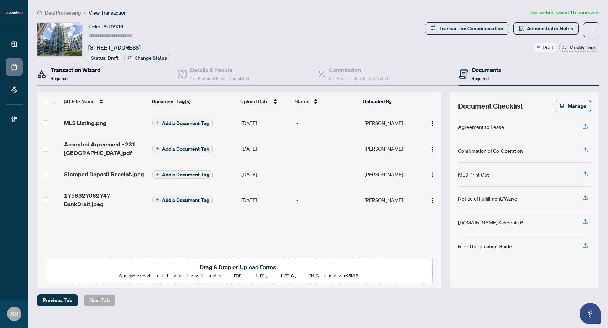
click at [83, 77] on div "Transaction Wizard Required" at bounding box center [76, 74] width 50 height 17
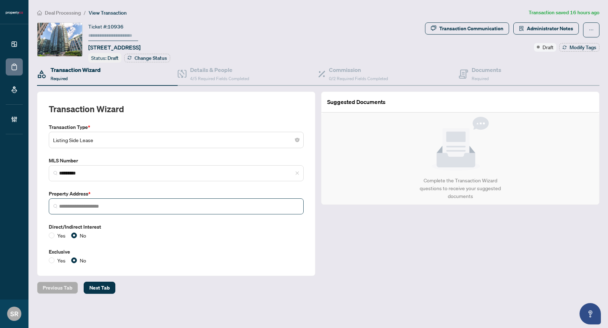
type input "**********"
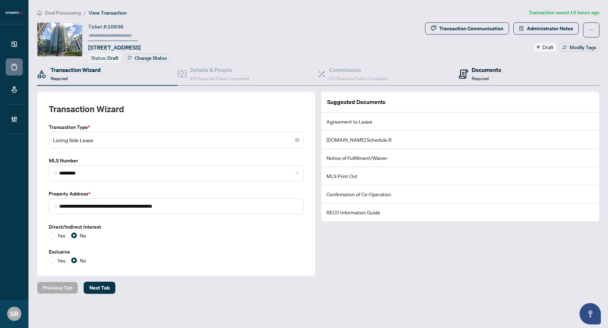
click at [449, 78] on div "Documents Required" at bounding box center [487, 74] width 30 height 17
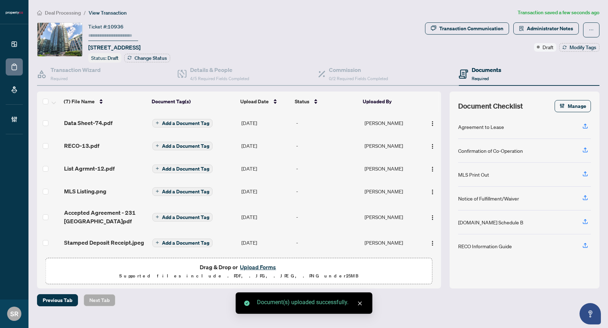
click at [176, 121] on span "Add a Document Tag" at bounding box center [185, 123] width 47 height 5
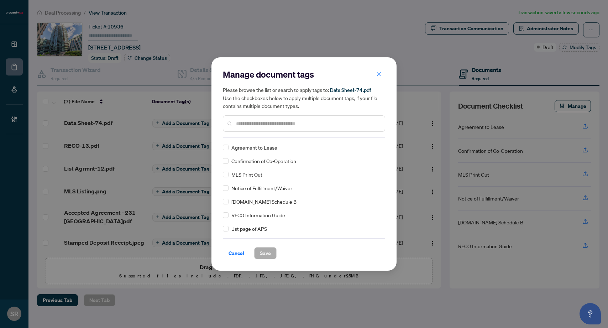
click at [255, 123] on input "text" at bounding box center [307, 124] width 143 height 8
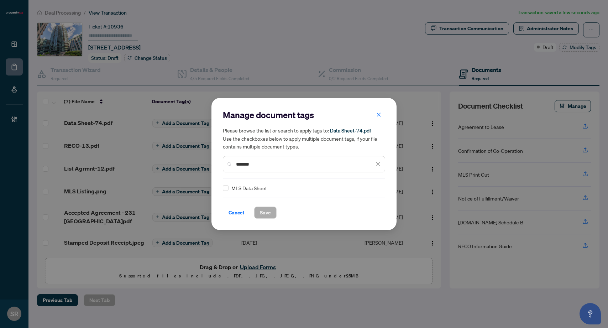
type input "*******"
click at [229, 187] on div "MLS Data Sheet" at bounding box center [302, 188] width 158 height 8
click at [254, 207] on span "Save" at bounding box center [265, 213] width 22 height 12
click at [261, 208] on span "Save" at bounding box center [265, 212] width 11 height 11
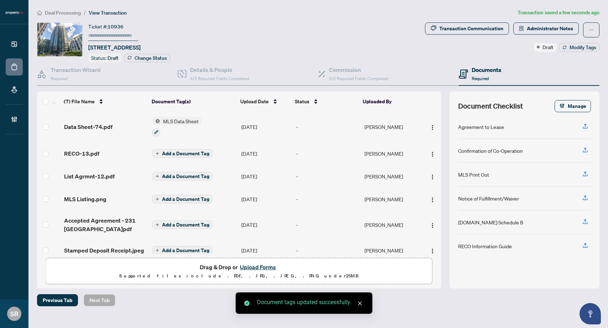
click at [178, 151] on span "Add a Document Tag" at bounding box center [185, 153] width 47 height 5
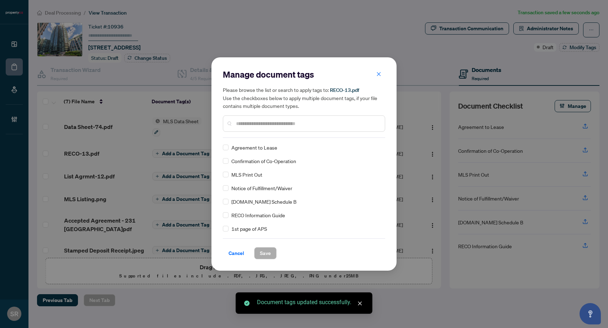
click at [249, 125] on input "text" at bounding box center [307, 124] width 143 height 8
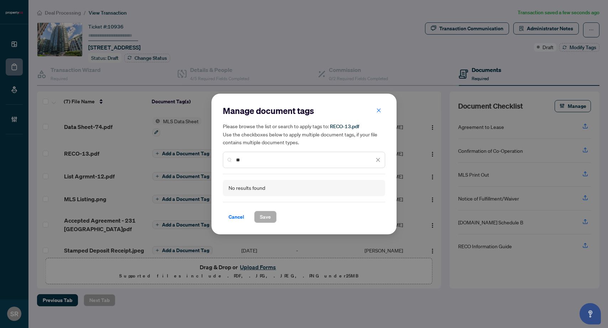
type input "*"
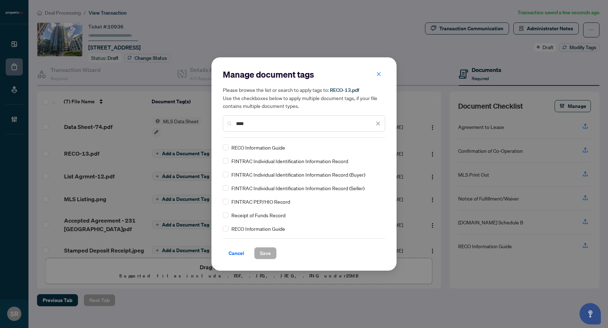
scroll to position [68, 0]
type input "****"
click at [256, 188] on span "RECO Information Guide (Landlord)" at bounding box center [269, 188] width 77 height 8
click at [267, 251] on span "Save" at bounding box center [265, 252] width 11 height 11
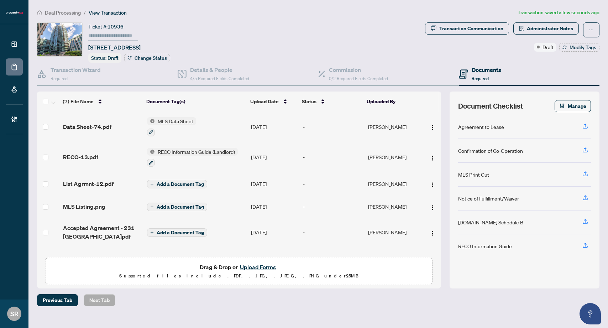
click at [180, 182] on span "Add a Document Tag" at bounding box center [180, 184] width 47 height 5
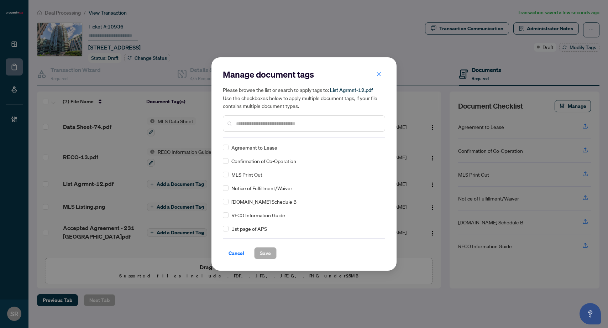
click at [272, 124] on input "text" at bounding box center [307, 124] width 143 height 8
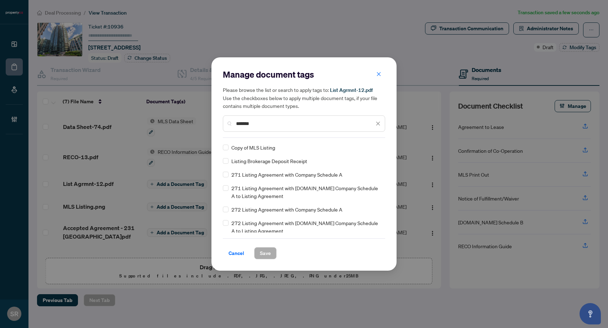
type input "*******"
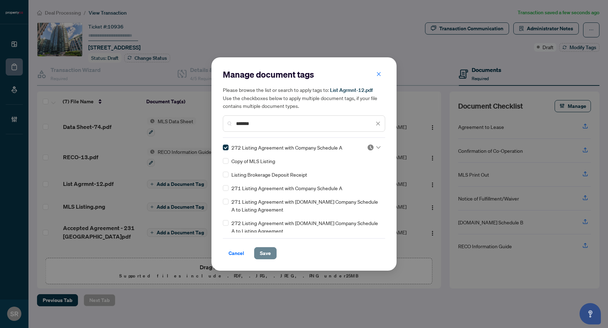
click at [268, 254] on span "Save" at bounding box center [265, 252] width 11 height 11
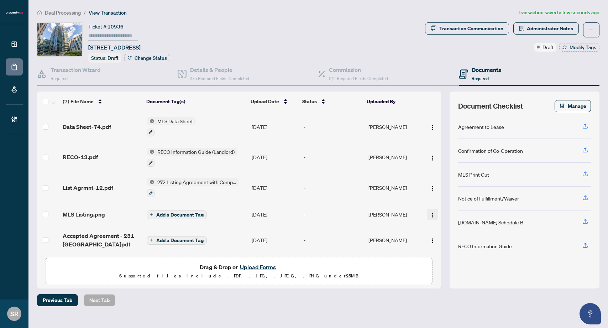
click at [431, 212] on img "button" at bounding box center [433, 215] width 6 height 6
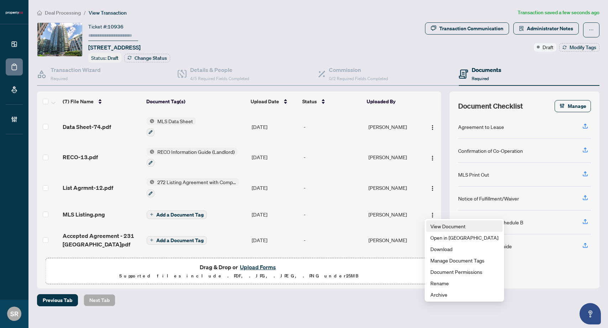
click at [446, 225] on span "View Document" at bounding box center [465, 226] width 68 height 8
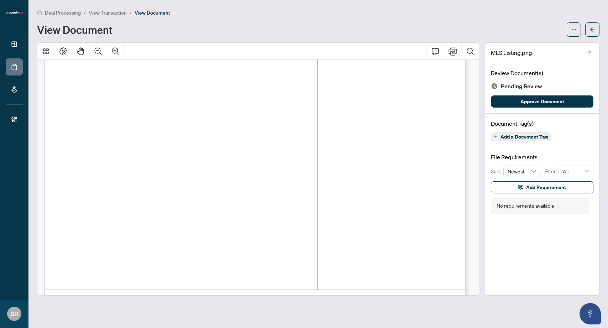
scroll to position [376, 0]
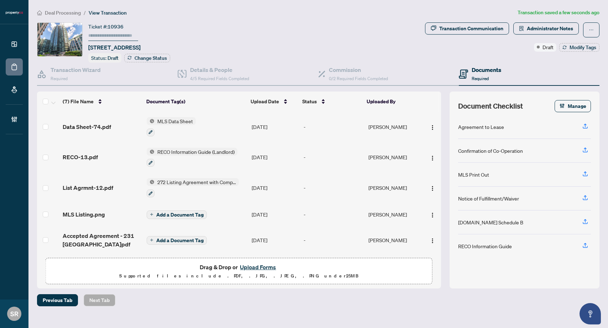
click at [178, 213] on span "Add a Document Tag" at bounding box center [179, 214] width 47 height 5
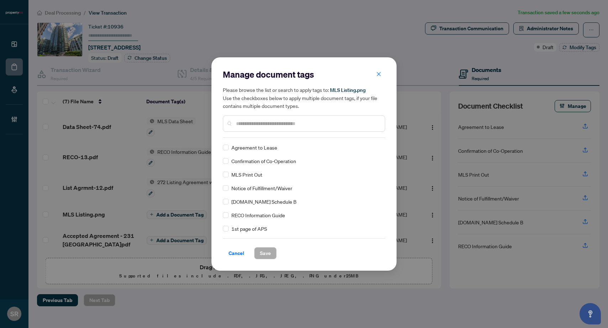
click at [279, 123] on input "text" at bounding box center [307, 124] width 143 height 8
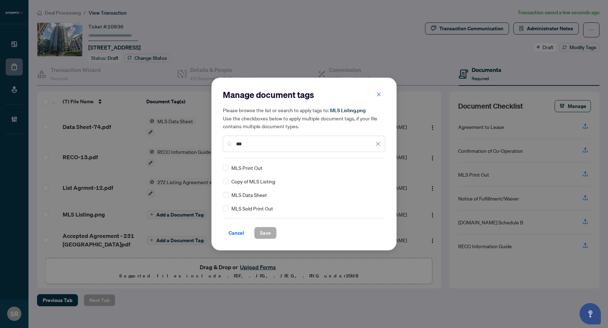
type input "***"
click at [259, 233] on button "Save" at bounding box center [265, 233] width 22 height 12
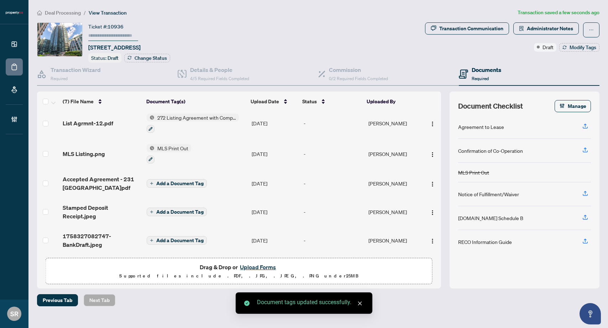
scroll to position [66, 0]
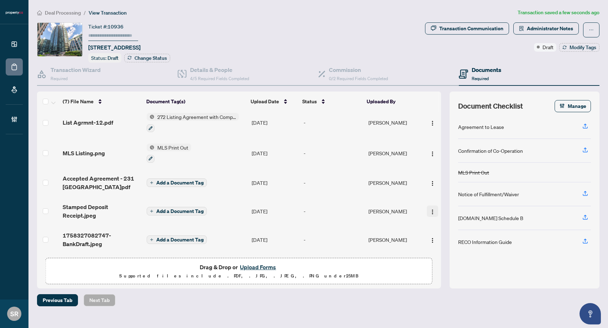
click at [430, 209] on img "button" at bounding box center [433, 212] width 6 height 6
click at [279, 205] on td "[DATE]" at bounding box center [275, 211] width 52 height 28
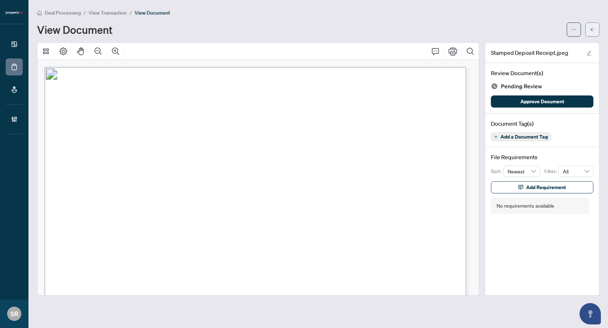
click at [449, 27] on button "button" at bounding box center [592, 29] width 14 height 14
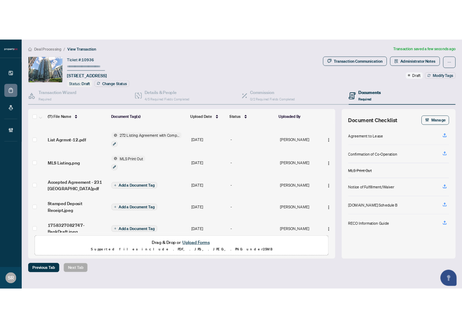
scroll to position [66, 0]
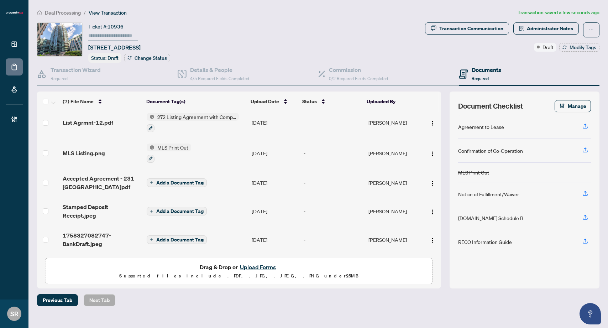
click at [188, 209] on span "Add a Document Tag" at bounding box center [179, 211] width 47 height 5
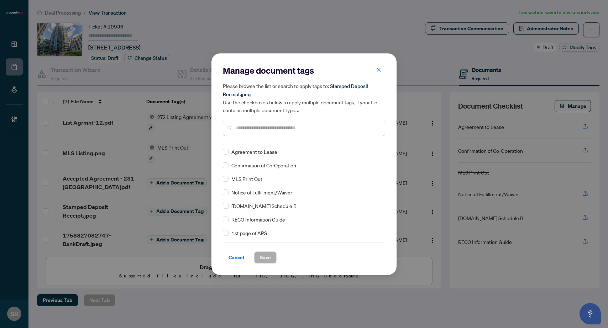
click at [265, 120] on div at bounding box center [304, 128] width 162 height 16
click at [265, 125] on input "text" at bounding box center [307, 128] width 143 height 8
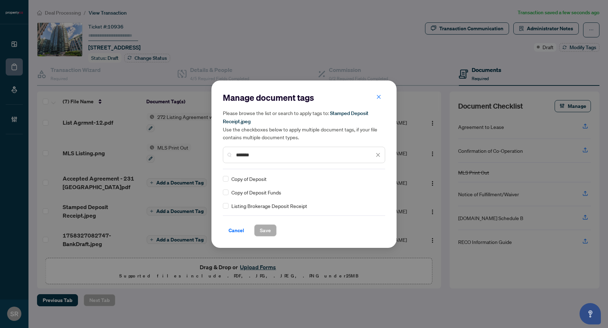
type input "*******"
click at [272, 229] on button "Save" at bounding box center [265, 230] width 22 height 12
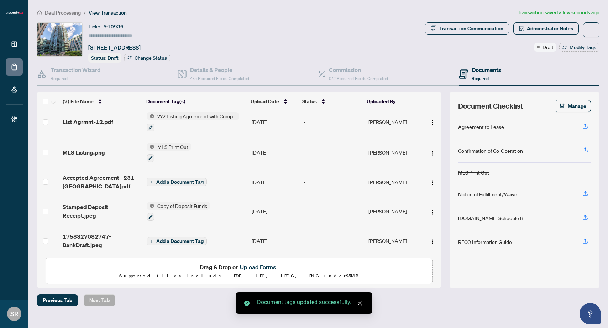
click at [183, 239] on span "Add a Document Tag" at bounding box center [179, 241] width 47 height 5
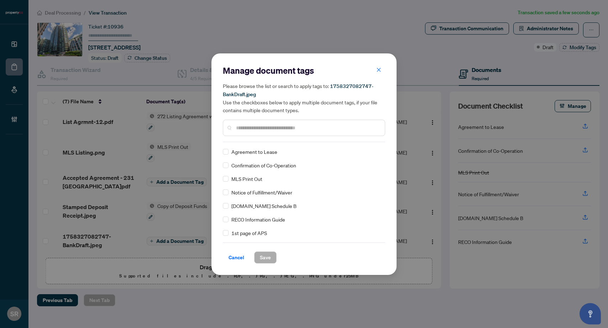
click at [279, 127] on input "text" at bounding box center [307, 128] width 143 height 8
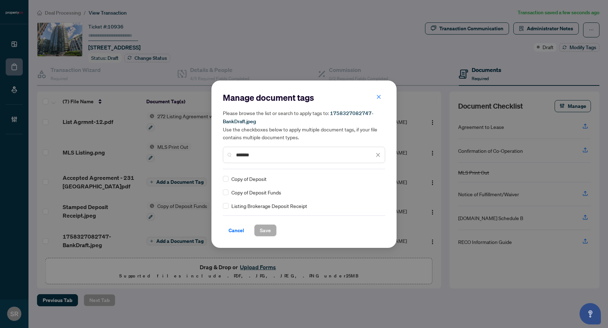
type input "*******"
click at [272, 189] on span "Copy of Deposit Funds" at bounding box center [256, 192] width 50 height 8
click at [272, 228] on button "Save" at bounding box center [265, 230] width 22 height 12
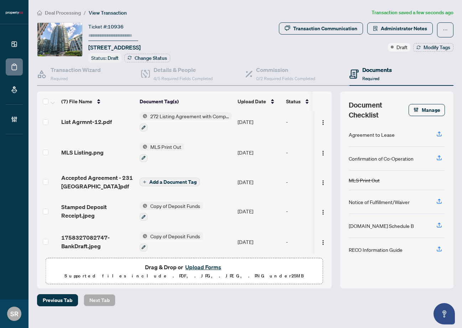
click at [180, 179] on span "Add a Document Tag" at bounding box center [172, 181] width 47 height 5
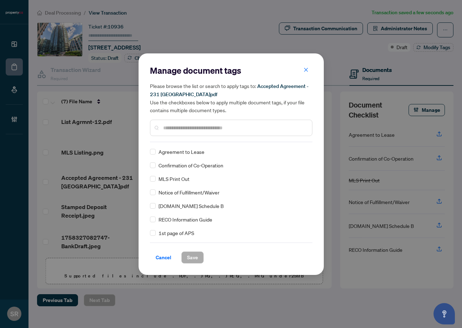
click at [213, 121] on div at bounding box center [231, 128] width 162 height 16
click at [242, 126] on input "text" at bounding box center [234, 128] width 143 height 8
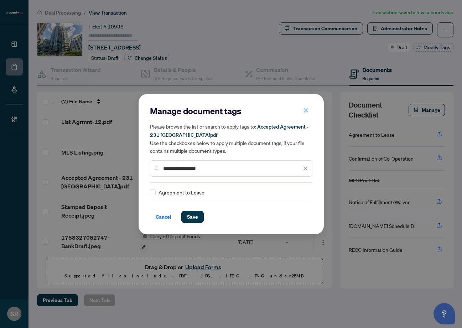
type input "**********"
click at [201, 217] on button "Save" at bounding box center [192, 217] width 22 height 12
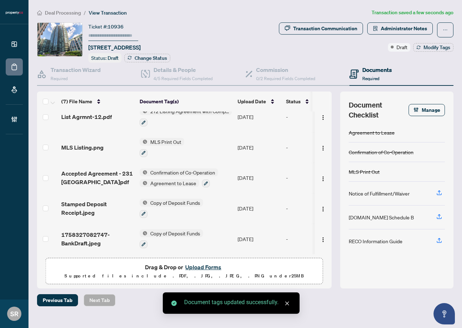
scroll to position [71, 0]
click at [206, 181] on icon "button" at bounding box center [206, 183] width 4 height 4
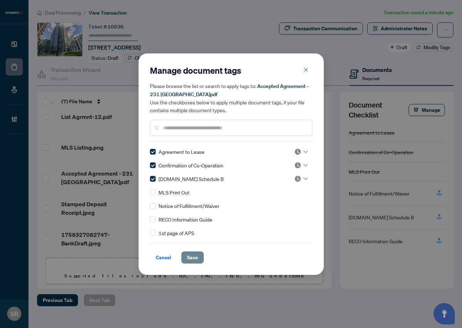
click at [196, 260] on span "Save" at bounding box center [192, 257] width 11 height 11
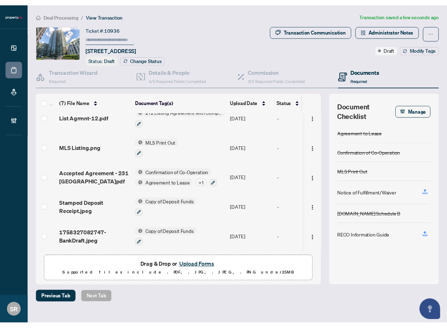
scroll to position [0, 0]
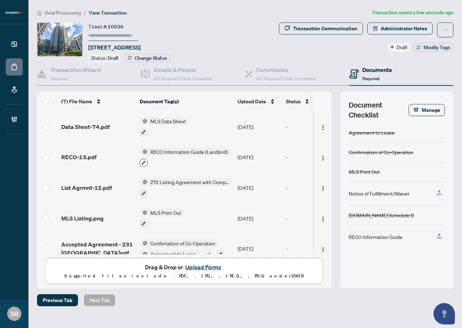
click at [144, 161] on icon "button" at bounding box center [143, 163] width 4 height 4
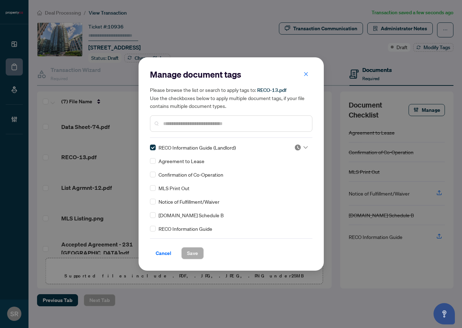
click at [187, 122] on input "text" at bounding box center [234, 124] width 143 height 8
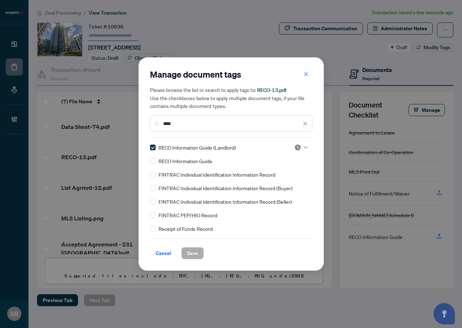
type input "****"
click at [187, 252] on span "Save" at bounding box center [192, 252] width 11 height 11
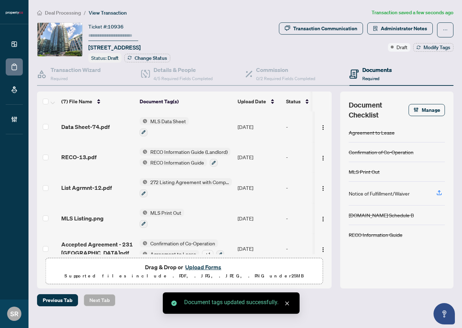
click at [370, 310] on main "Deal Processing / View Transaction Transaction saved a few seconds ago Ticket #…" at bounding box center [244, 164] width 433 height 328
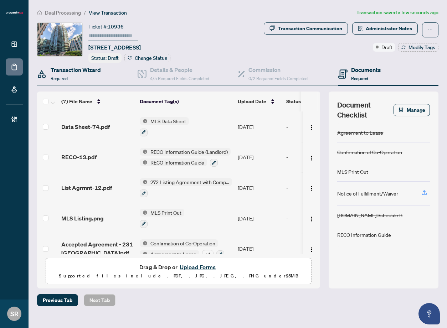
click at [103, 68] on div "Transaction Wizard Required" at bounding box center [87, 74] width 100 height 23
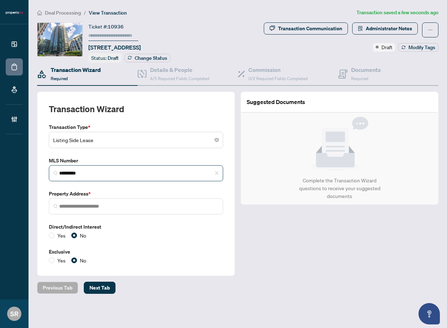
type input "**********"
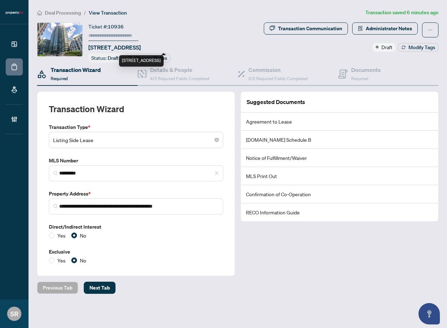
drag, startPoint x: 100, startPoint y: 47, endPoint x: 147, endPoint y: 48, distance: 46.7
click at [141, 48] on span "509-231 Fort York Blvd, Toronto, Ontario M5V 1B2, Canada" at bounding box center [114, 47] width 52 height 9
copy span "231 Fort York Blvd"
click at [387, 30] on span "Administrator Notes" at bounding box center [388, 28] width 46 height 11
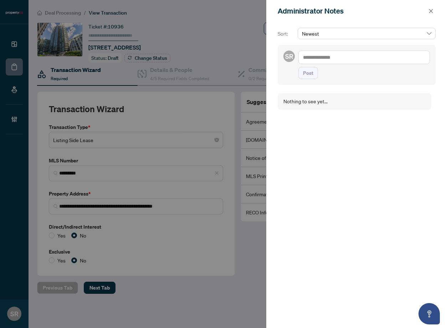
click at [346, 55] on textarea at bounding box center [363, 58] width 131 height 14
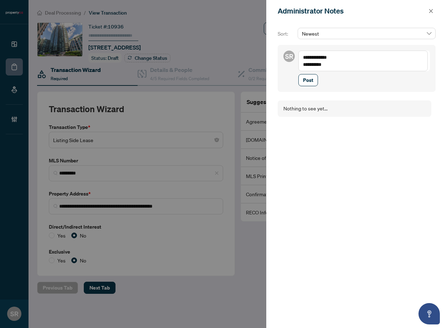
click at [307, 58] on textarea "**********" at bounding box center [362, 61] width 129 height 21
type textarea "**********"
click at [310, 79] on span "Post" at bounding box center [308, 79] width 10 height 11
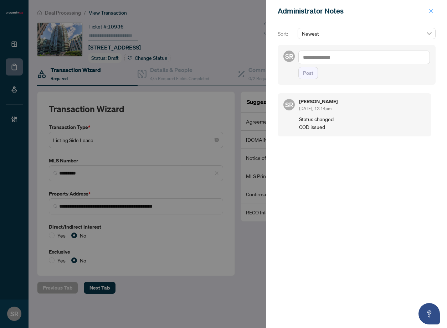
click at [429, 11] on icon "close" at bounding box center [430, 11] width 5 height 5
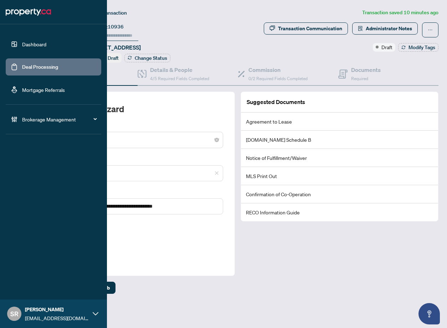
click at [6, 55] on ul "Dashboard Deal Processing Mortgage Referrals" at bounding box center [53, 67] width 95 height 63
click at [41, 70] on link "Deal Processing" at bounding box center [40, 67] width 36 height 6
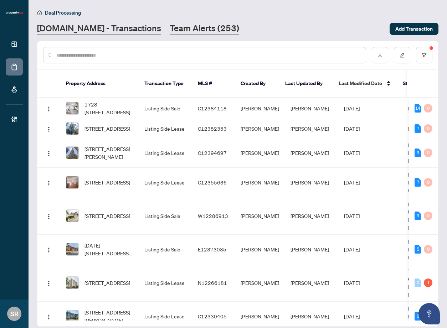
click at [174, 29] on link "Team Alerts (253)" at bounding box center [204, 28] width 69 height 13
